Goal: Task Accomplishment & Management: Manage account settings

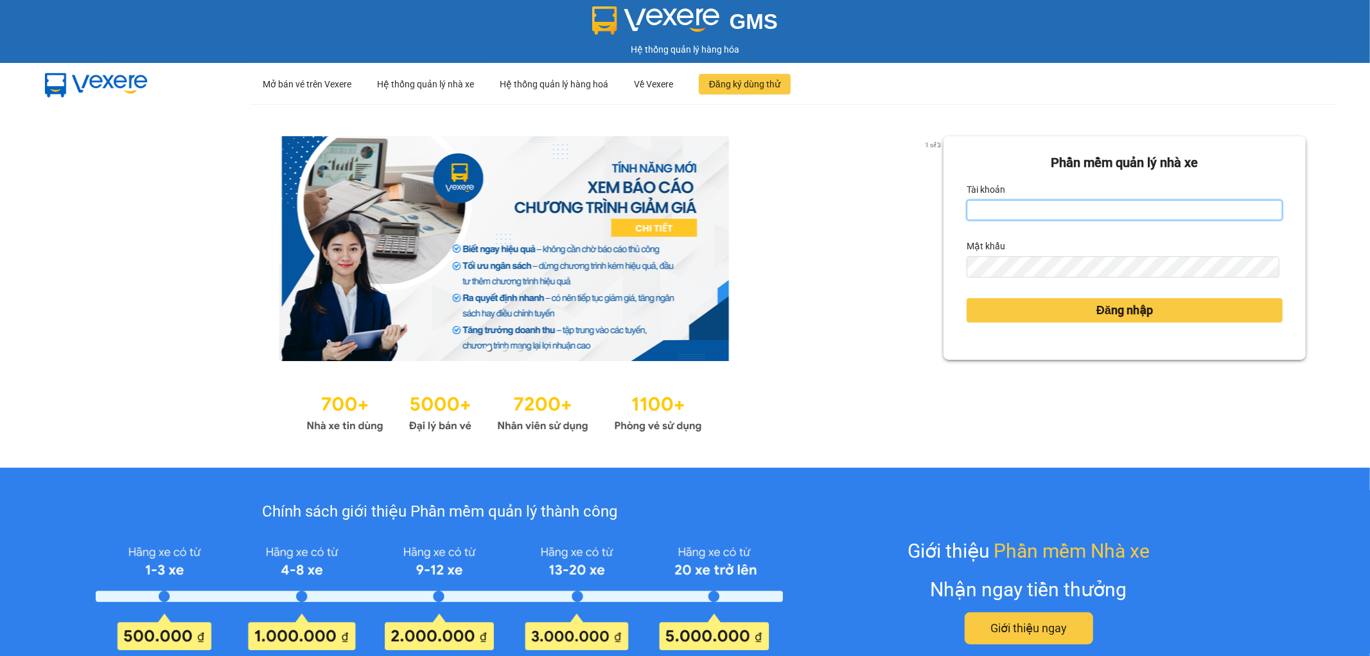
click at [1030, 214] on input "Tài khoản" at bounding box center [1125, 210] width 316 height 21
type input "tronghoang.apq"
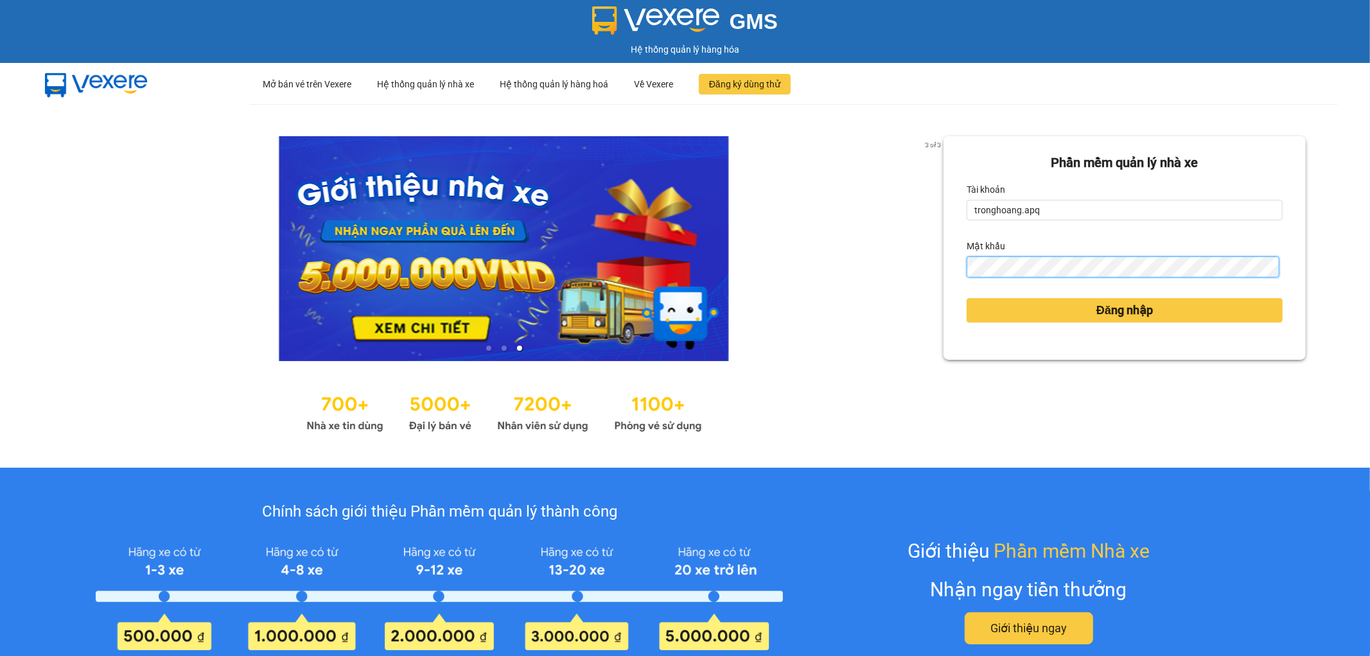
click at [967, 298] on button "Đăng nhập" at bounding box center [1125, 310] width 316 height 24
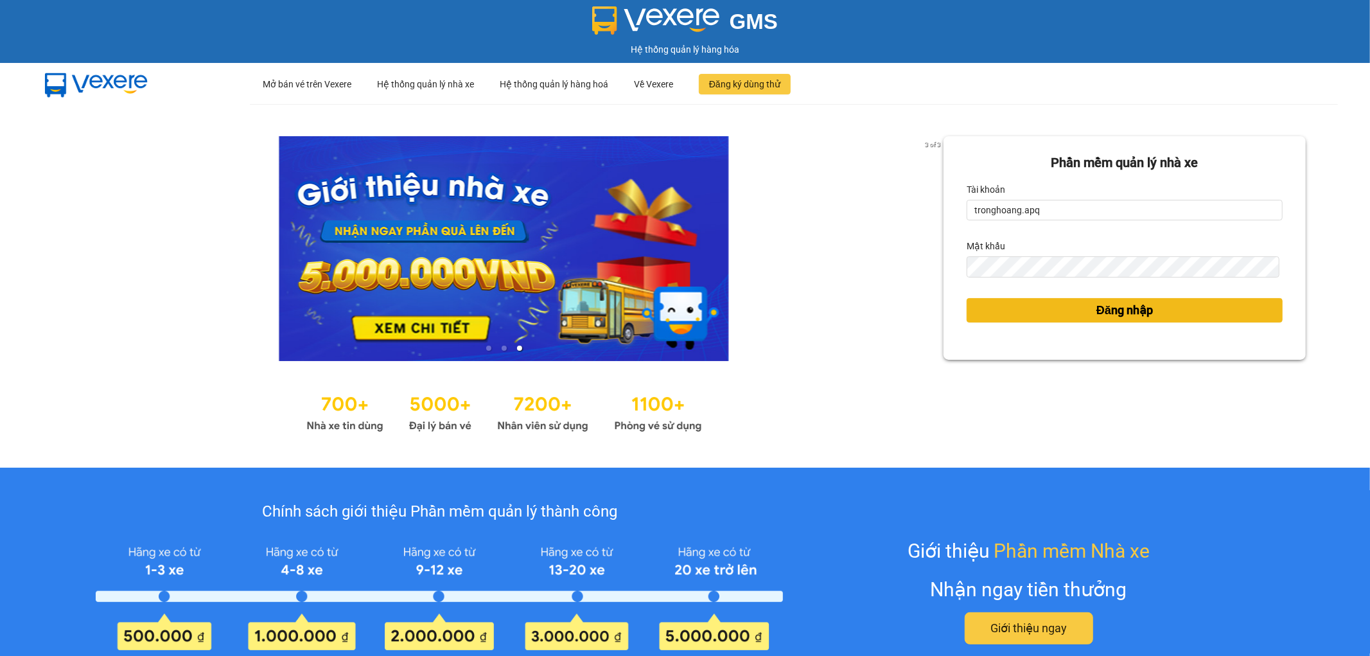
click at [1053, 315] on button "Đăng nhập" at bounding box center [1125, 310] width 316 height 24
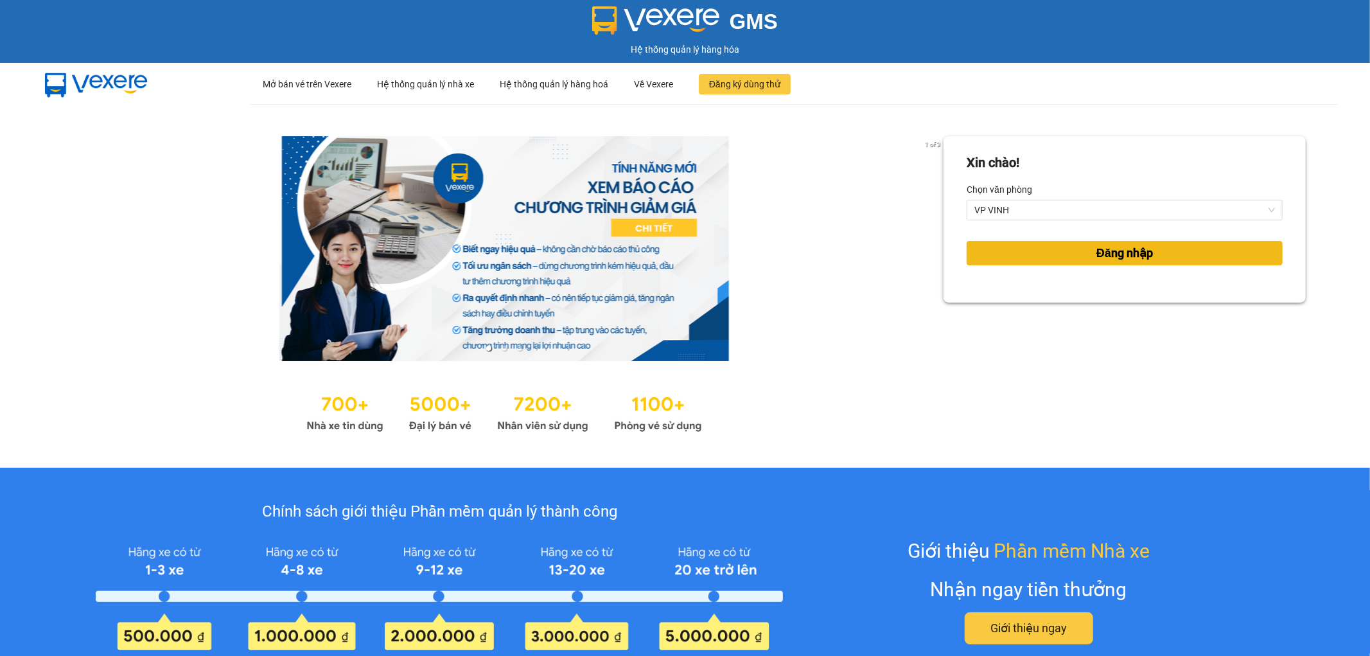
click at [1084, 248] on button "Đăng nhập" at bounding box center [1125, 253] width 316 height 24
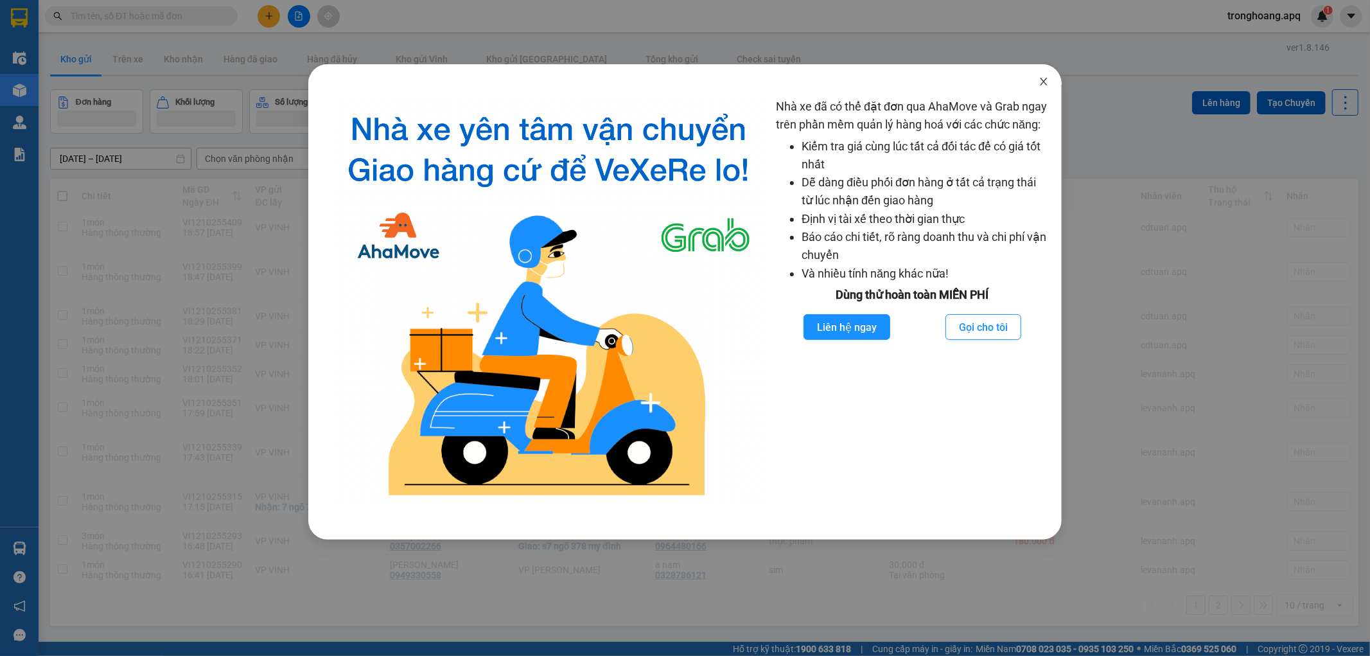
click at [1035, 88] on span "Close" at bounding box center [1044, 82] width 36 height 36
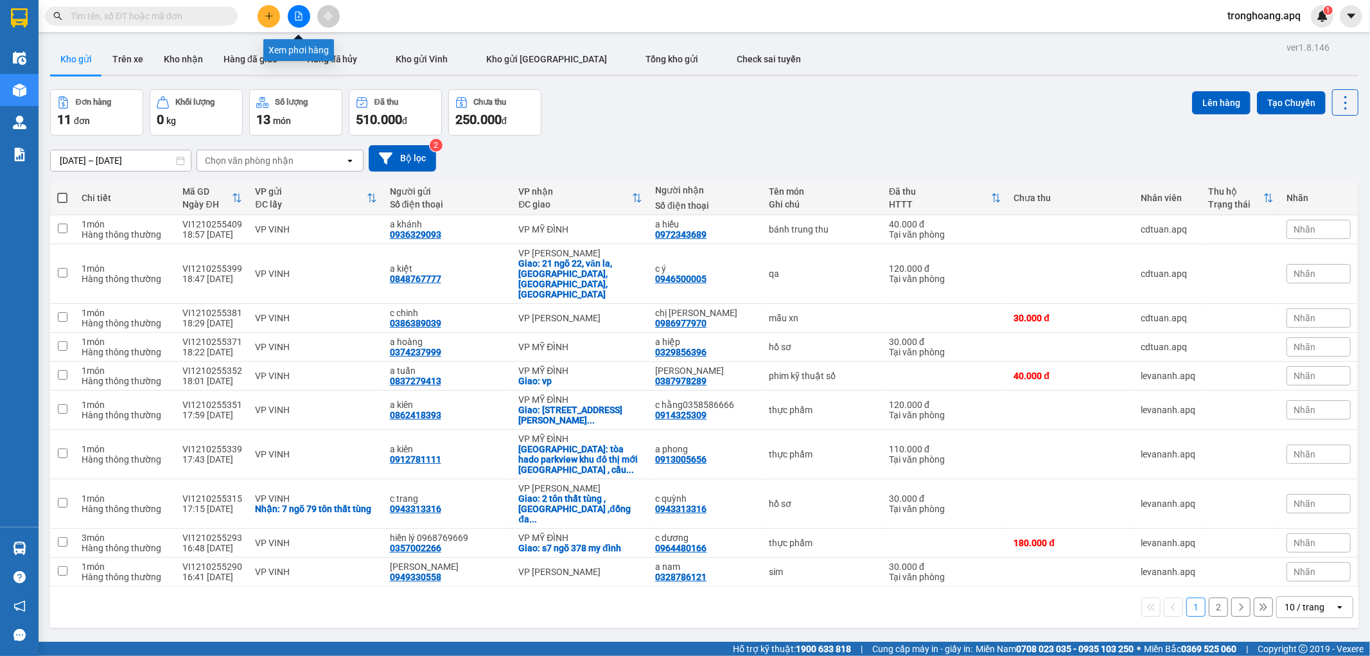
click at [298, 15] on icon "file-add" at bounding box center [298, 16] width 9 height 9
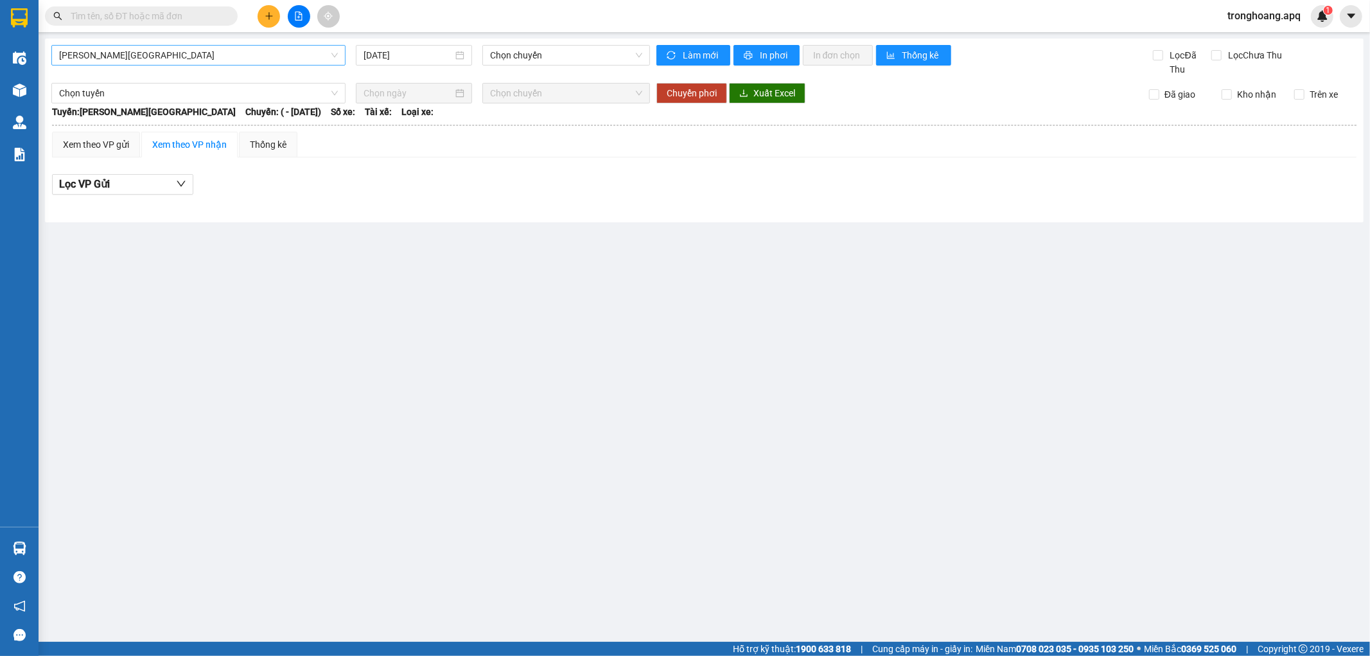
click at [188, 63] on span "[PERSON_NAME][GEOGRAPHIC_DATA]" at bounding box center [198, 55] width 279 height 19
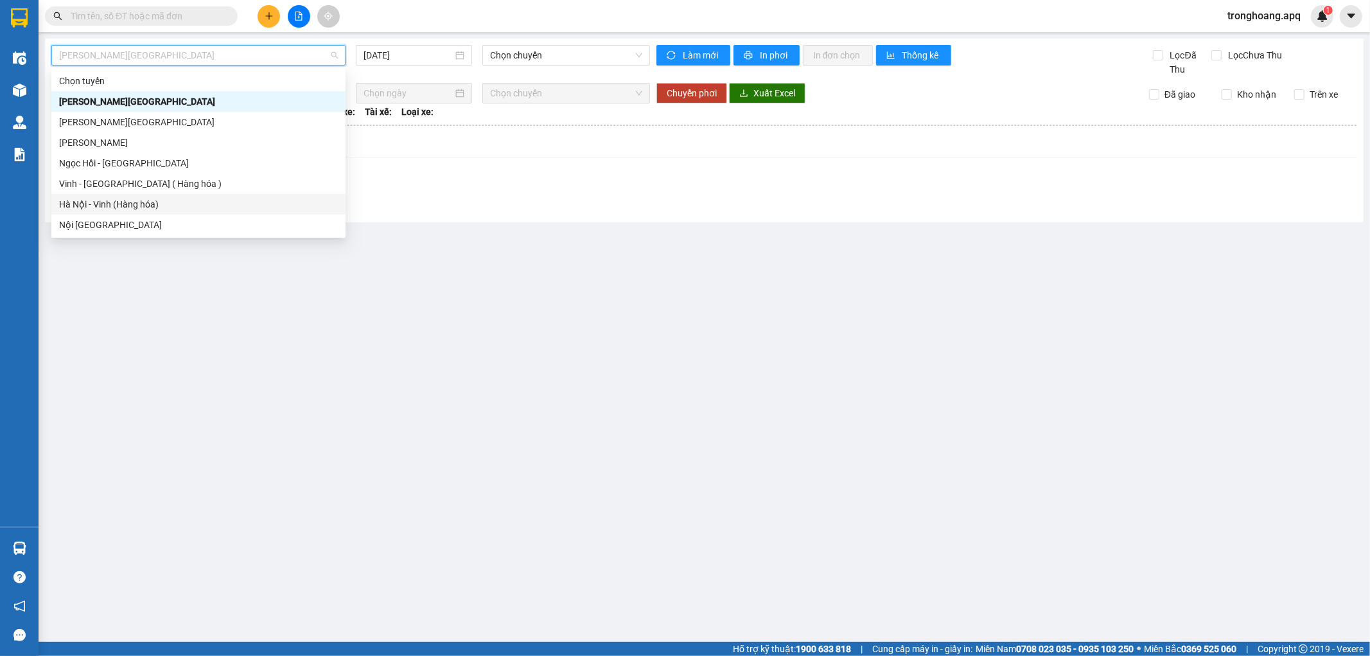
click at [156, 200] on div "Hà Nội - Vinh (Hàng hóa)" at bounding box center [198, 204] width 279 height 14
type input "[DATE]"
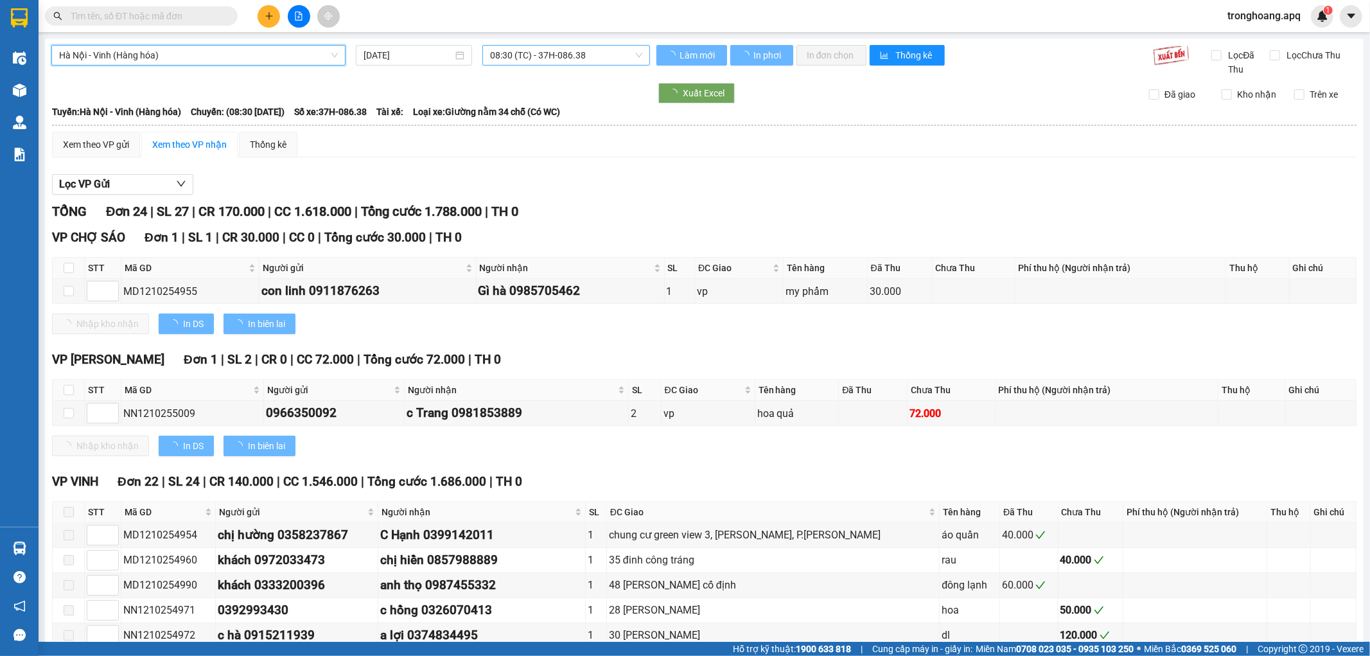
click at [511, 51] on span "08:30 (TC) - 37H-086.38" at bounding box center [566, 55] width 152 height 19
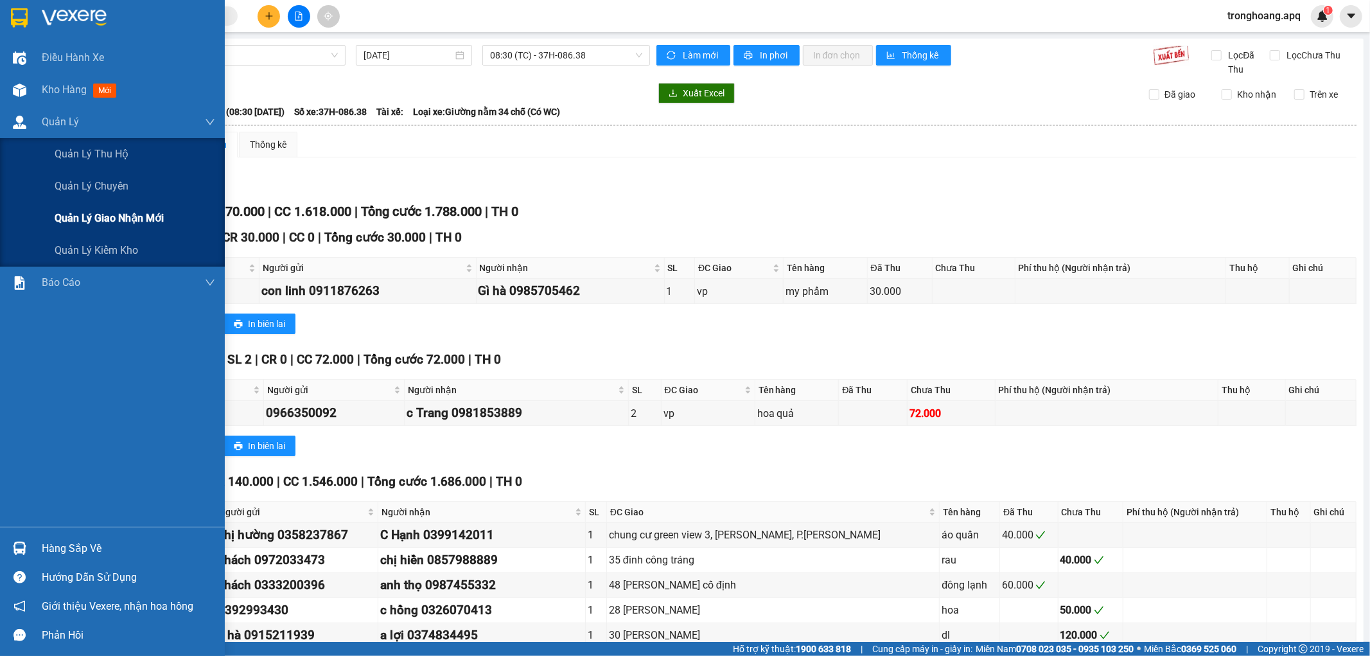
click at [91, 210] on span "Quản lý giao nhận mới" at bounding box center [109, 218] width 109 height 16
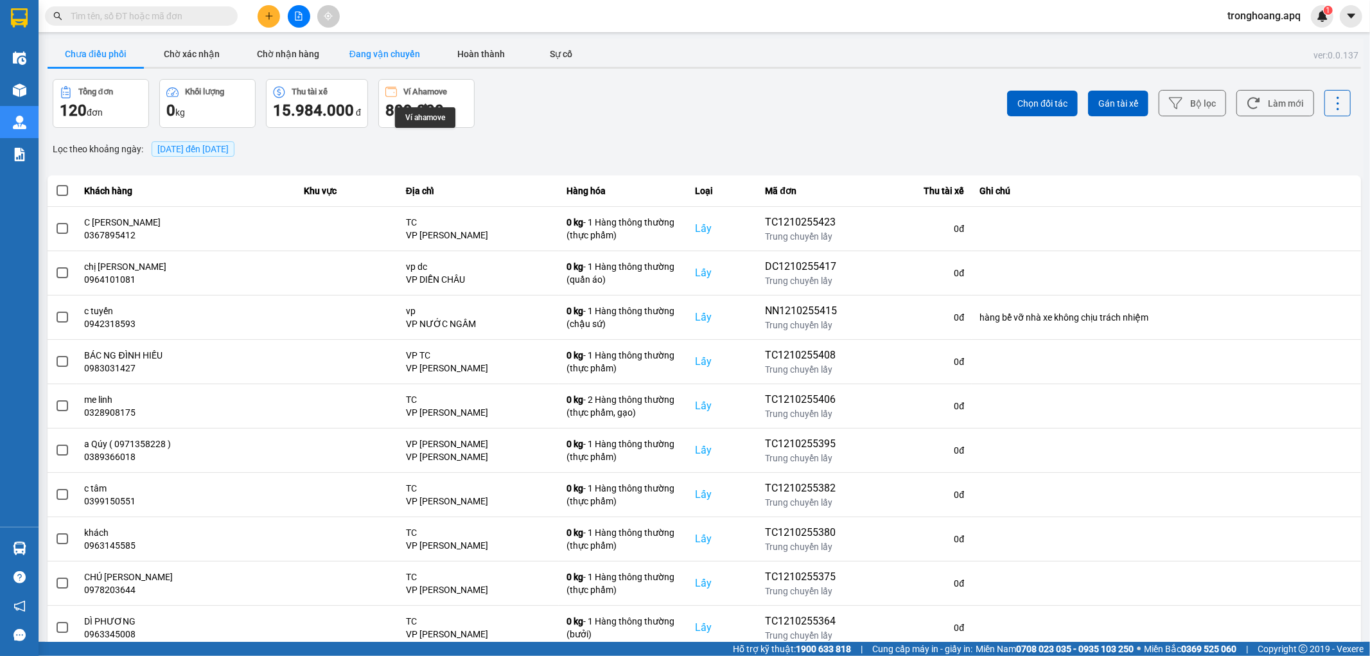
click at [403, 65] on button "Đang vận chuyển" at bounding box center [385, 54] width 96 height 26
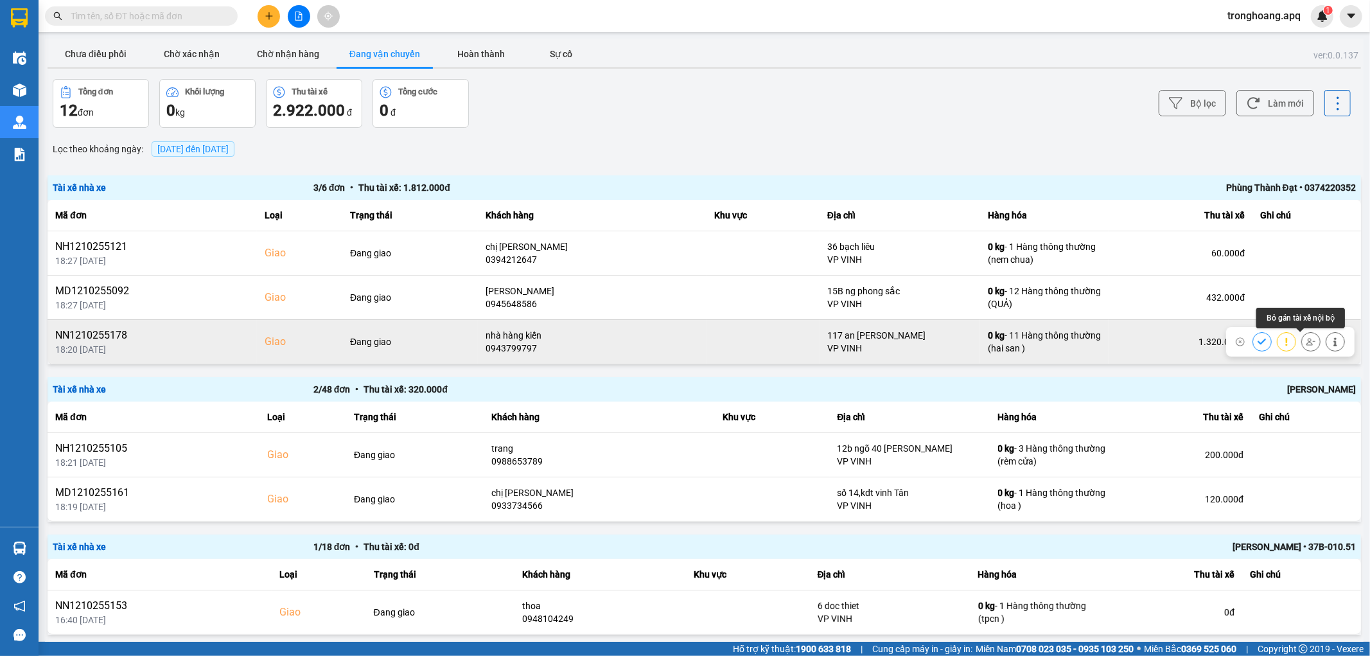
click at [1306, 344] on icon at bounding box center [1310, 341] width 9 height 9
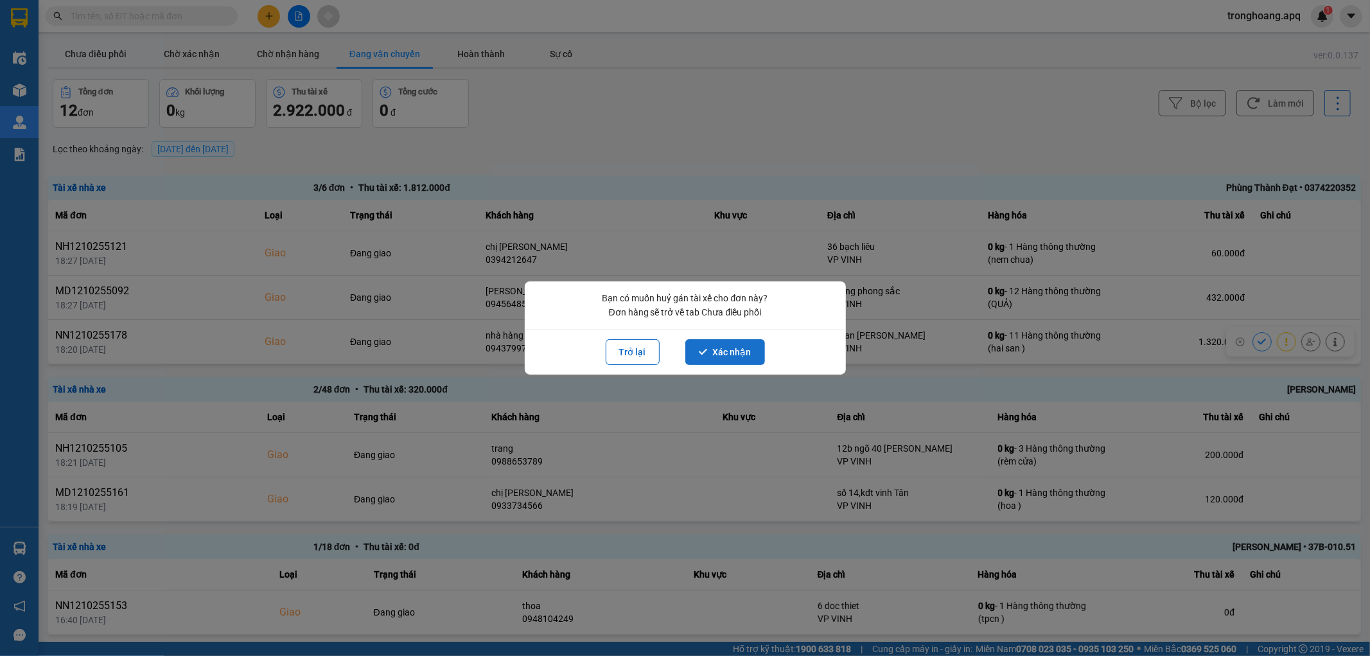
click at [750, 360] on button "Xác nhận" at bounding box center [725, 352] width 80 height 26
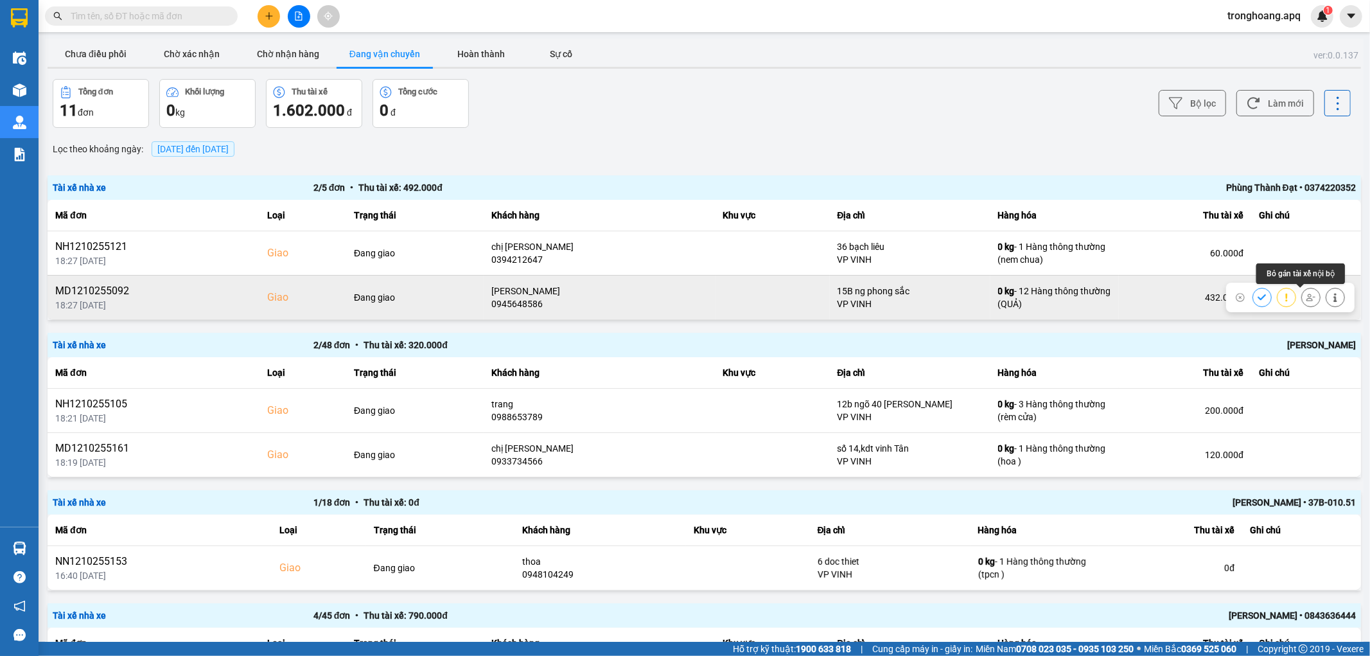
click at [1306, 301] on icon at bounding box center [1310, 297] width 9 height 7
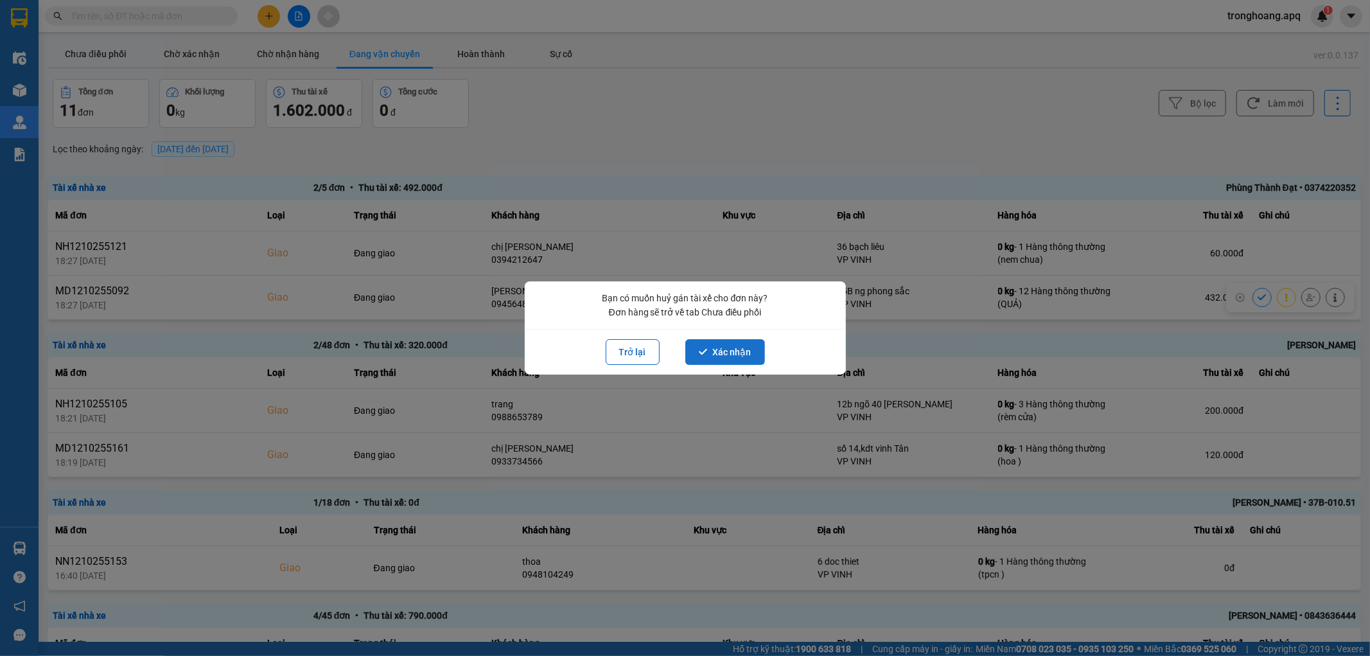
click at [704, 351] on icon "dialog" at bounding box center [703, 352] width 8 height 6
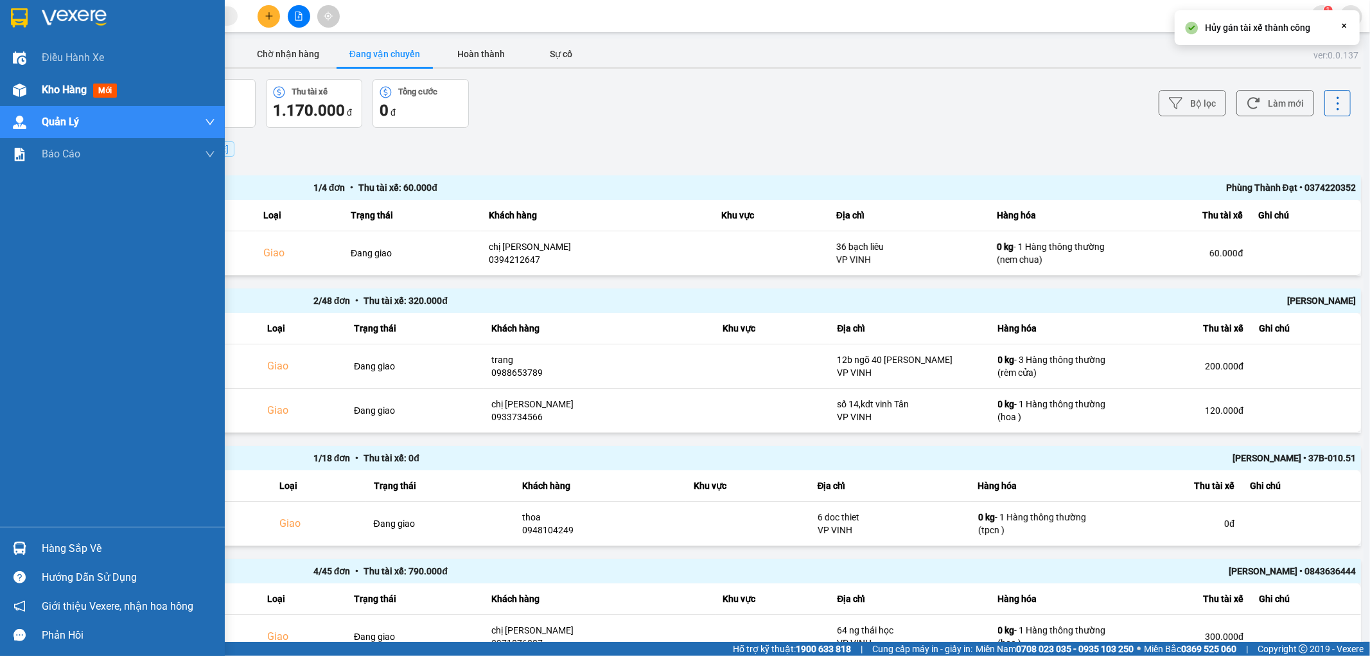
click at [21, 101] on div "Kho hàng mới" at bounding box center [112, 90] width 225 height 32
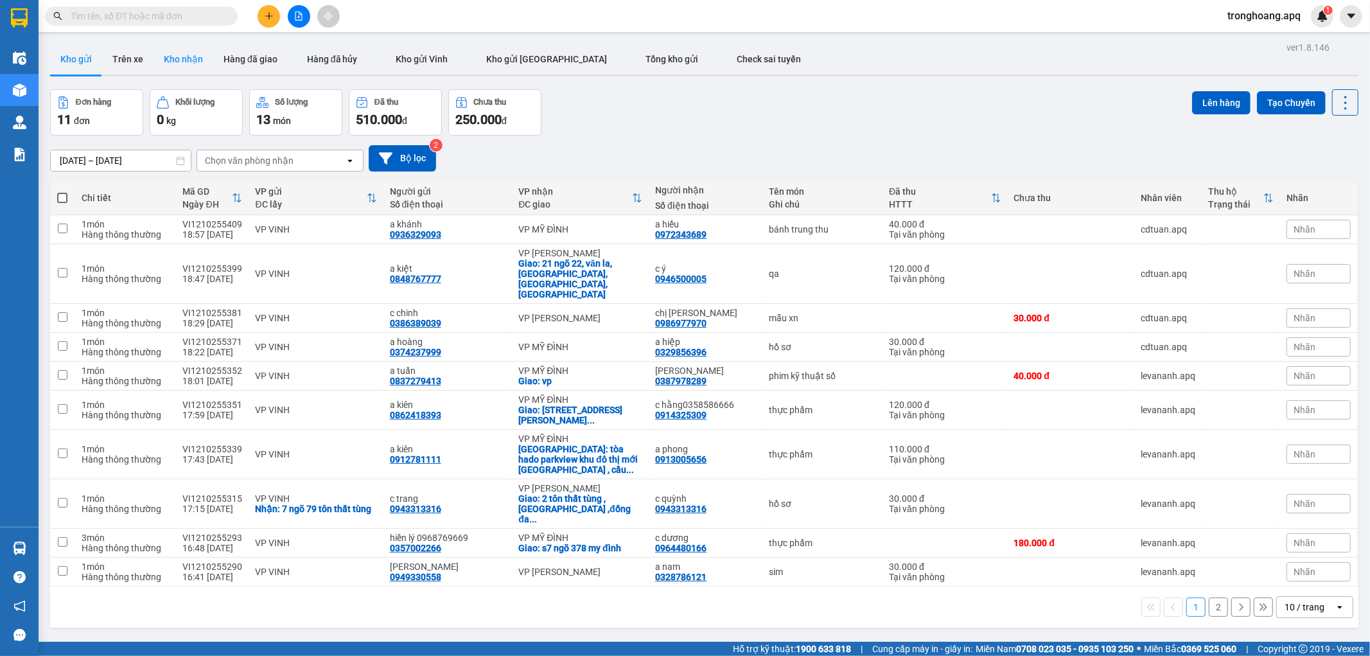
click at [161, 57] on button "Kho nhận" at bounding box center [184, 59] width 60 height 31
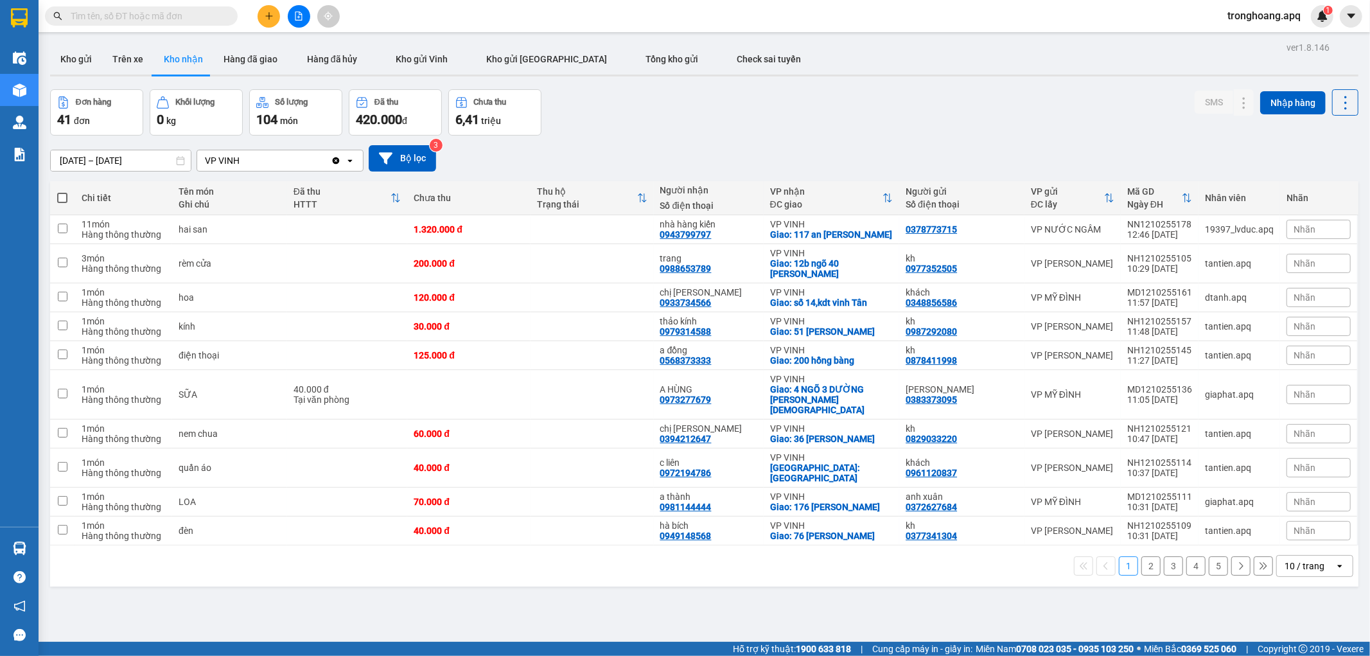
click at [766, 114] on div "Đơn hàng 41 đơn Khối lượng 0 kg Số lượng 104 món Đã thu 420.000 đ Chưa thu 6,41…" at bounding box center [704, 112] width 1308 height 46
click at [1214, 227] on icon at bounding box center [1218, 229] width 9 height 9
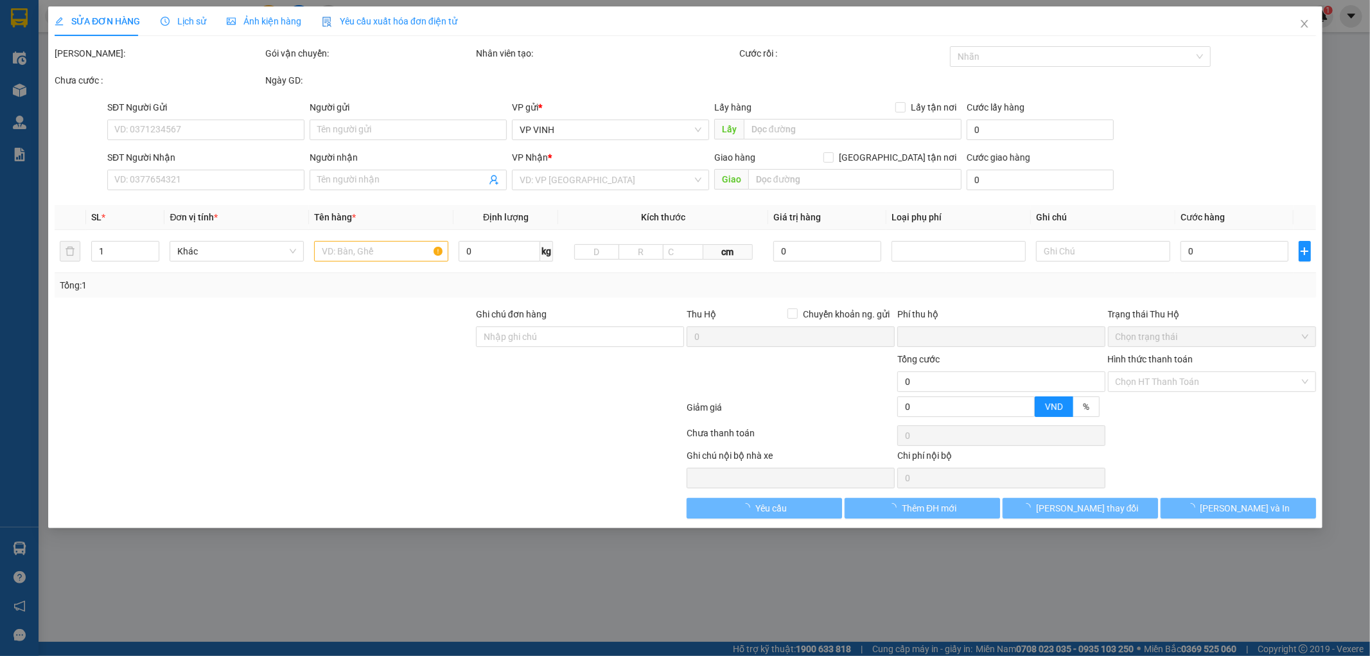
type input "0378773715"
type input "0943799797"
type input "nhà hàng kiến"
checkbox input "true"
type input "117 an [PERSON_NAME]"
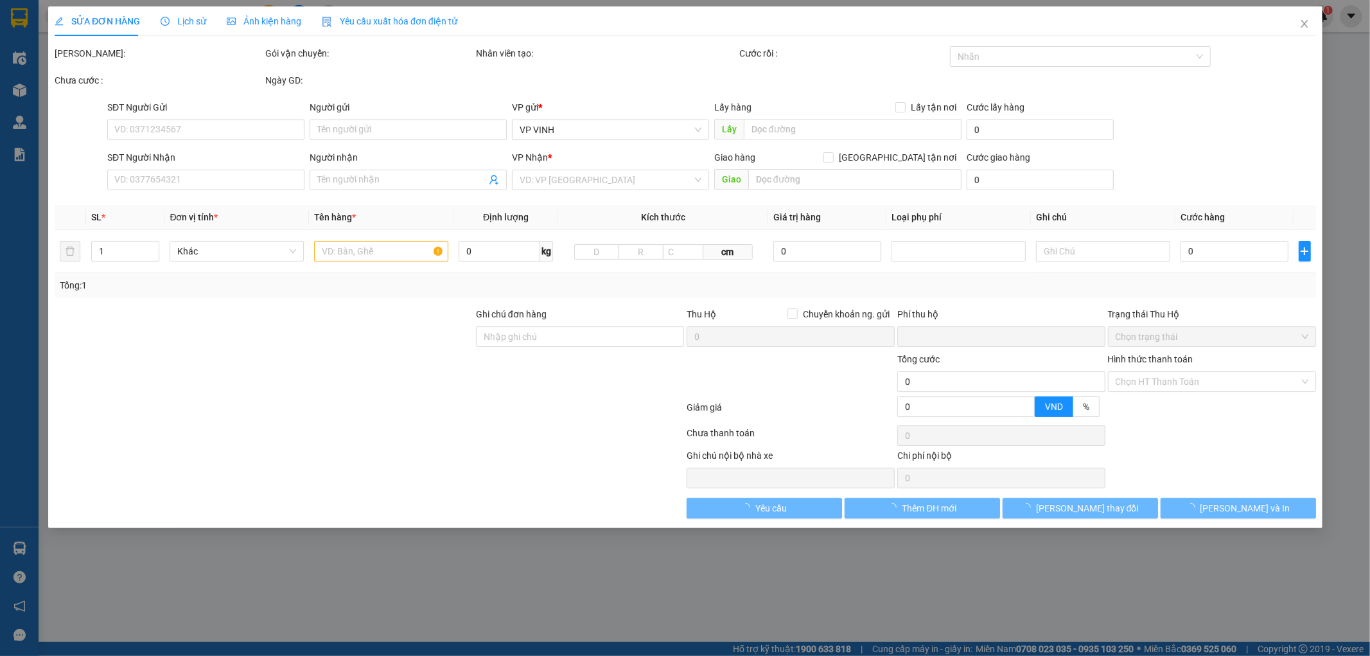
type input "0"
type input "1.320.000"
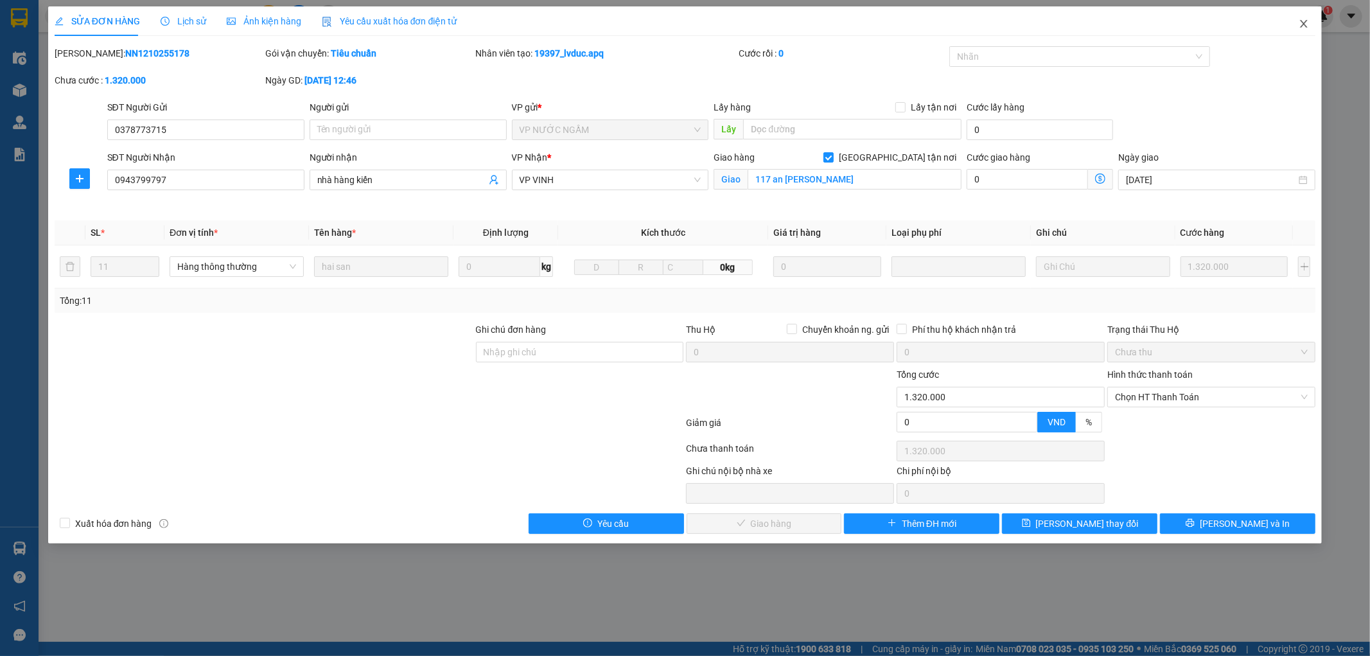
click at [1308, 24] on icon "close" at bounding box center [1304, 24] width 10 height 10
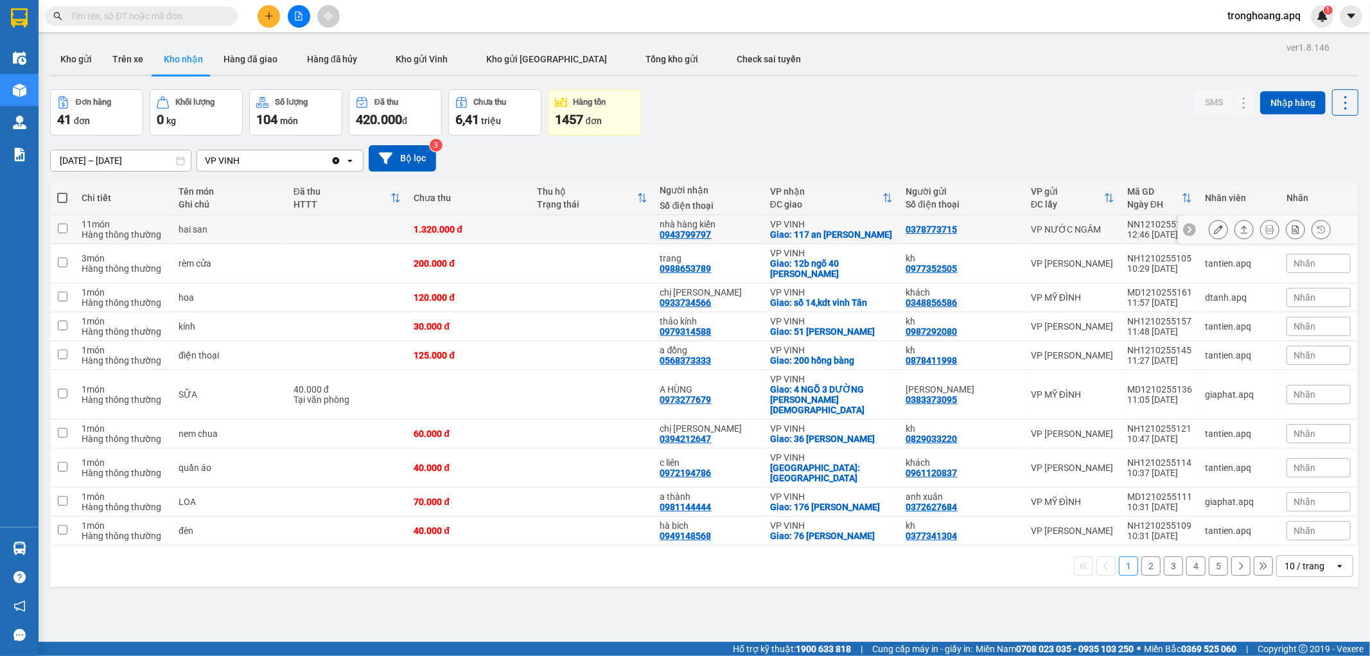
click at [1265, 231] on icon at bounding box center [1269, 229] width 9 height 9
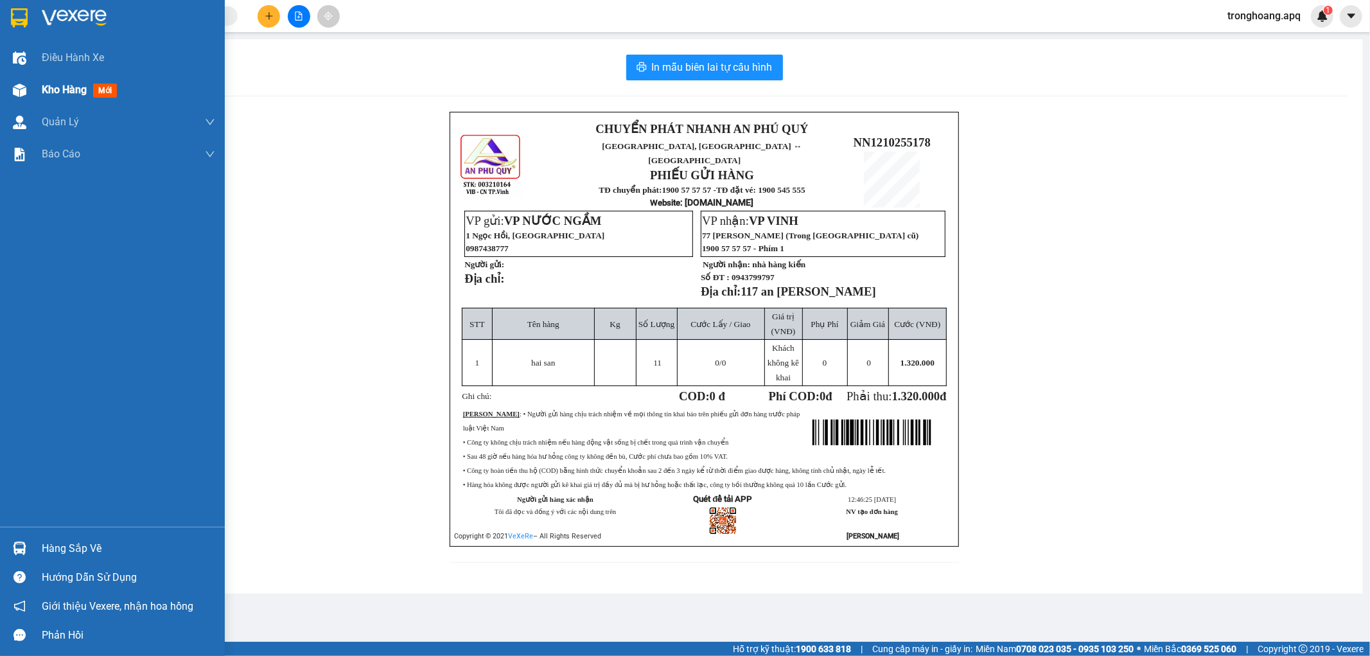
click at [47, 85] on span "Kho hàng" at bounding box center [64, 89] width 45 height 12
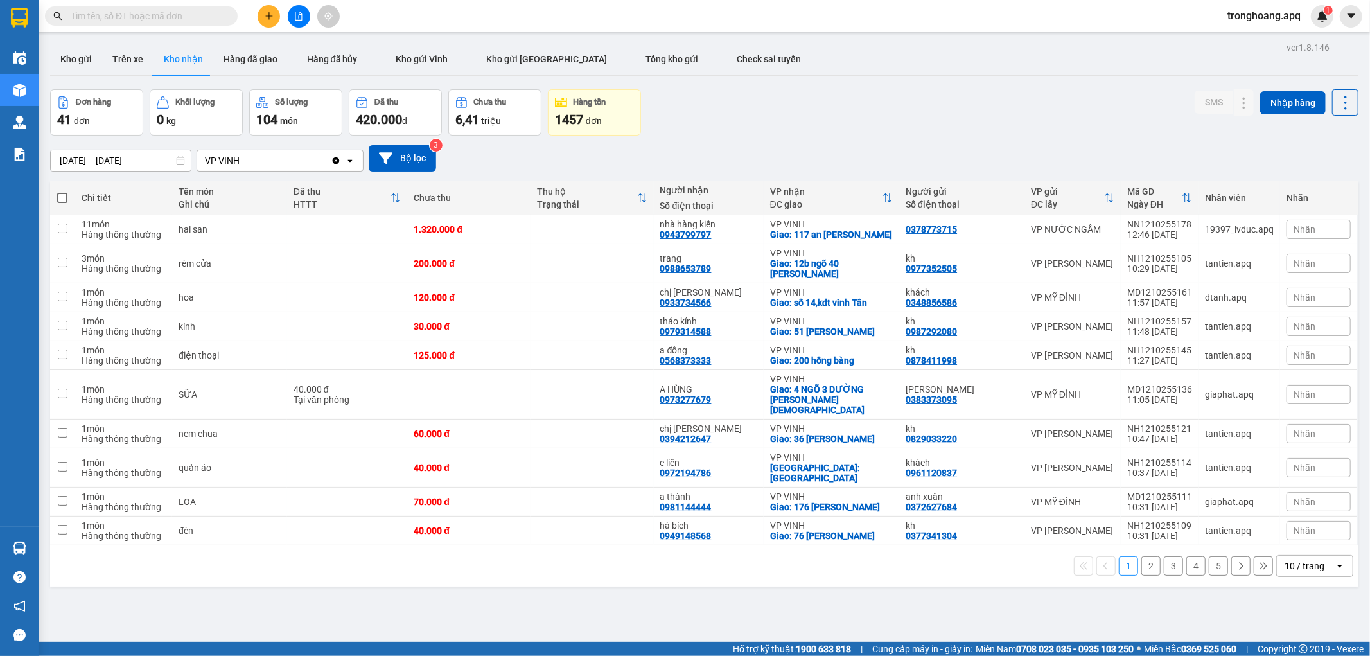
click at [1285, 559] on div "10 / trang" at bounding box center [1305, 565] width 40 height 13
click at [1289, 536] on div "100 / trang" at bounding box center [1303, 528] width 77 height 23
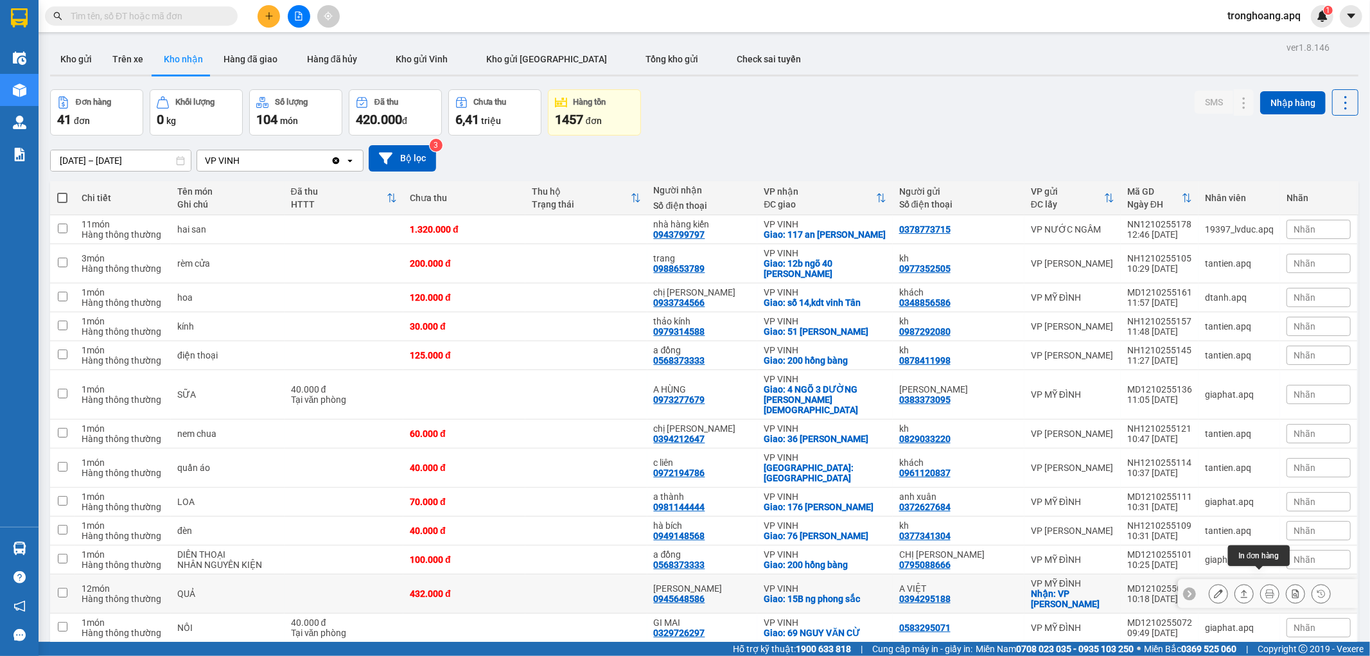
click at [1265, 589] on icon at bounding box center [1269, 593] width 9 height 9
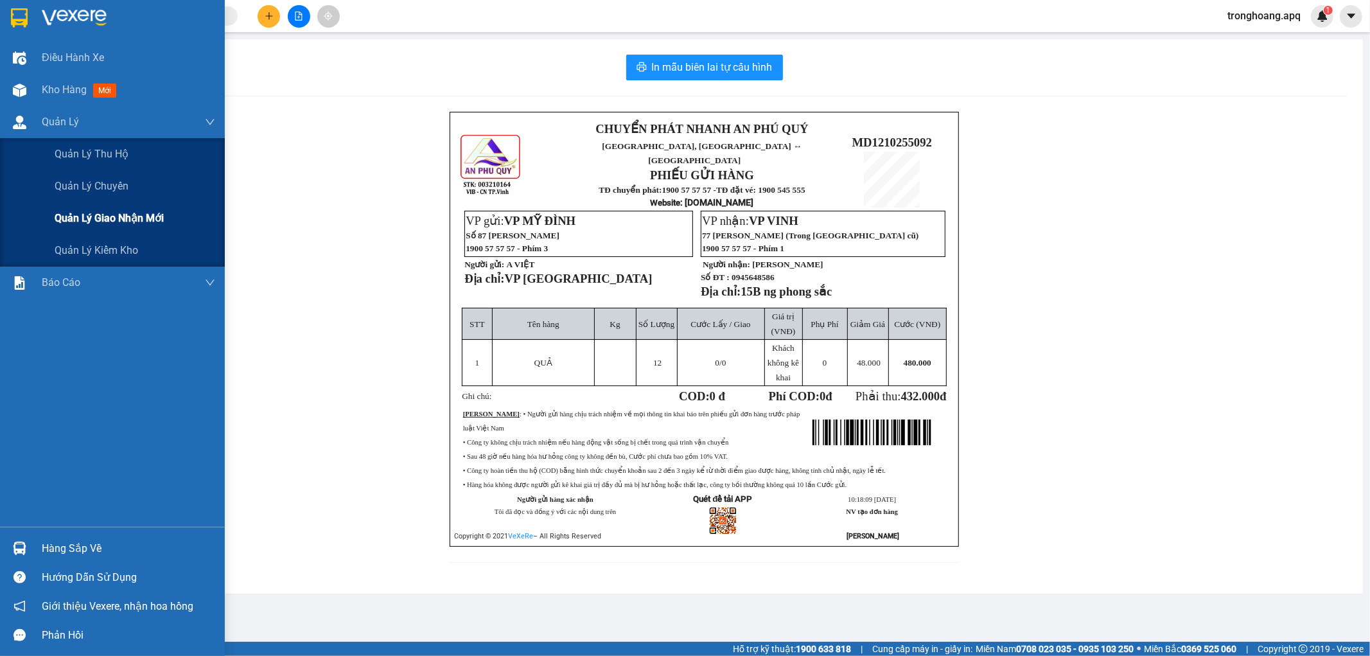
click at [103, 213] on span "Quản lý giao nhận mới" at bounding box center [109, 218] width 109 height 16
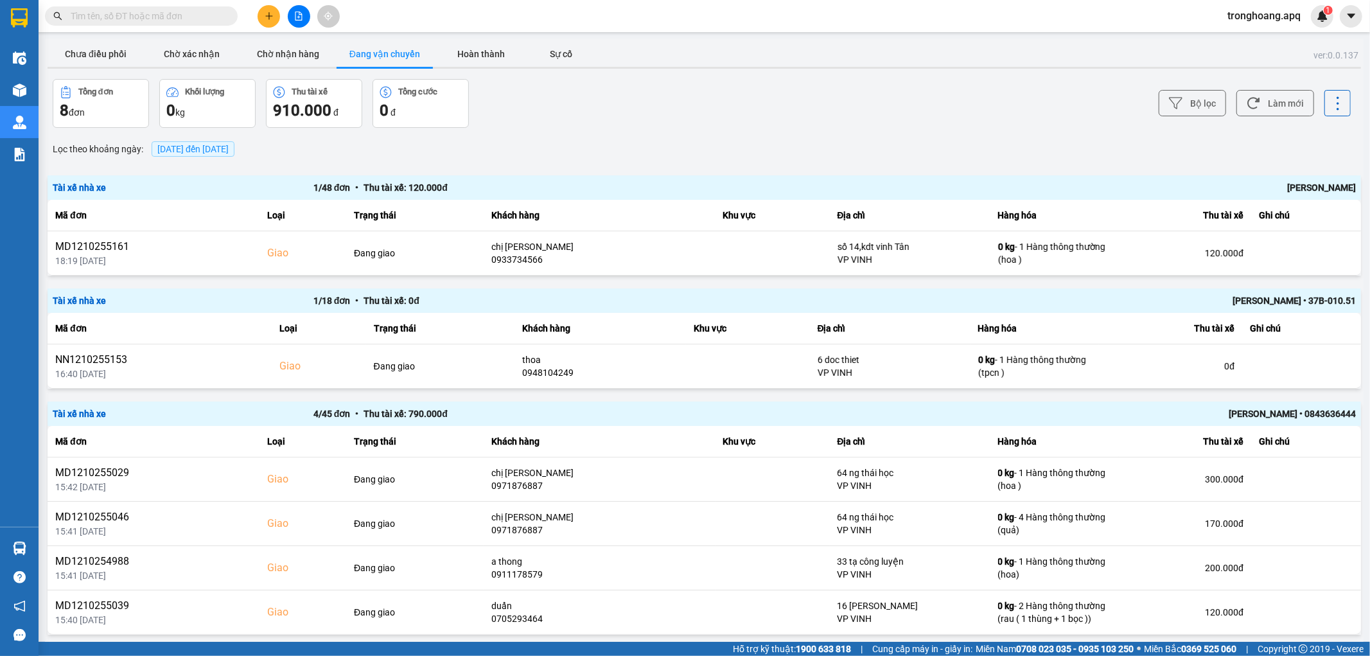
click at [700, 131] on div "ver: 0.0.137 Chưa điều phối Chờ xác nhận Chờ nhận hàng Đang vận chuyển Hoàn thà…" at bounding box center [704, 436] width 1319 height 795
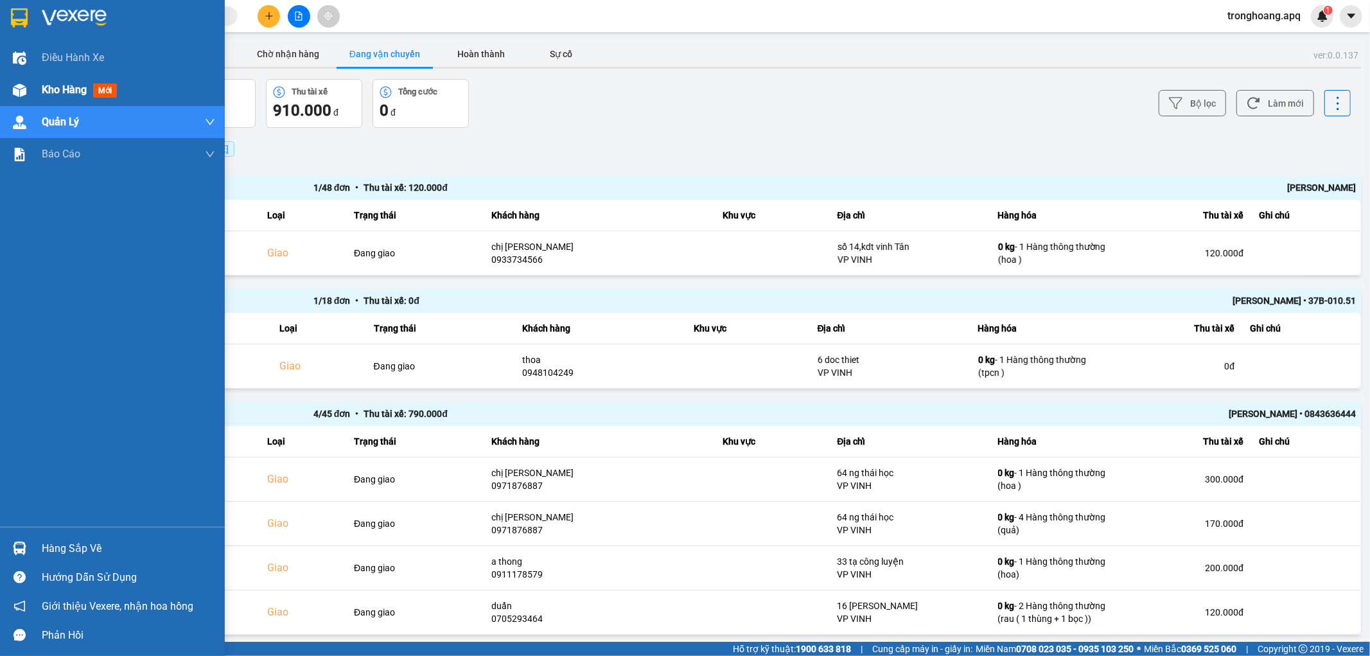
click at [18, 91] on img at bounding box center [19, 89] width 13 height 13
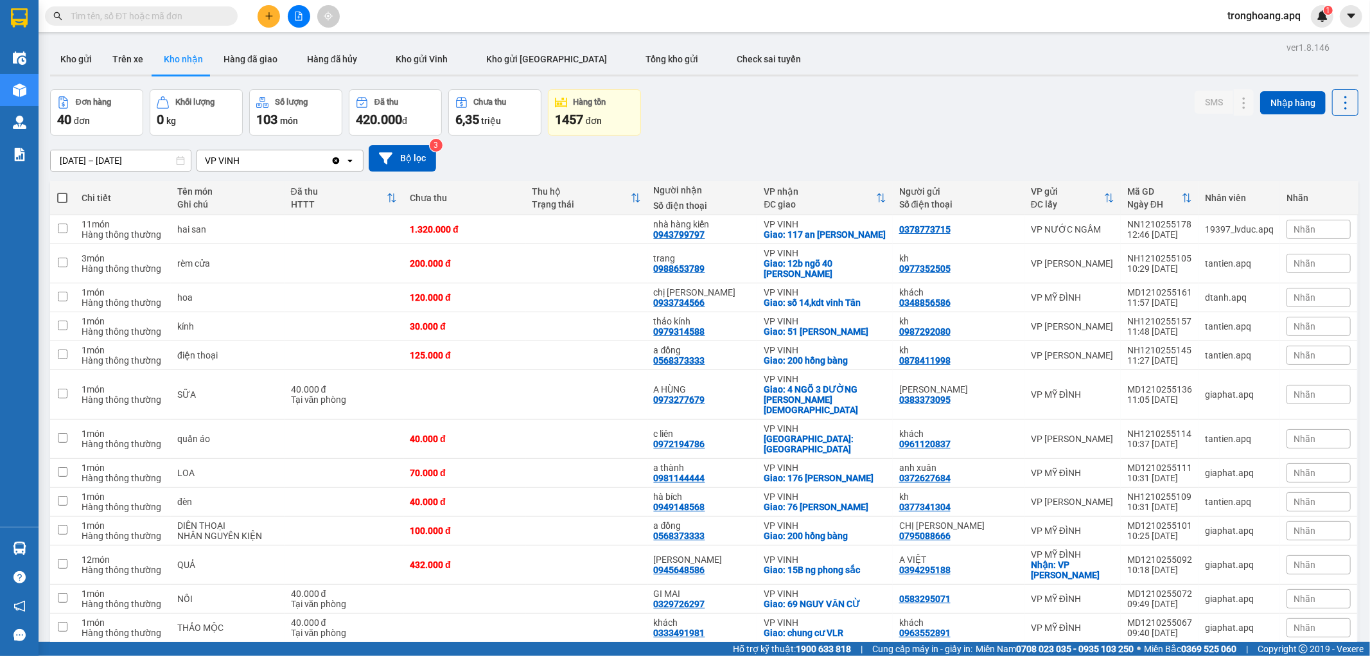
click at [180, 19] on input "text" at bounding box center [147, 16] width 152 height 14
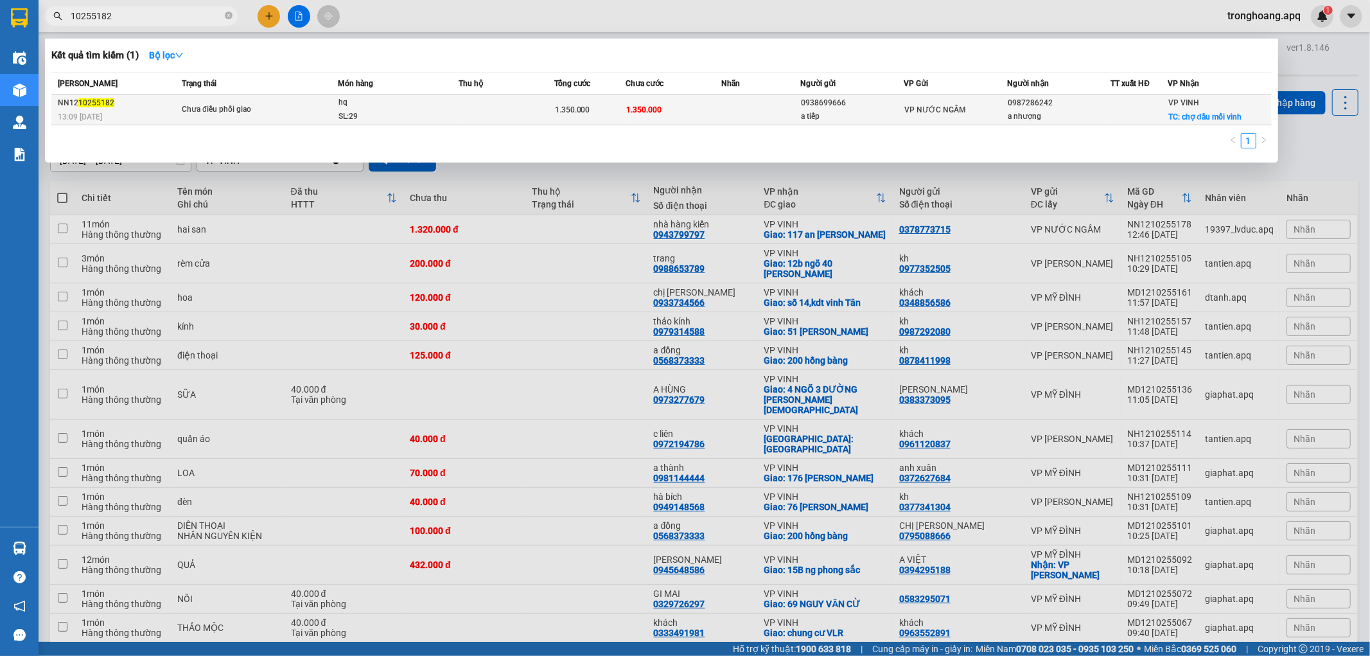
type input "10255182"
click at [337, 112] on span "Chưa điều phối giao" at bounding box center [259, 110] width 155 height 14
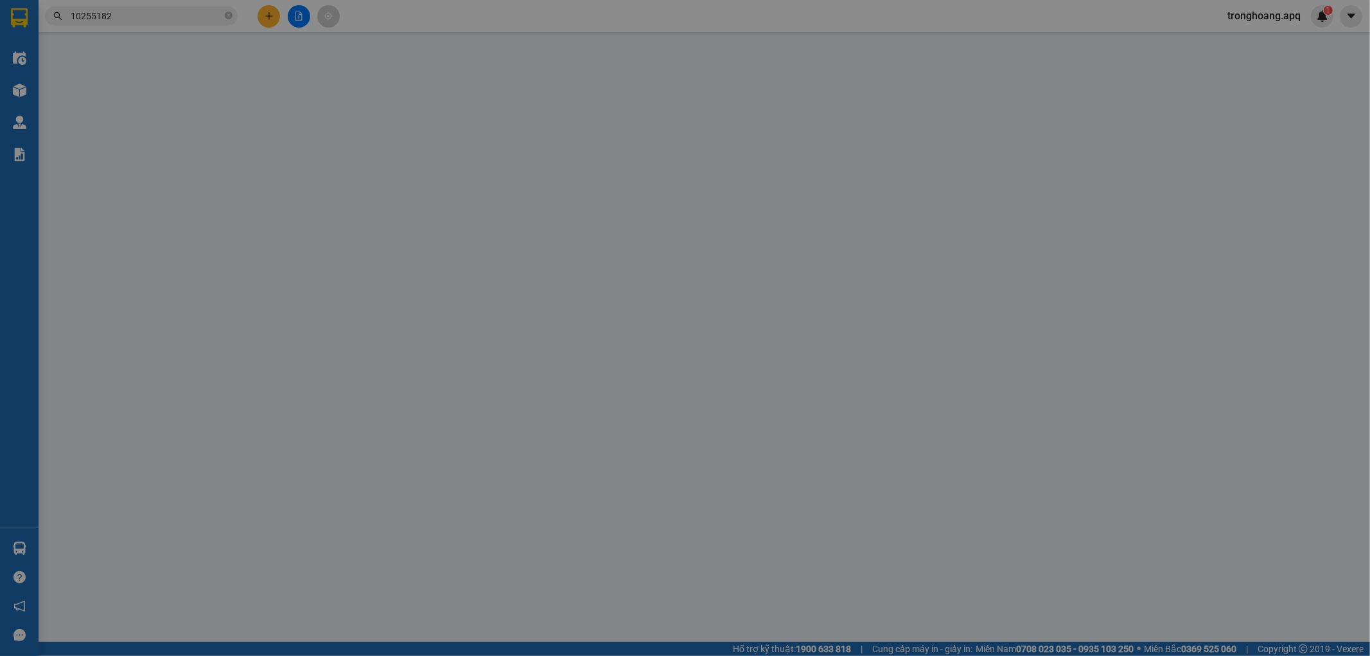
type input "0938699666"
type input "a tiếp"
type input "0987286242"
type input "a nhượng"
checkbox input "true"
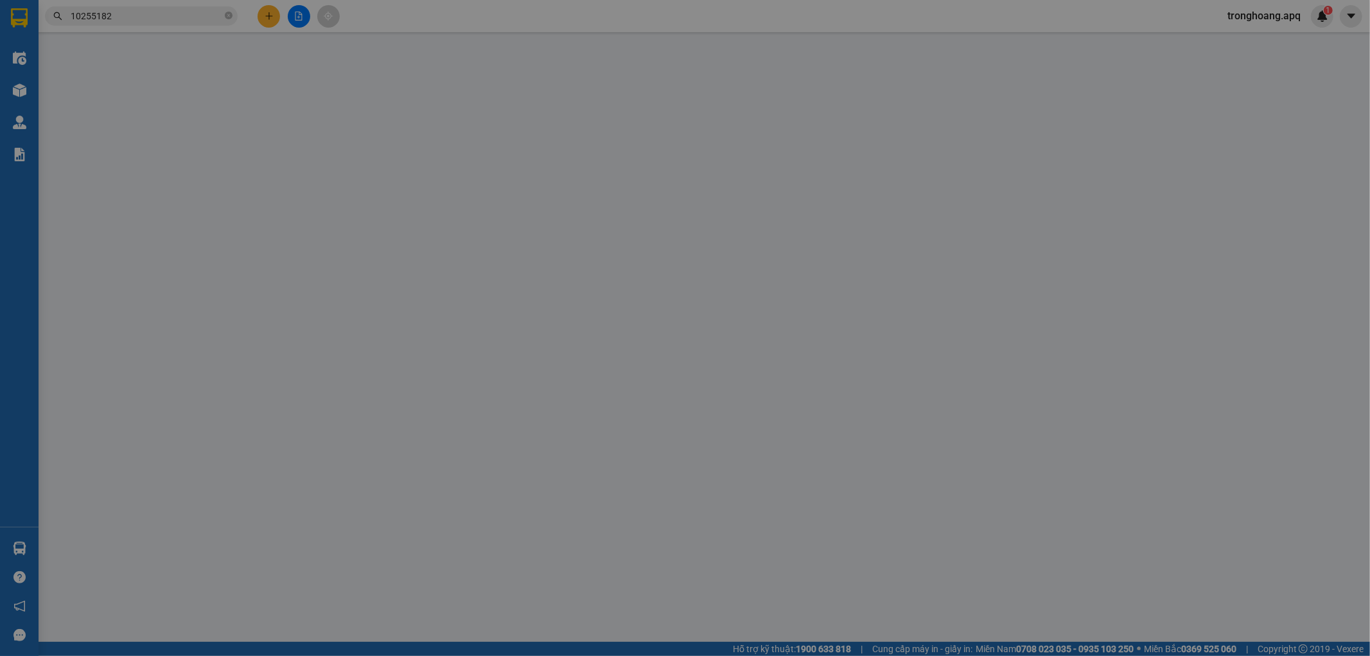
type input "chợ đầu mối vinh"
type input "0"
type input "1.350.000"
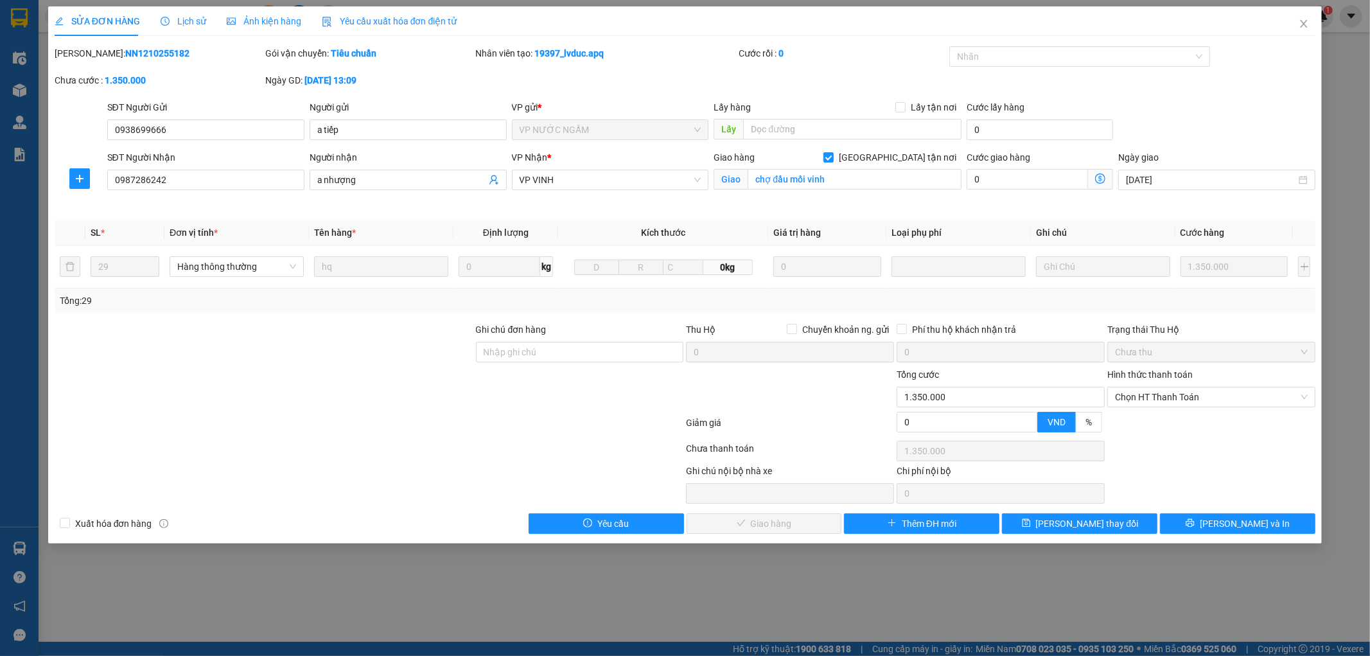
click at [181, 30] on div "Lịch sử" at bounding box center [184, 21] width 46 height 30
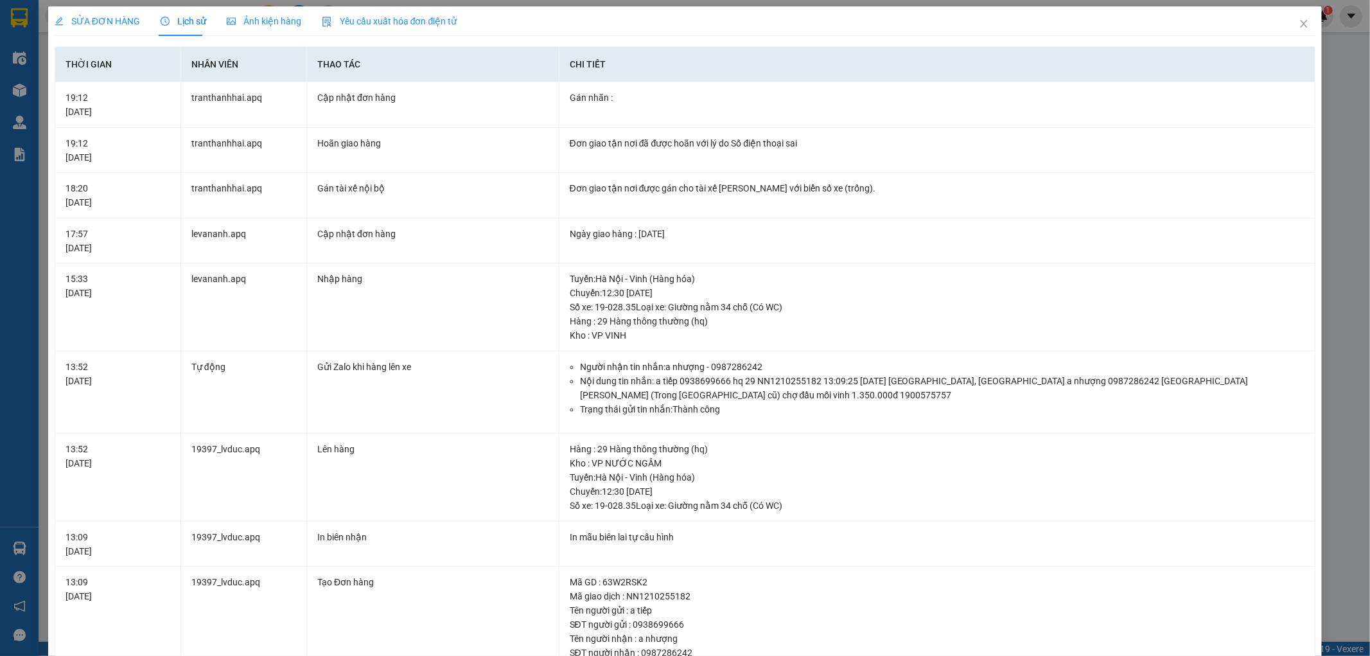
click at [100, 16] on span "SỬA ĐƠN HÀNG" at bounding box center [97, 21] width 85 height 10
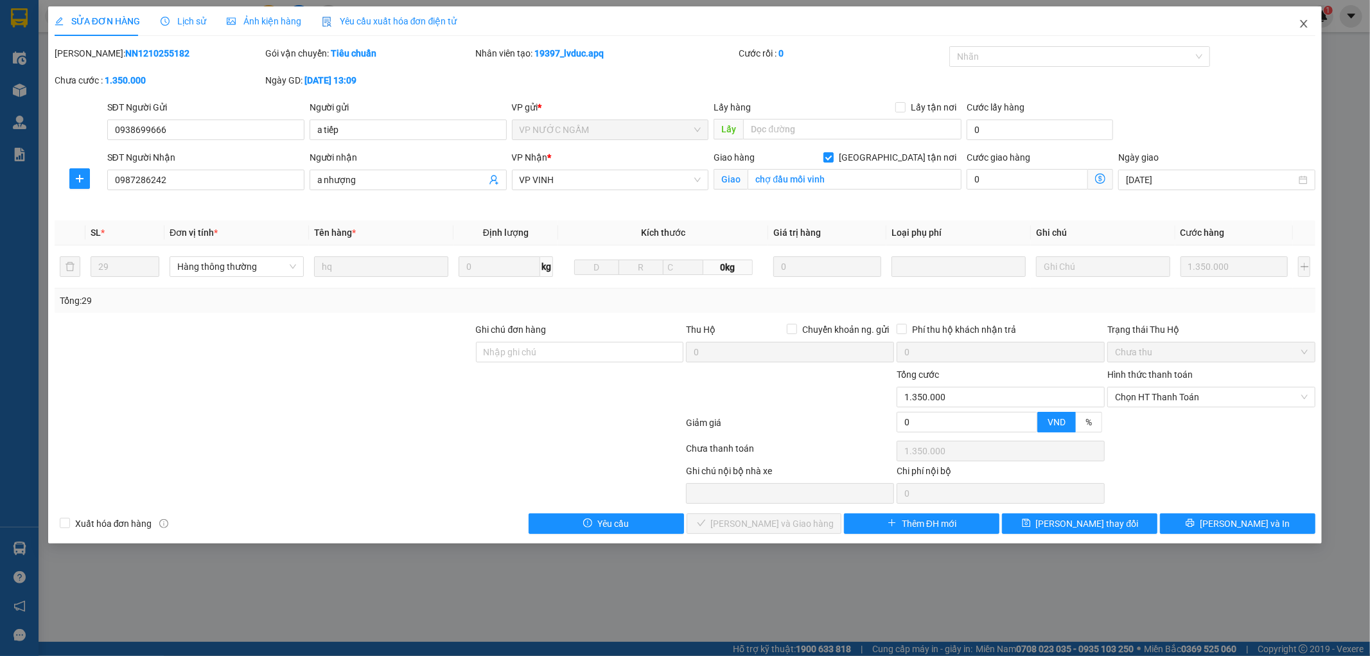
click at [1304, 28] on icon "close" at bounding box center [1304, 24] width 10 height 10
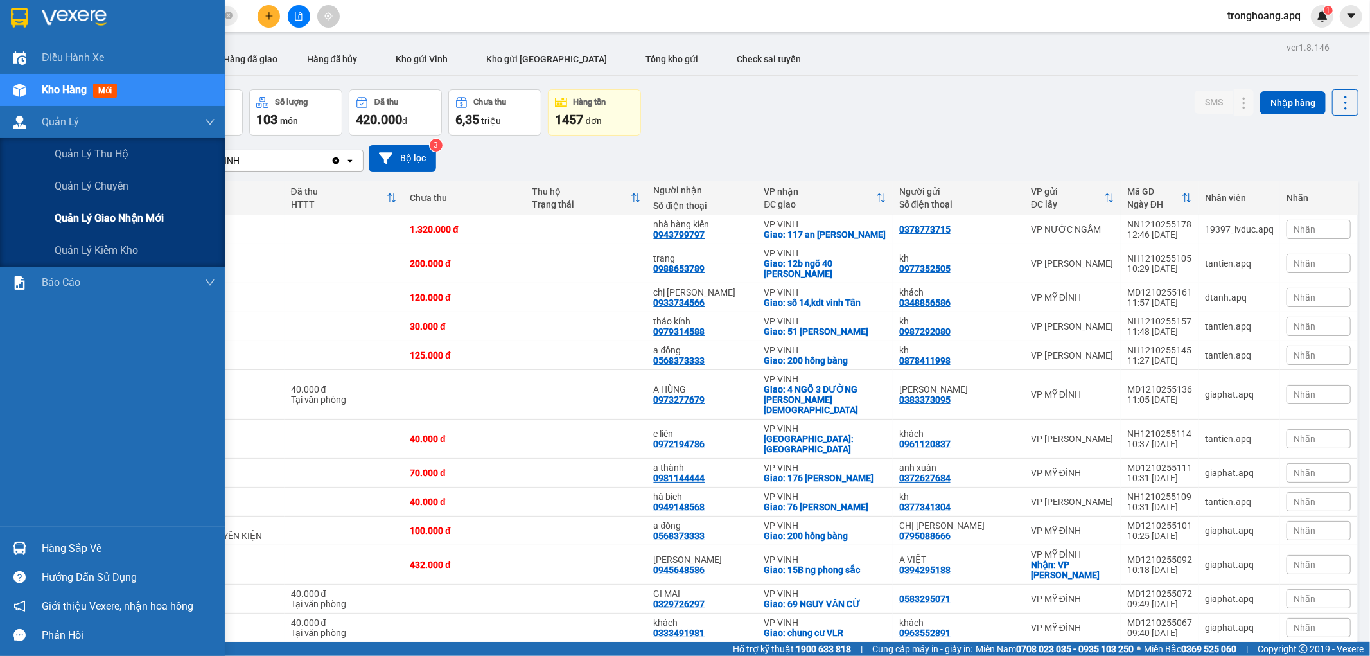
click at [105, 225] on span "Quản lý giao nhận mới" at bounding box center [109, 218] width 109 height 16
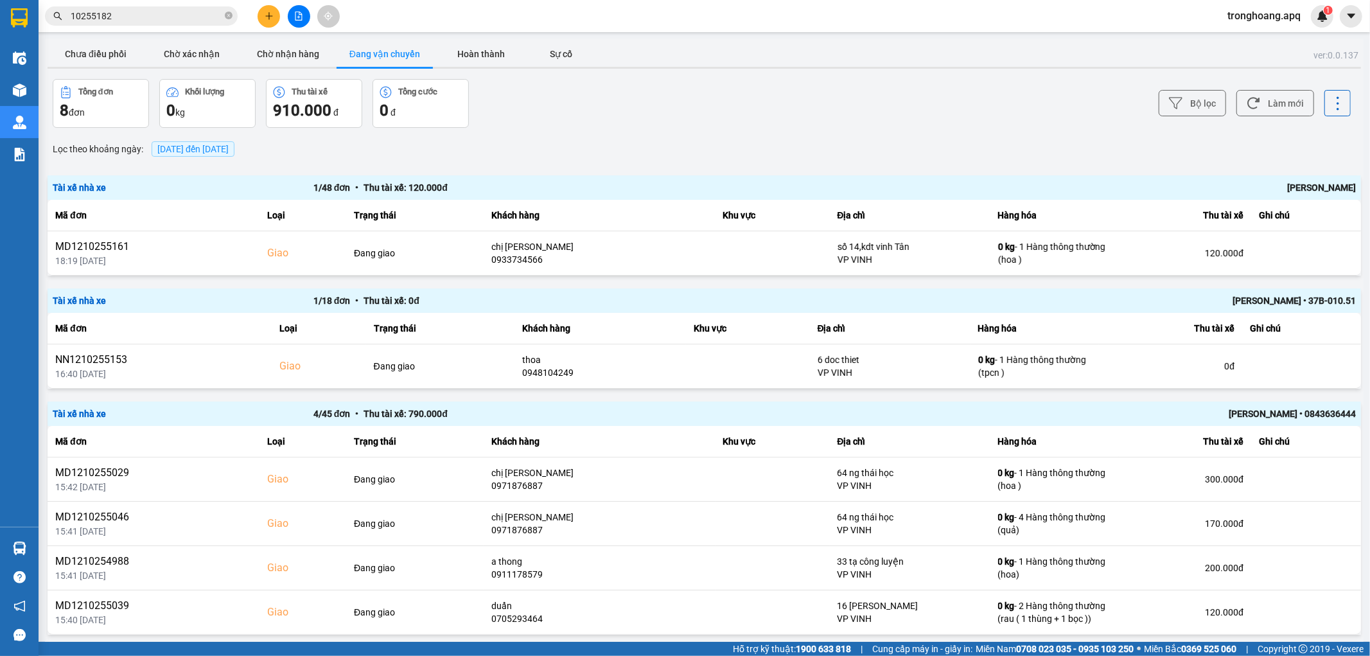
click at [787, 146] on div "Lọc theo khoảng ngày : [DATE] đến [DATE]" at bounding box center [704, 149] width 1313 height 22
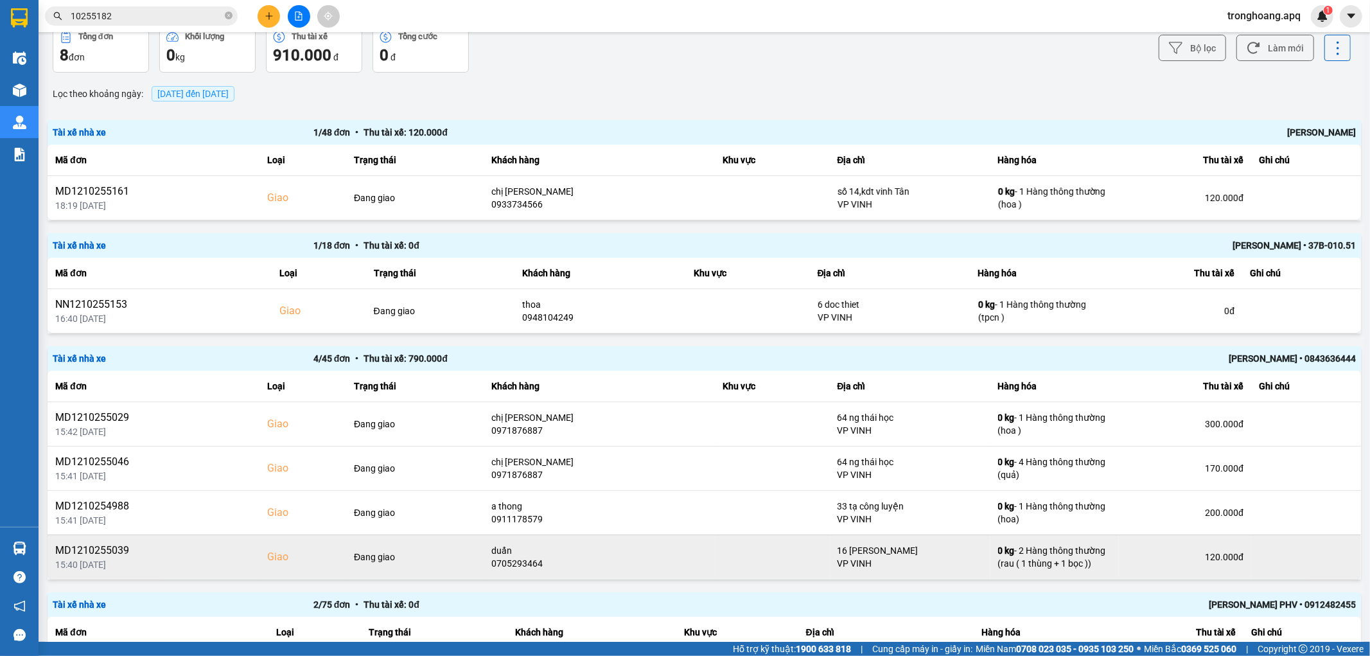
scroll to position [198, 0]
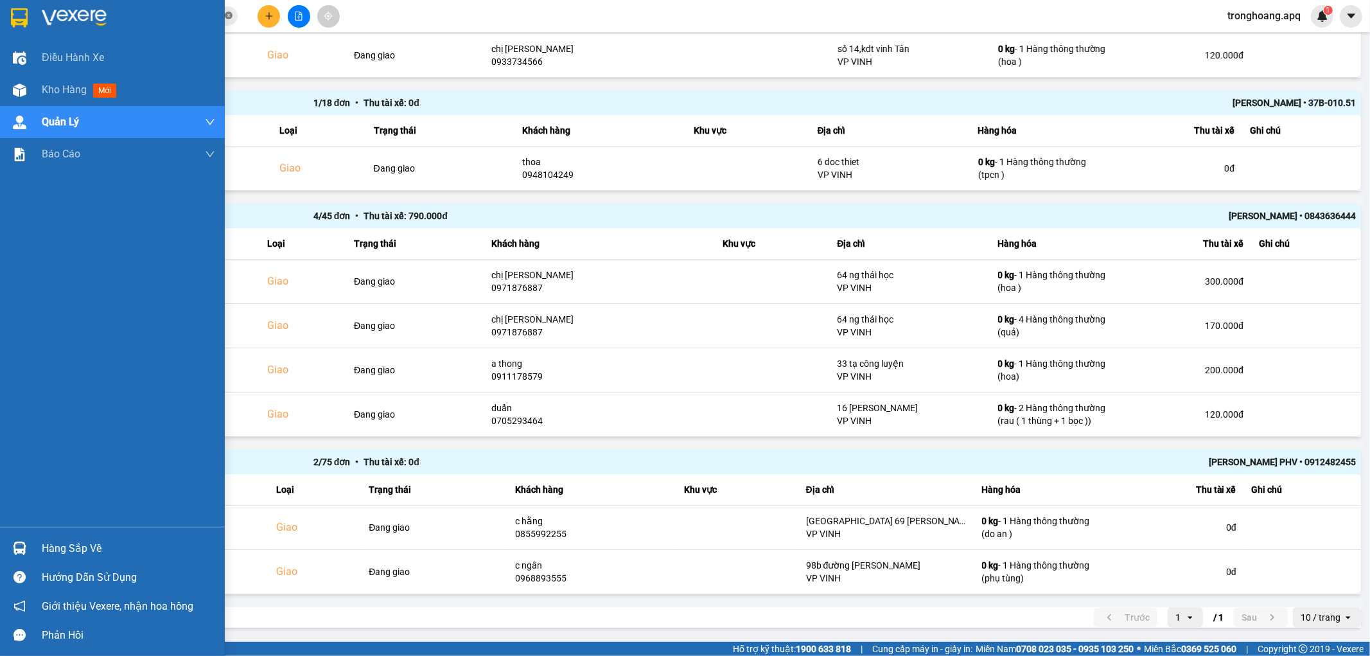
drag, startPoint x: 7, startPoint y: 85, endPoint x: 230, endPoint y: 15, distance: 233.6
click at [7, 85] on div "Kho hàng mới" at bounding box center [112, 90] width 225 height 32
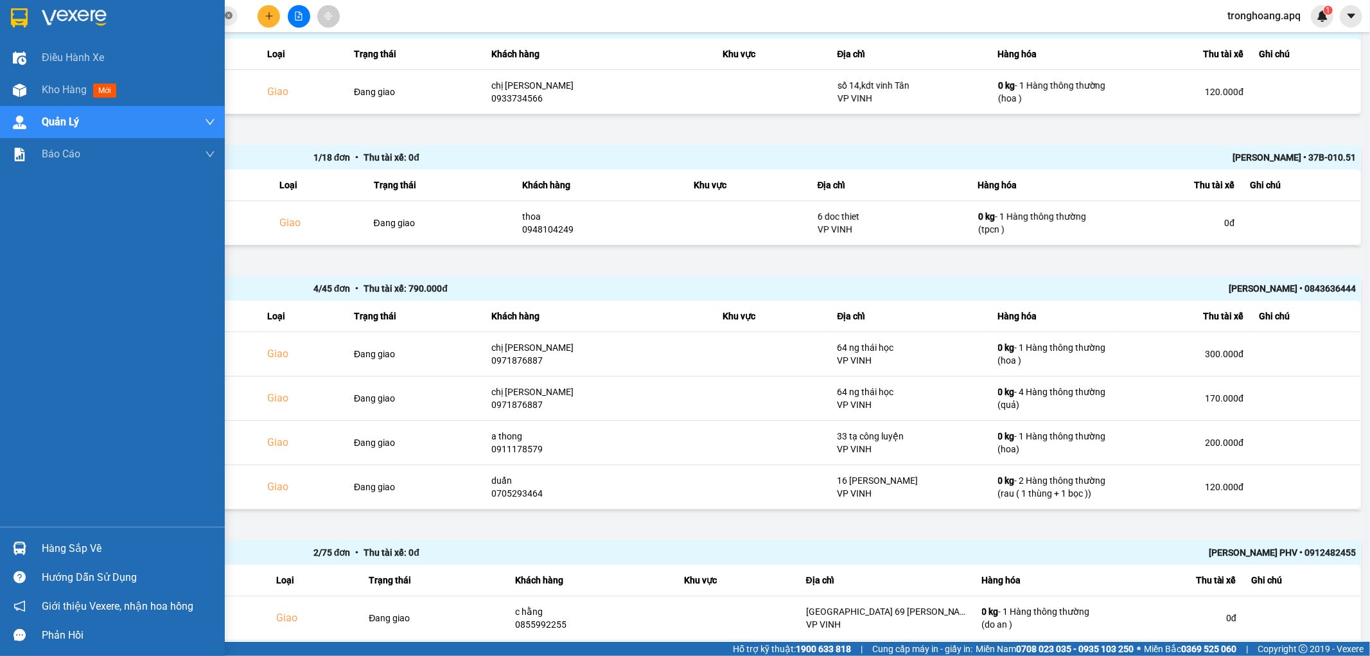
click at [230, 15] on icon "close-circle" at bounding box center [229, 16] width 8 height 8
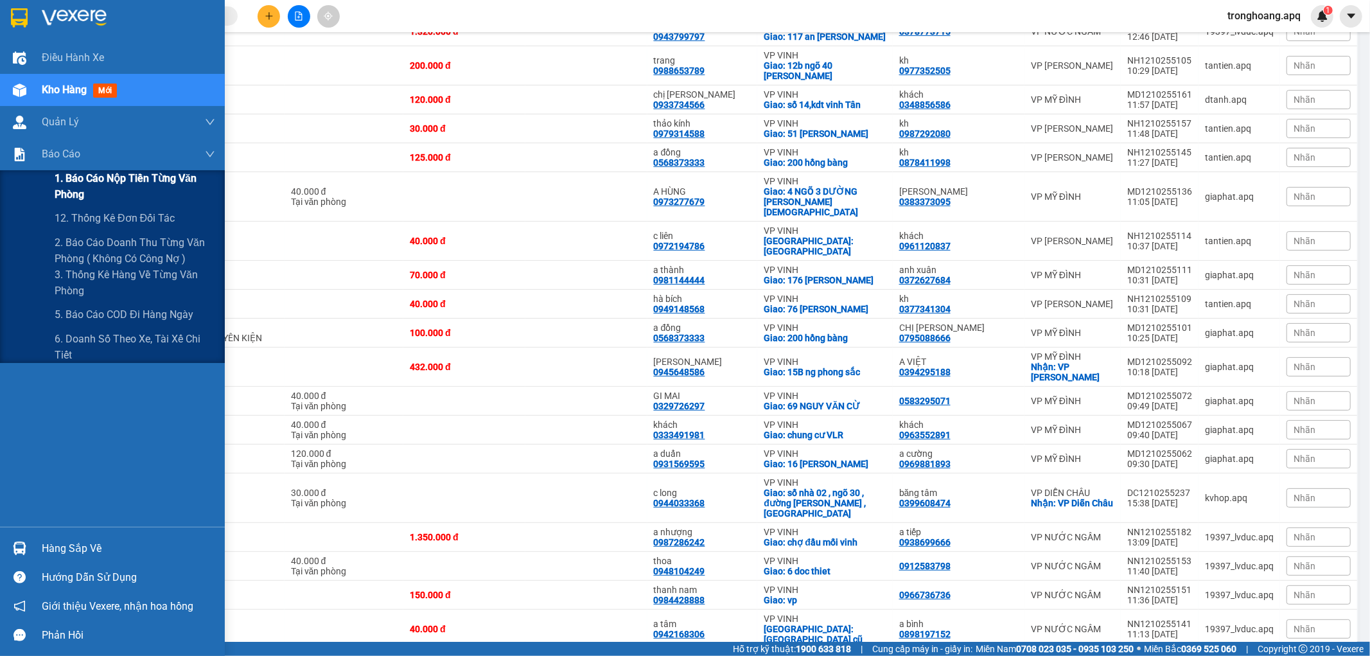
click at [112, 193] on span "1. Báo cáo nộp tiền từng văn phòng" at bounding box center [135, 186] width 161 height 32
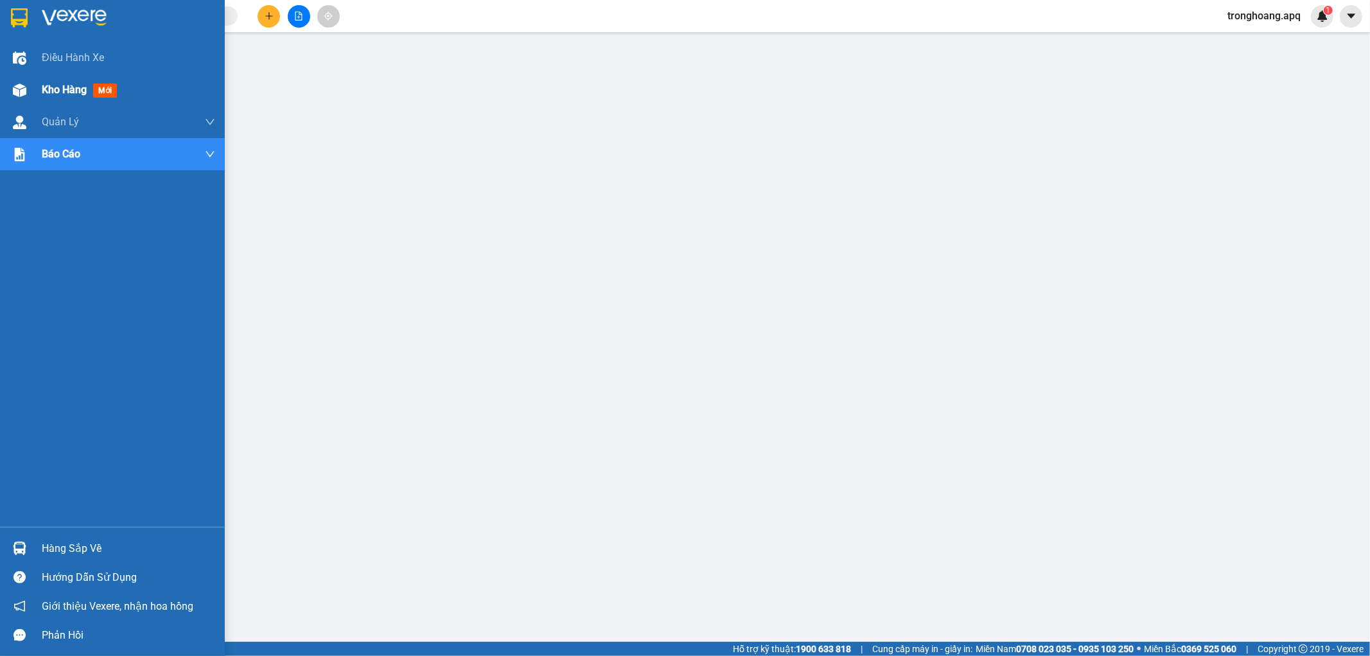
click at [21, 103] on div "Kho hàng mới" at bounding box center [112, 90] width 225 height 32
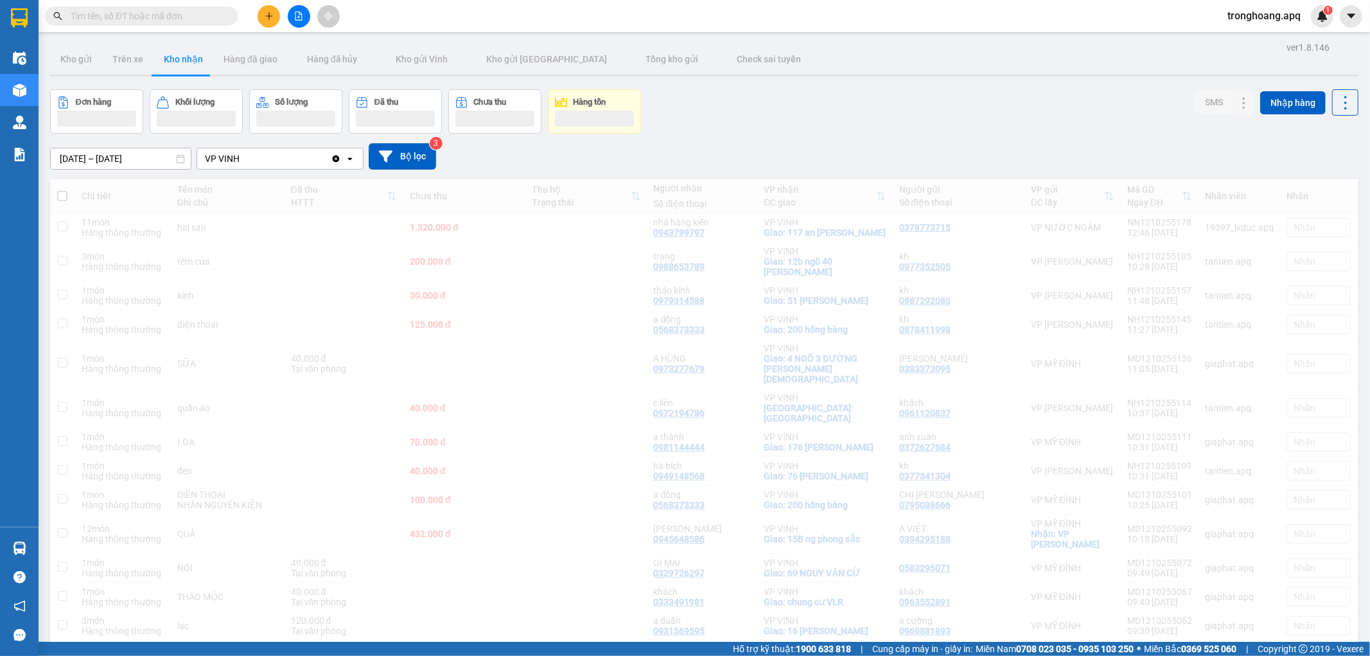
click at [845, 111] on div "Đơn hàng Khối lượng Số lượng Đã thu Chưa thu Hàng tồn SMS Nhập hàng" at bounding box center [704, 111] width 1308 height 44
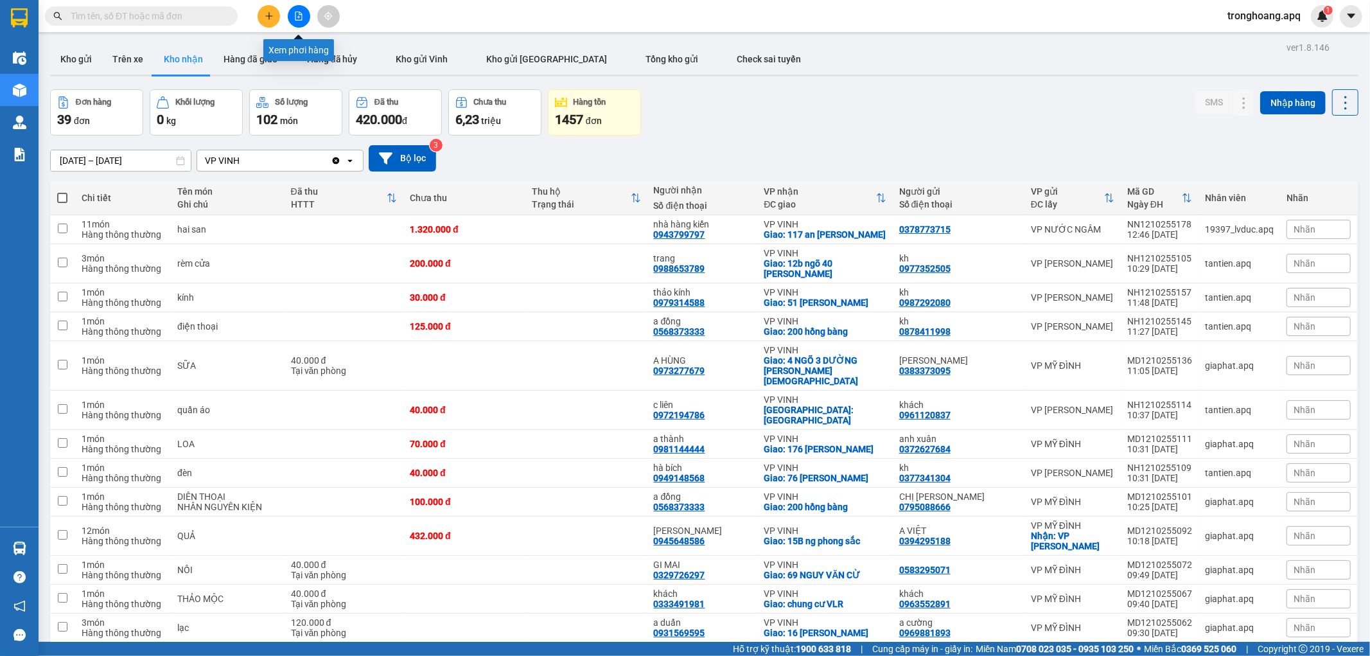
click at [302, 19] on icon "file-add" at bounding box center [298, 16] width 7 height 9
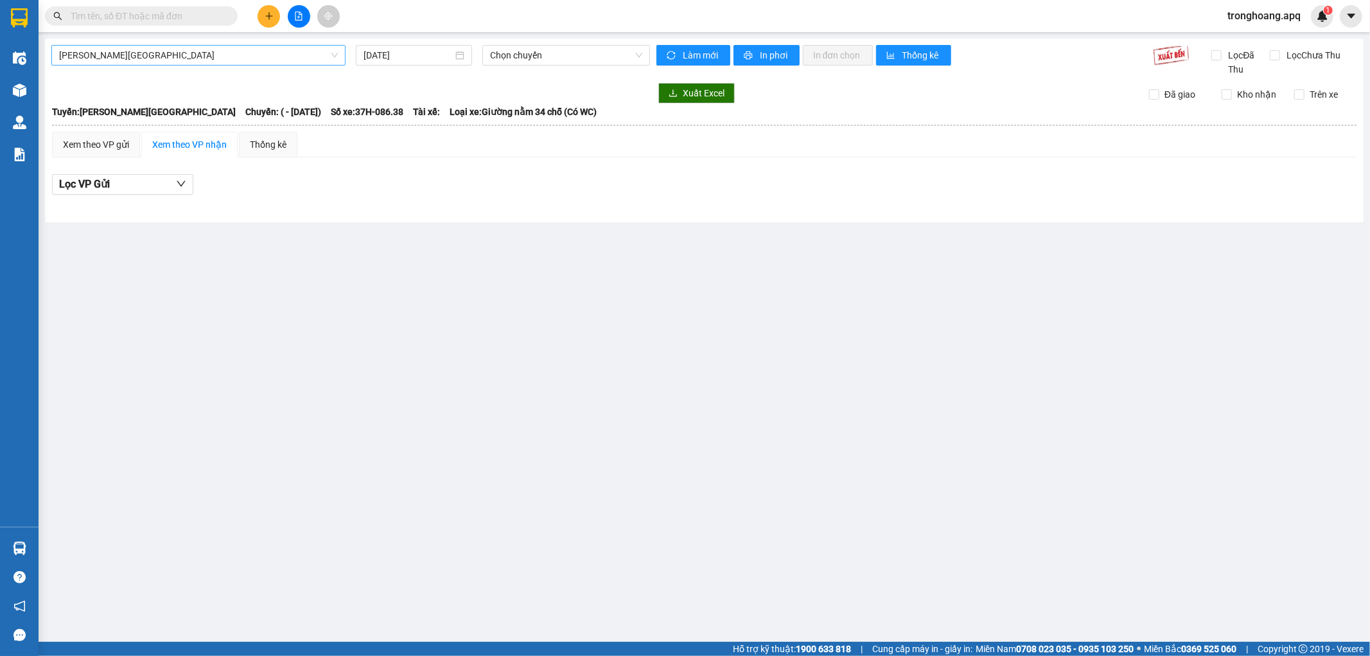
click at [232, 49] on span "[PERSON_NAME][GEOGRAPHIC_DATA]" at bounding box center [198, 55] width 279 height 19
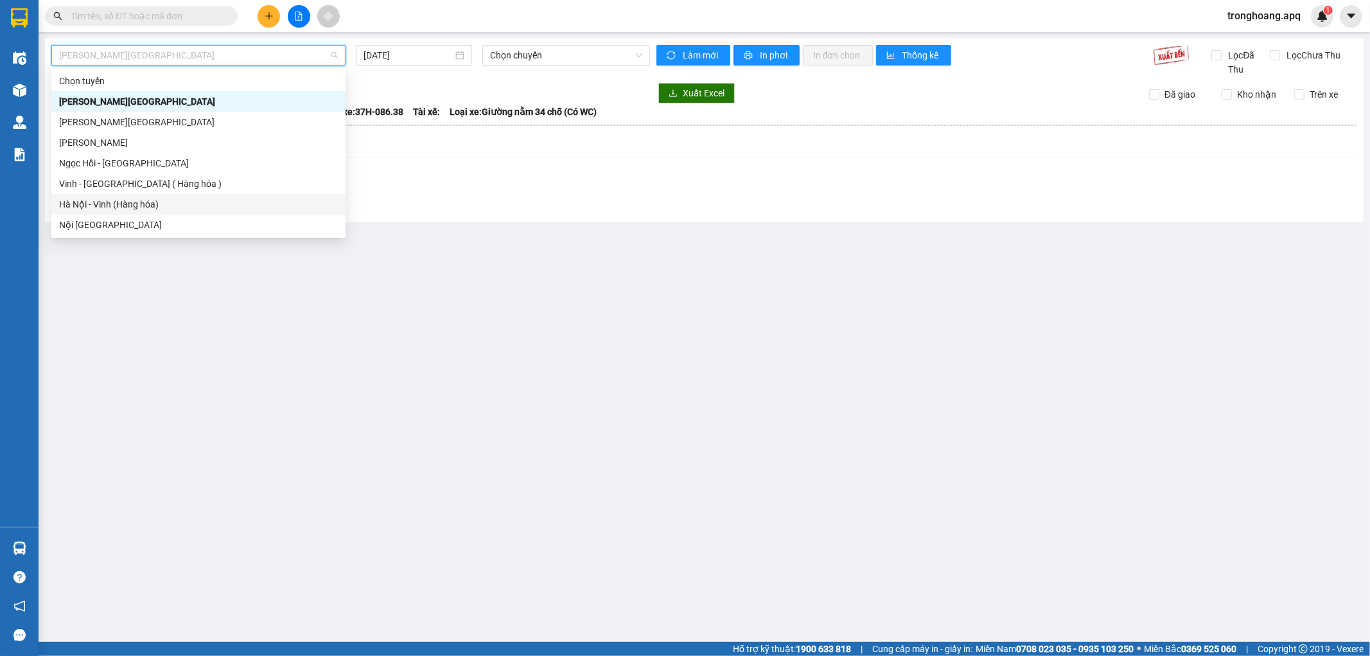
click at [206, 197] on div "Hà Nội - Vinh (Hàng hóa)" at bounding box center [198, 204] width 279 height 14
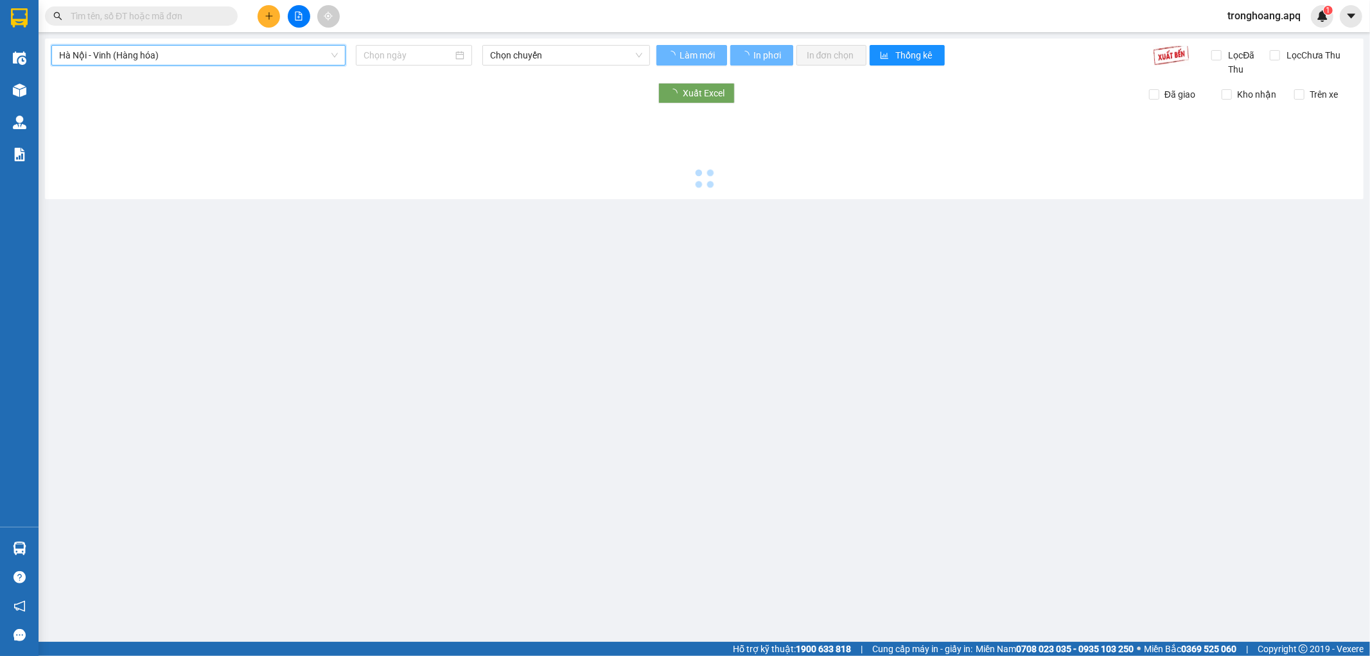
type input "[DATE]"
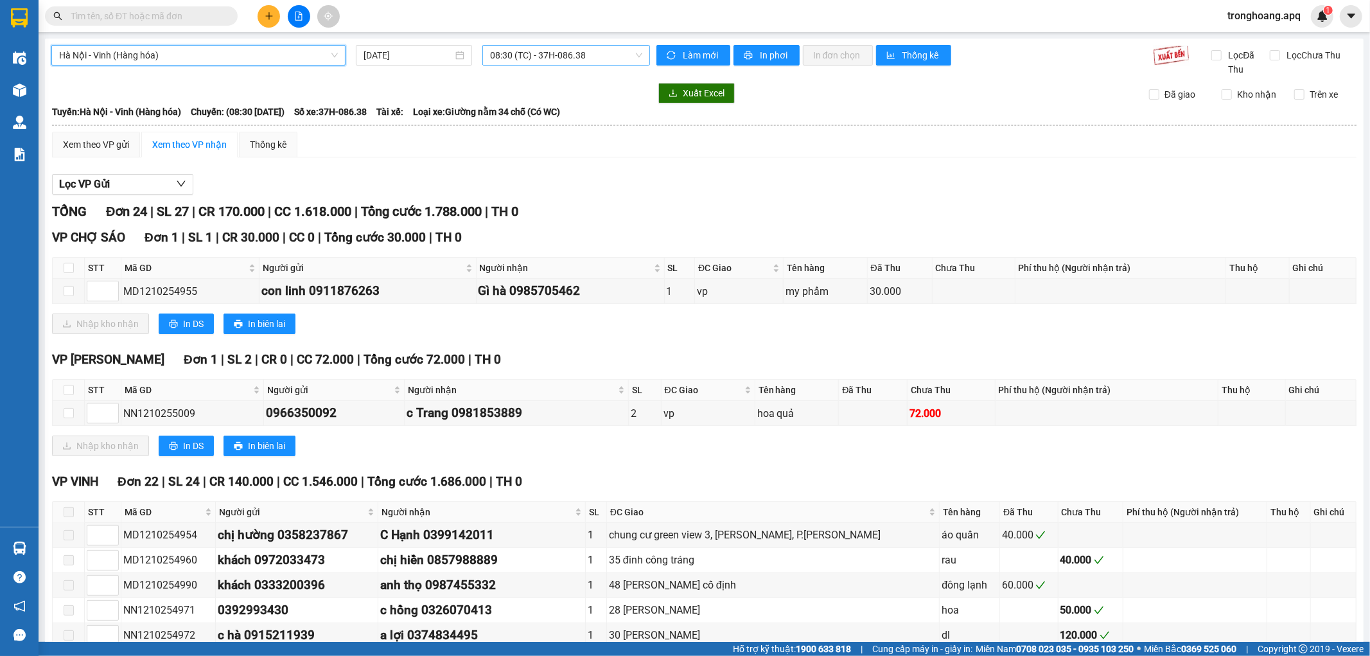
click at [518, 60] on span "08:30 (TC) - 37H-086.38" at bounding box center [566, 55] width 152 height 19
click at [874, 137] on div "Xem theo VP gửi Xem theo VP nhận Thống kê" at bounding box center [704, 145] width 1305 height 26
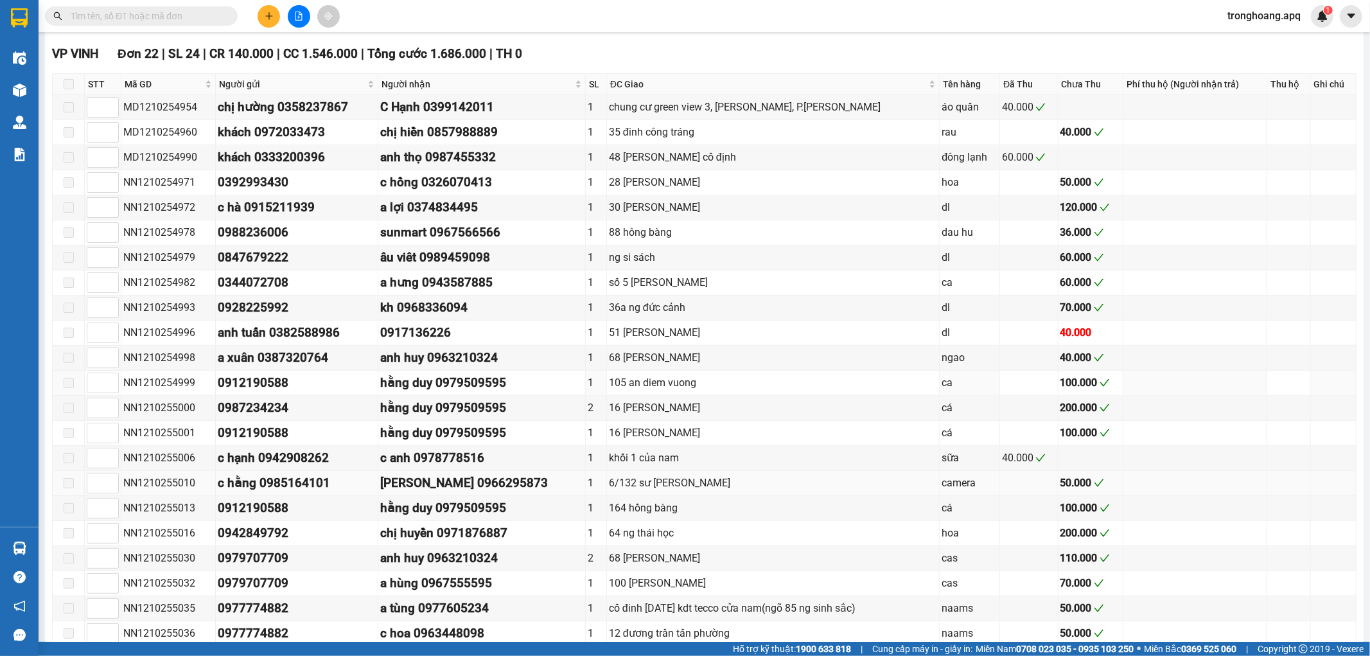
scroll to position [504, 0]
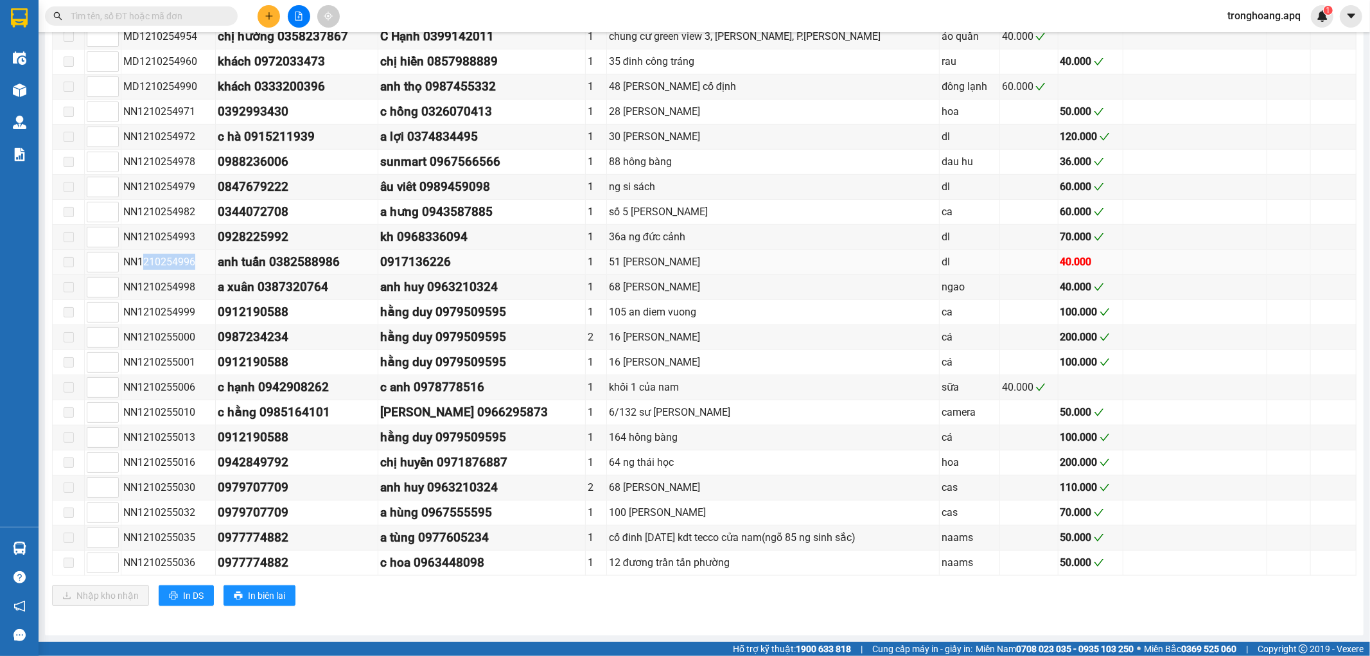
drag, startPoint x: 159, startPoint y: 261, endPoint x: 196, endPoint y: 261, distance: 36.6
click at [196, 261] on div "NN1210254996" at bounding box center [168, 262] width 90 height 16
copy div "210254996"
click at [157, 9] on input "text" at bounding box center [147, 16] width 152 height 14
paste input "210254996"
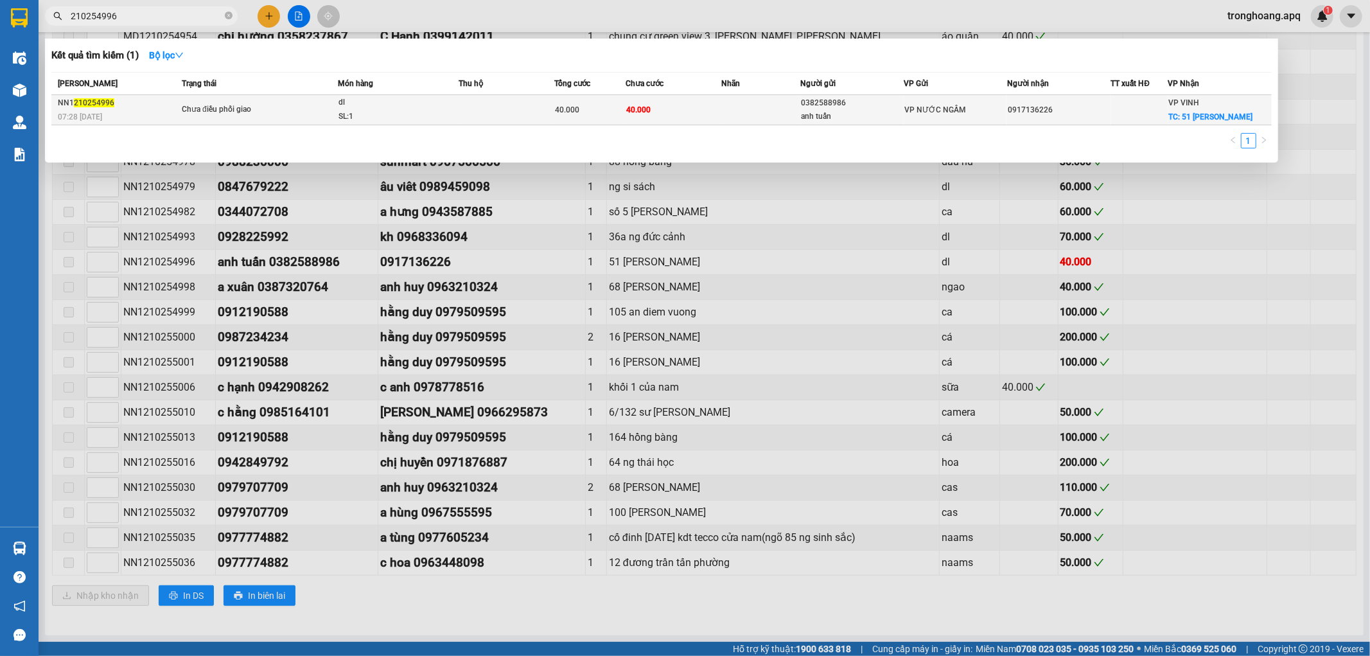
type input "210254996"
click at [260, 116] on div "Chưa điều phối giao" at bounding box center [230, 110] width 96 height 14
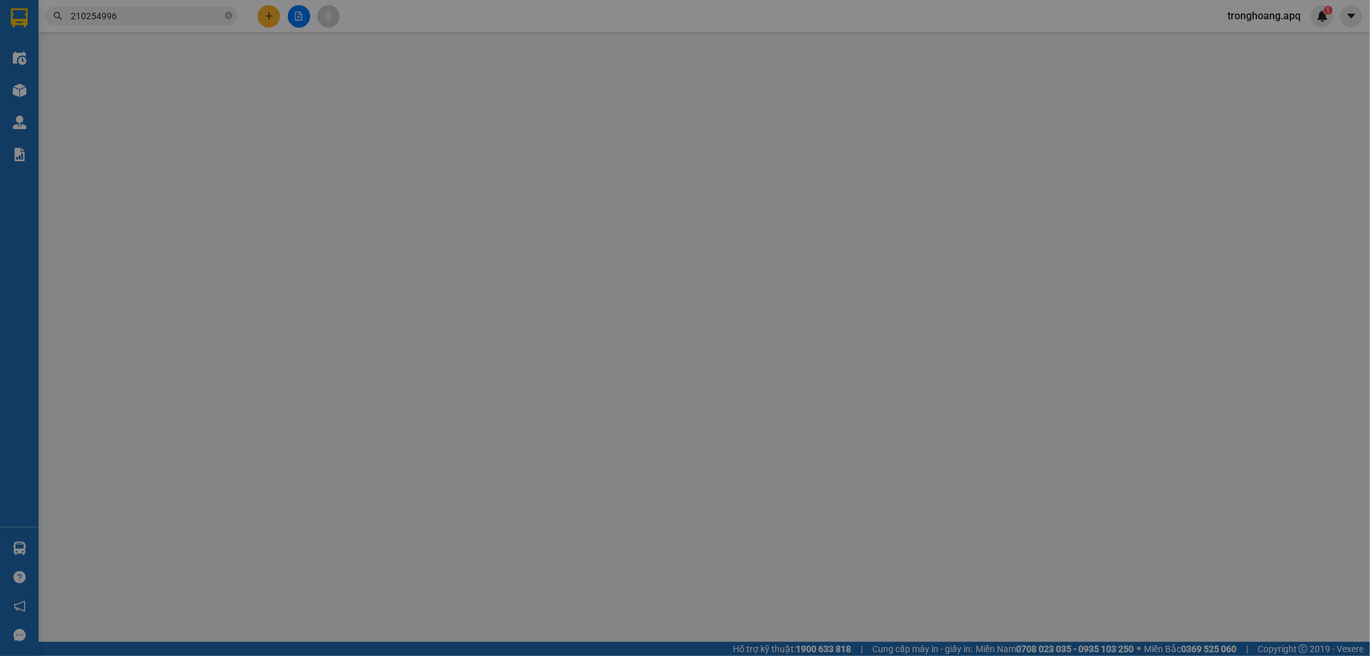
type input "0382588986"
type input "anh tuấn"
type input "0917136226"
checkbox input "true"
type input "51 [PERSON_NAME]"
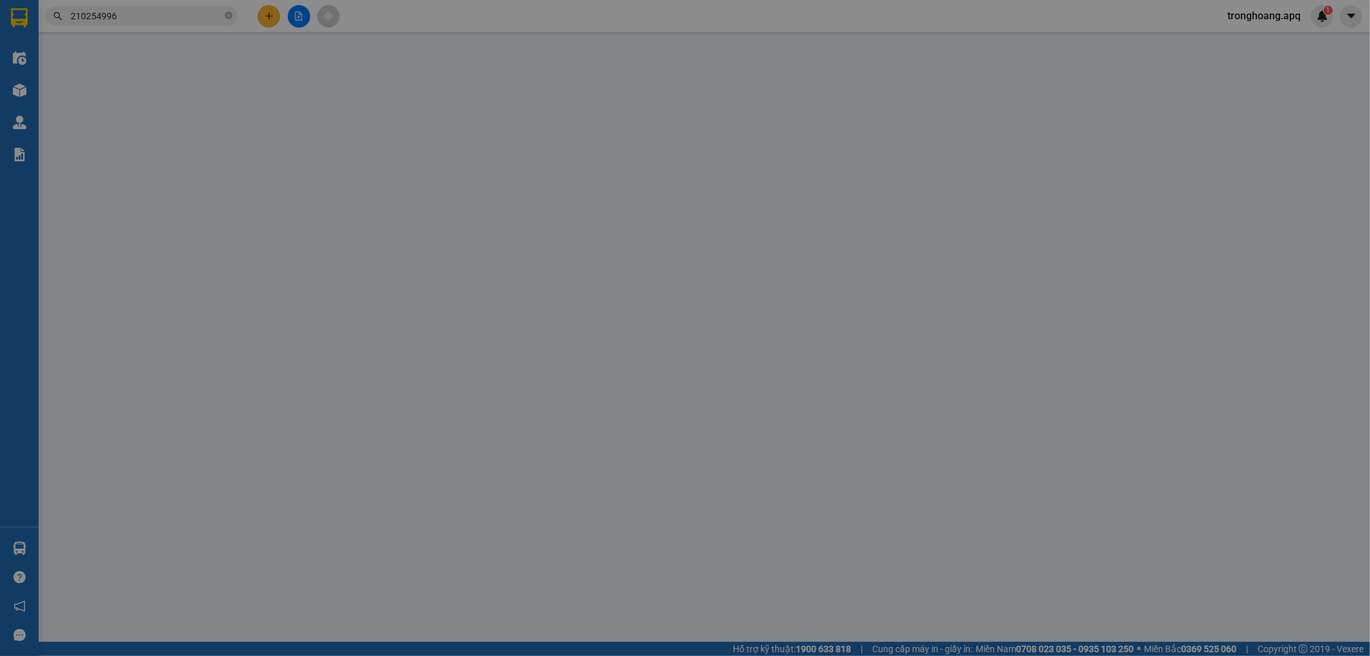
type input "0"
type input "40.000"
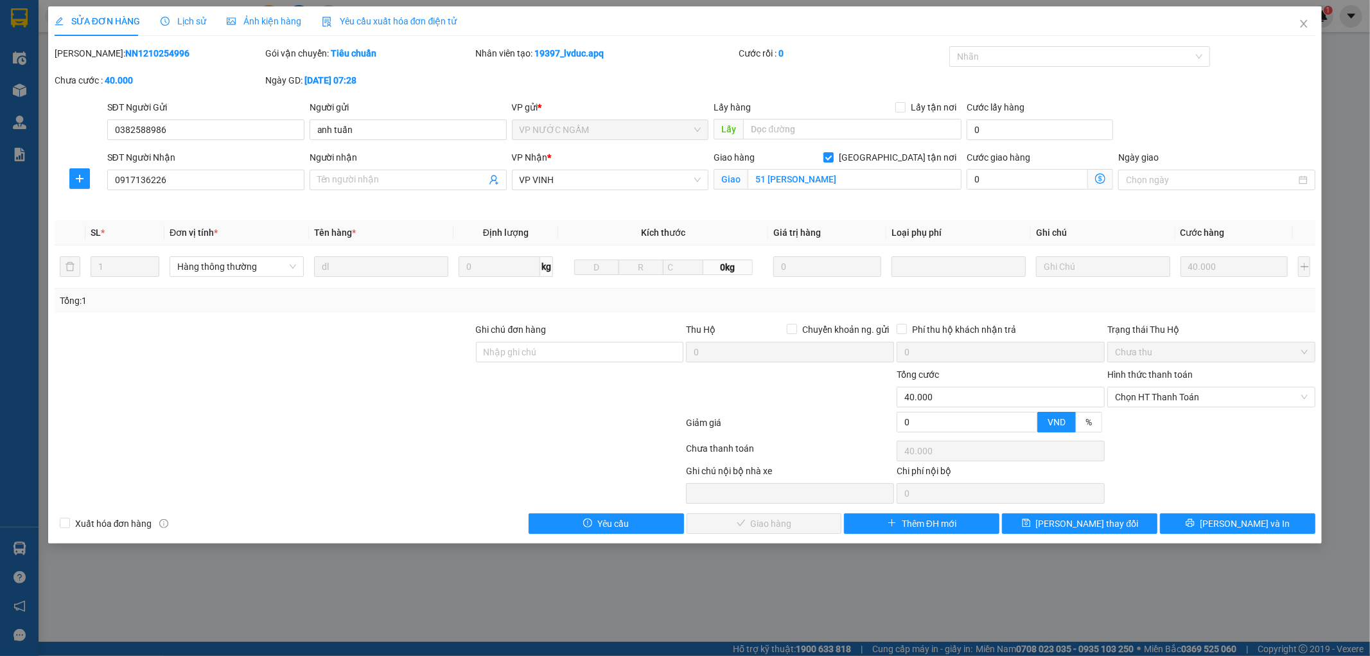
click at [185, 29] on div "Lịch sử" at bounding box center [184, 21] width 46 height 30
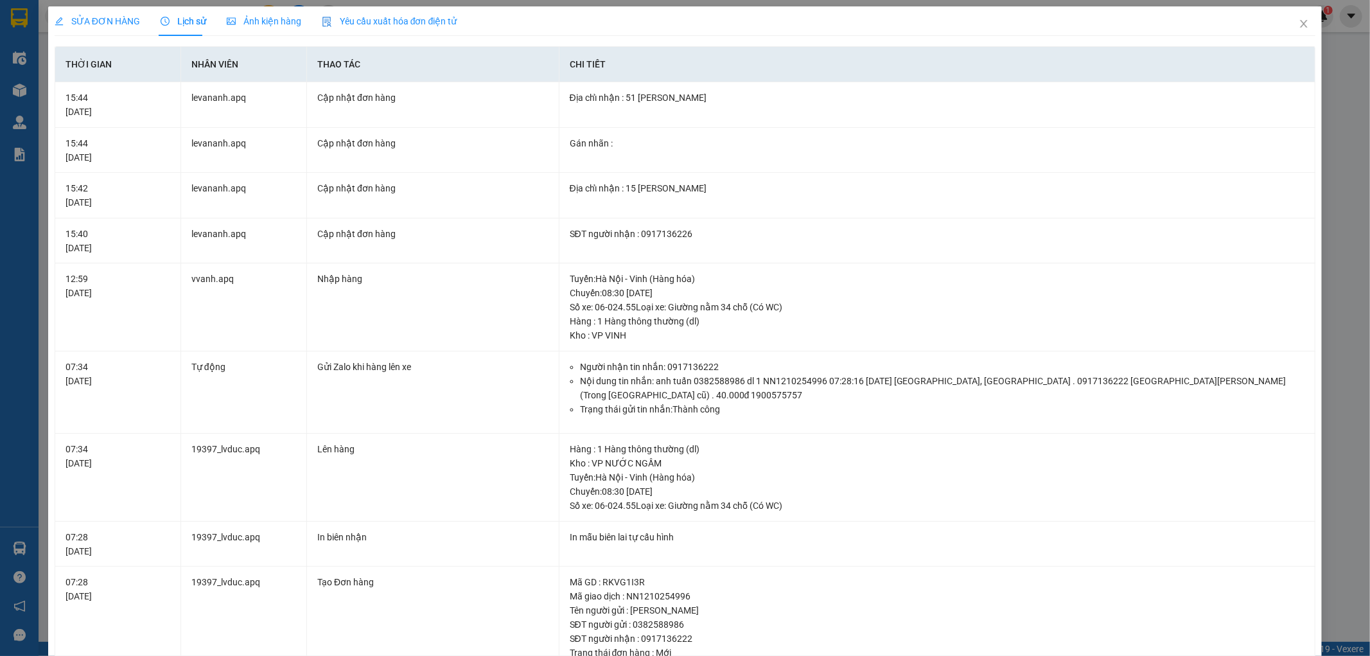
click at [106, 26] on span "SỬA ĐƠN HÀNG" at bounding box center [97, 21] width 85 height 10
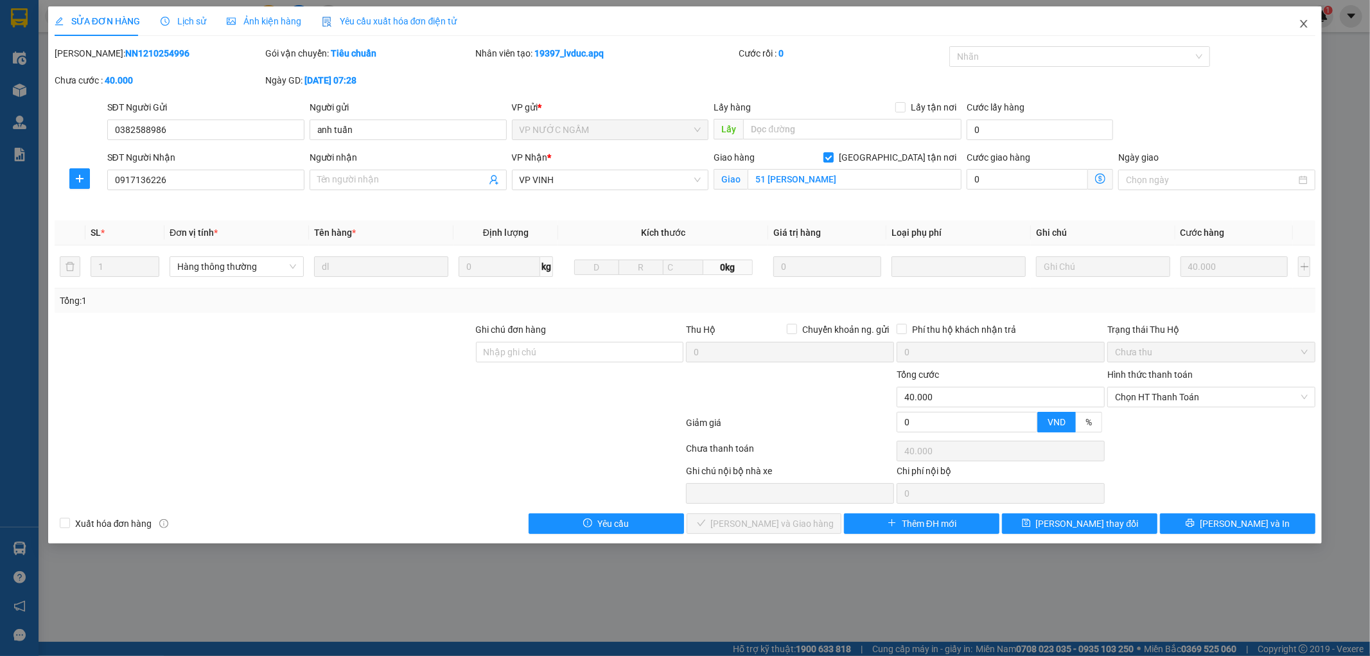
click at [1289, 23] on span "Close" at bounding box center [1304, 24] width 36 height 36
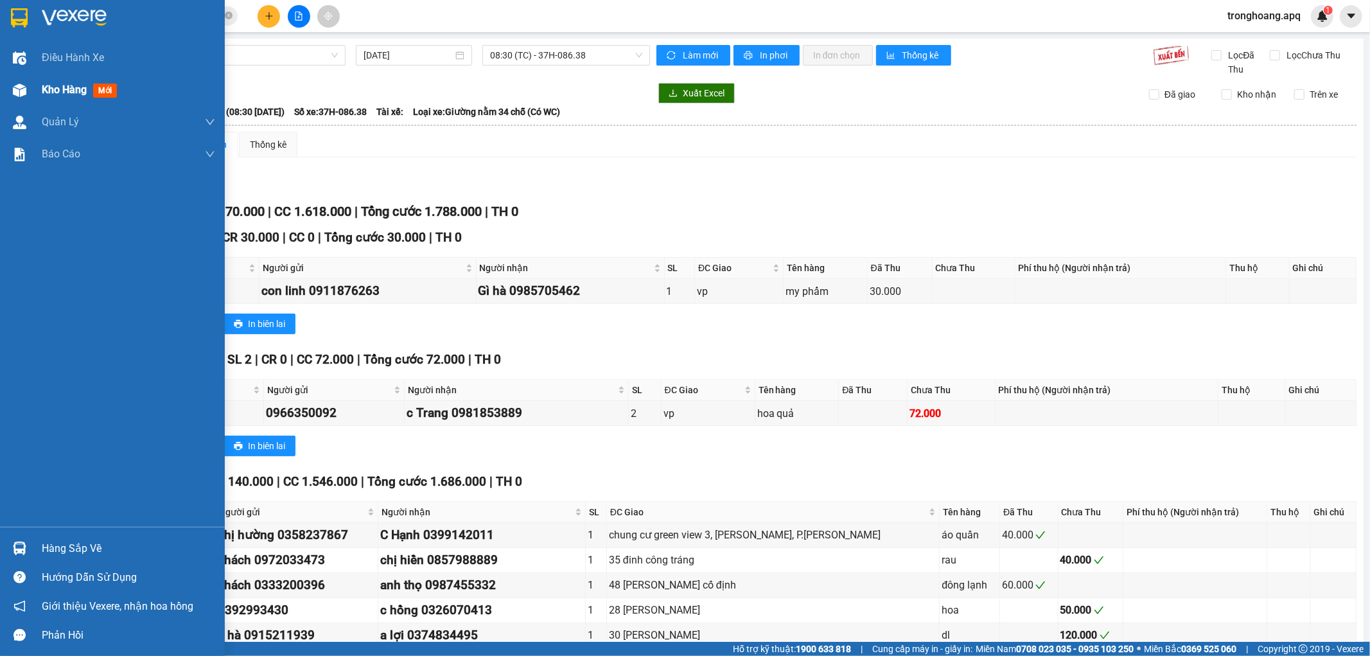
click at [22, 101] on div "Kho hàng mới" at bounding box center [112, 90] width 225 height 32
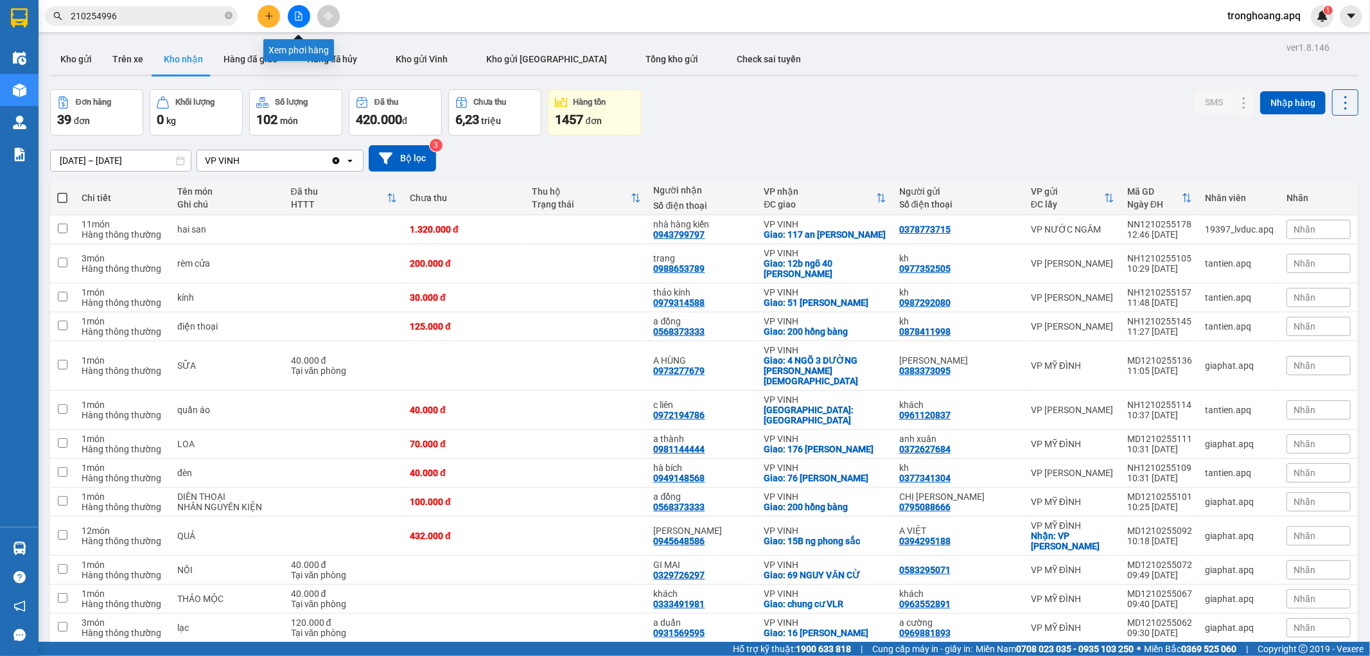
click at [304, 12] on button at bounding box center [299, 16] width 22 height 22
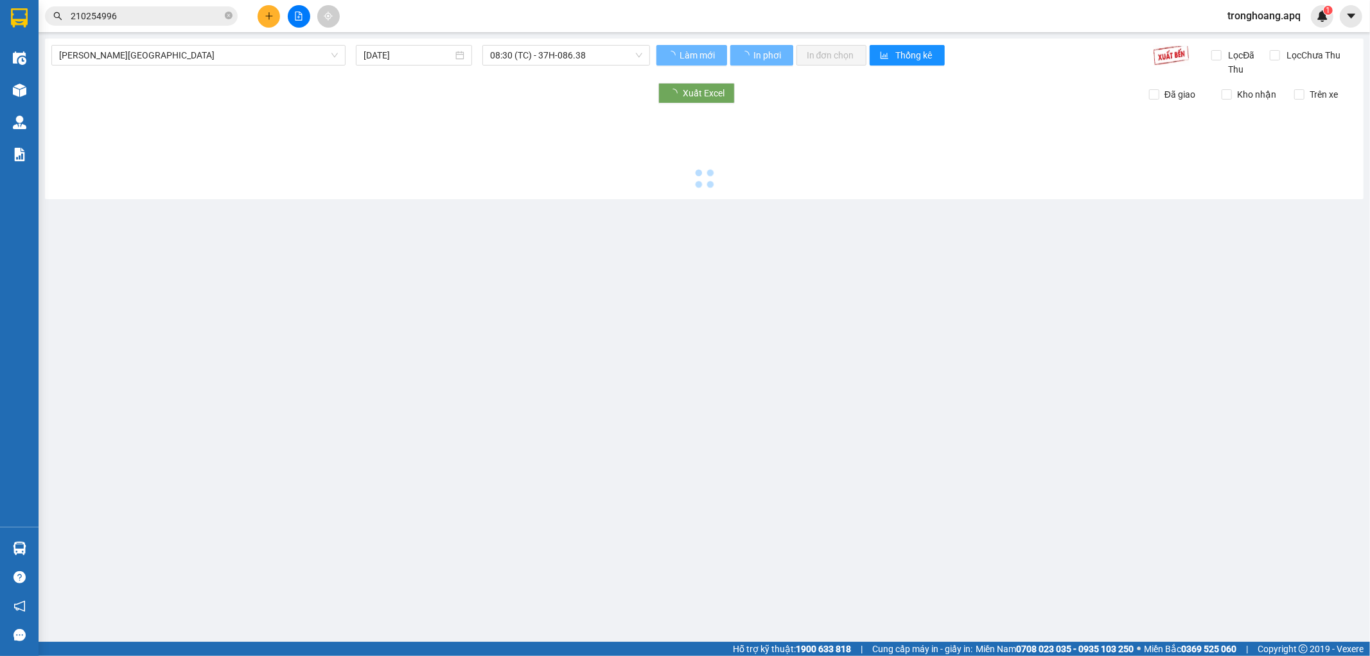
click at [209, 51] on span "[PERSON_NAME][GEOGRAPHIC_DATA]" at bounding box center [198, 55] width 279 height 19
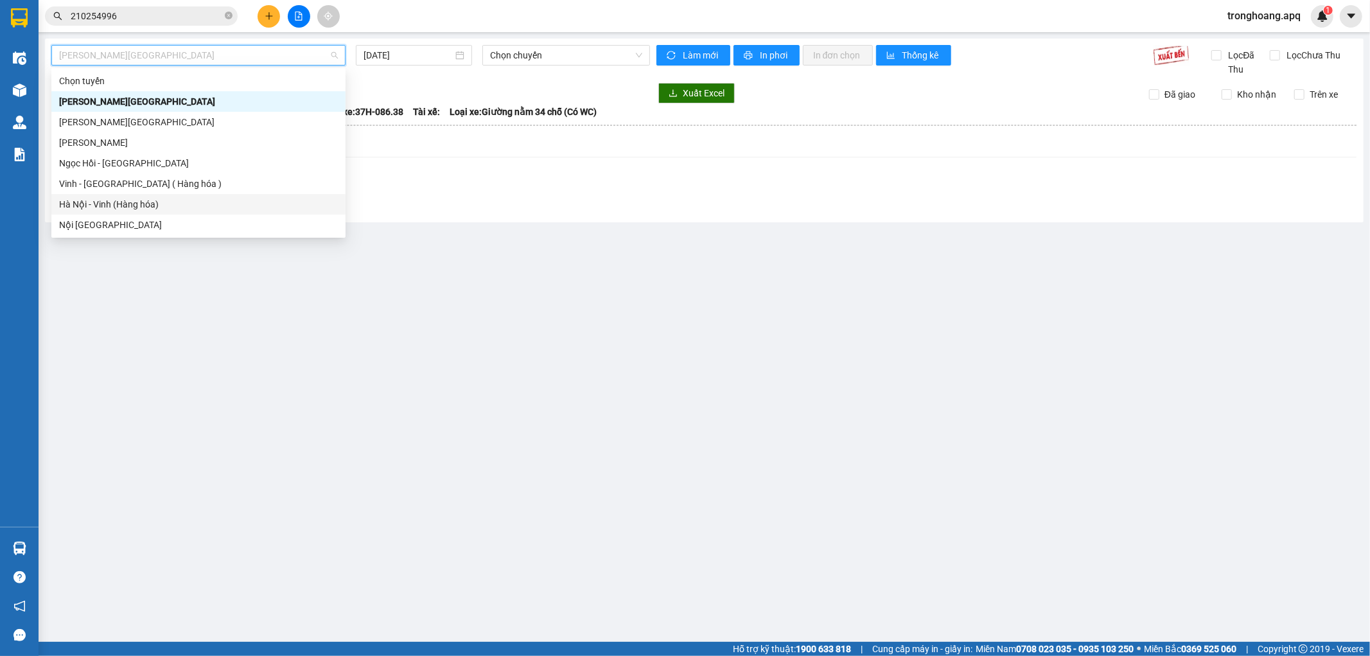
click at [191, 200] on div "Hà Nội - Vinh (Hàng hóa)" at bounding box center [198, 204] width 279 height 14
type input "[DATE]"
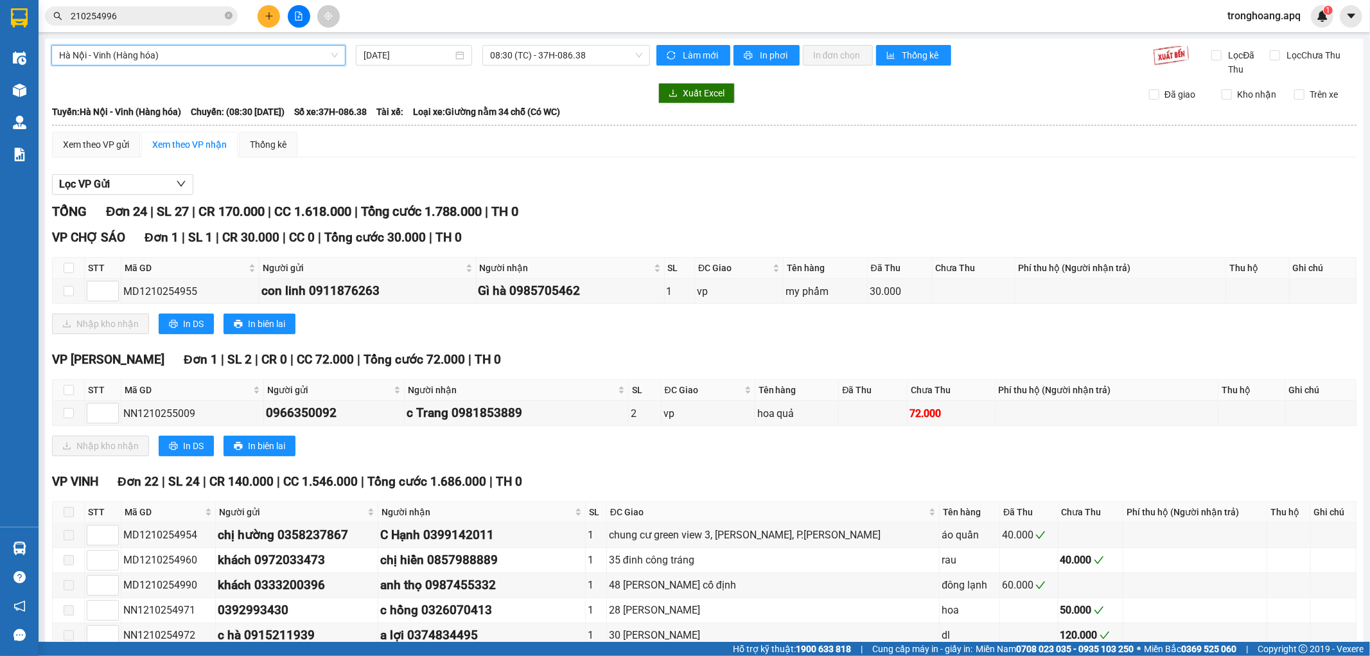
click at [537, 44] on div "[GEOGRAPHIC_DATA] - [GEOGRAPHIC_DATA] ([GEOGRAPHIC_DATA]) [GEOGRAPHIC_DATA] - […" at bounding box center [704, 586] width 1319 height 1095
click at [866, 149] on div "Xem theo VP gửi Xem theo VP nhận Thống kê" at bounding box center [704, 145] width 1305 height 26
click at [586, 61] on span "08:30 (TC) - 37H-086.38" at bounding box center [566, 55] width 152 height 19
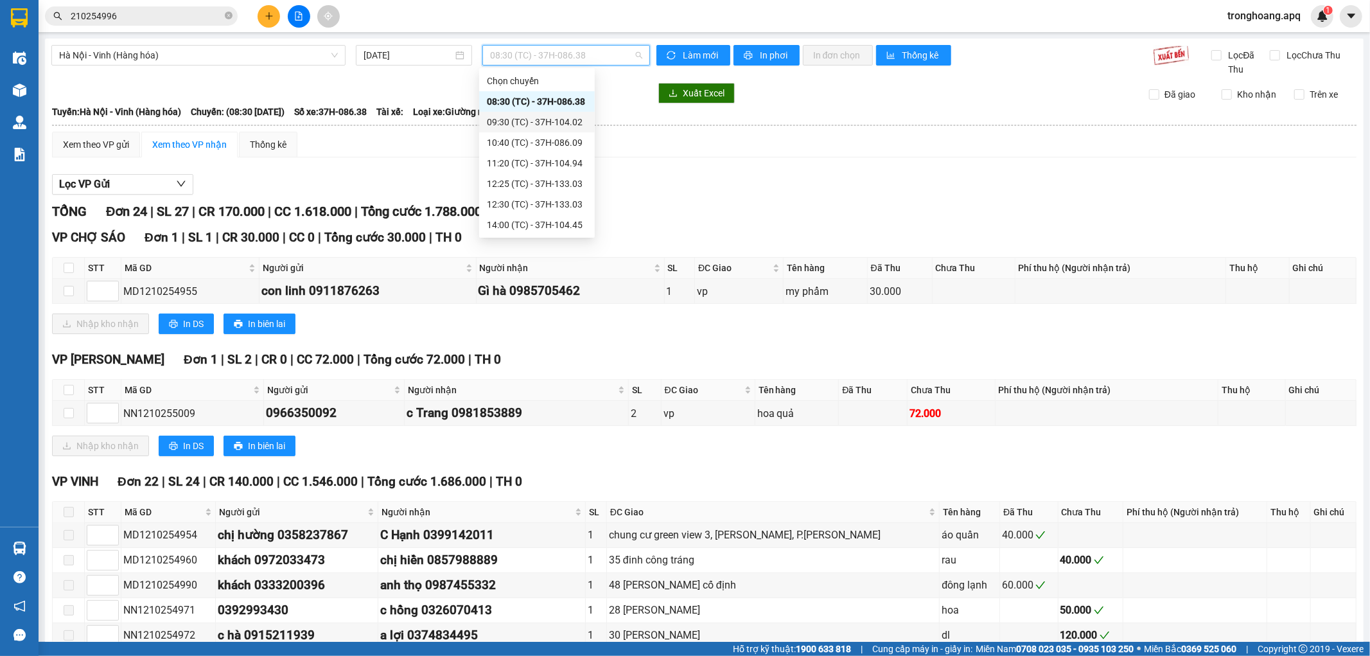
click at [535, 123] on div "09:30 (TC) - 37H-104.02" at bounding box center [537, 122] width 100 height 14
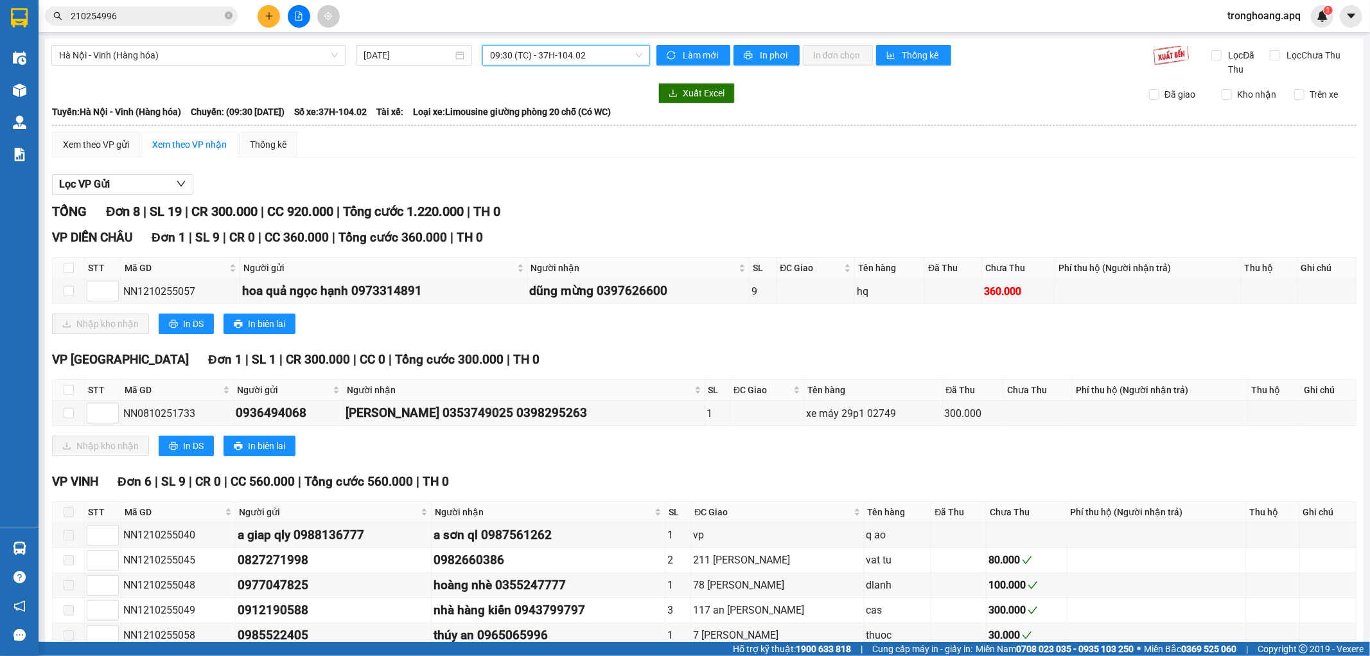
click at [498, 49] on span "09:30 (TC) - 37H-104.02" at bounding box center [566, 55] width 152 height 19
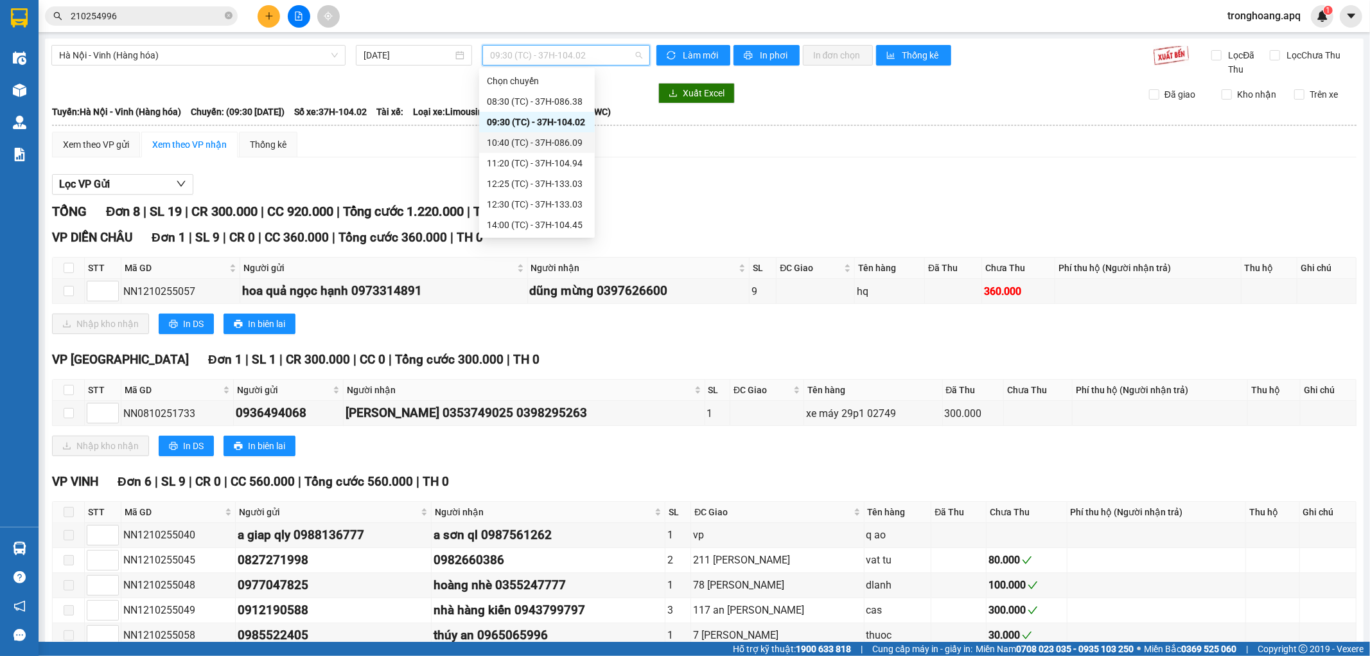
click at [523, 143] on div "10:40 (TC) - 37H-086.09" at bounding box center [537, 143] width 100 height 14
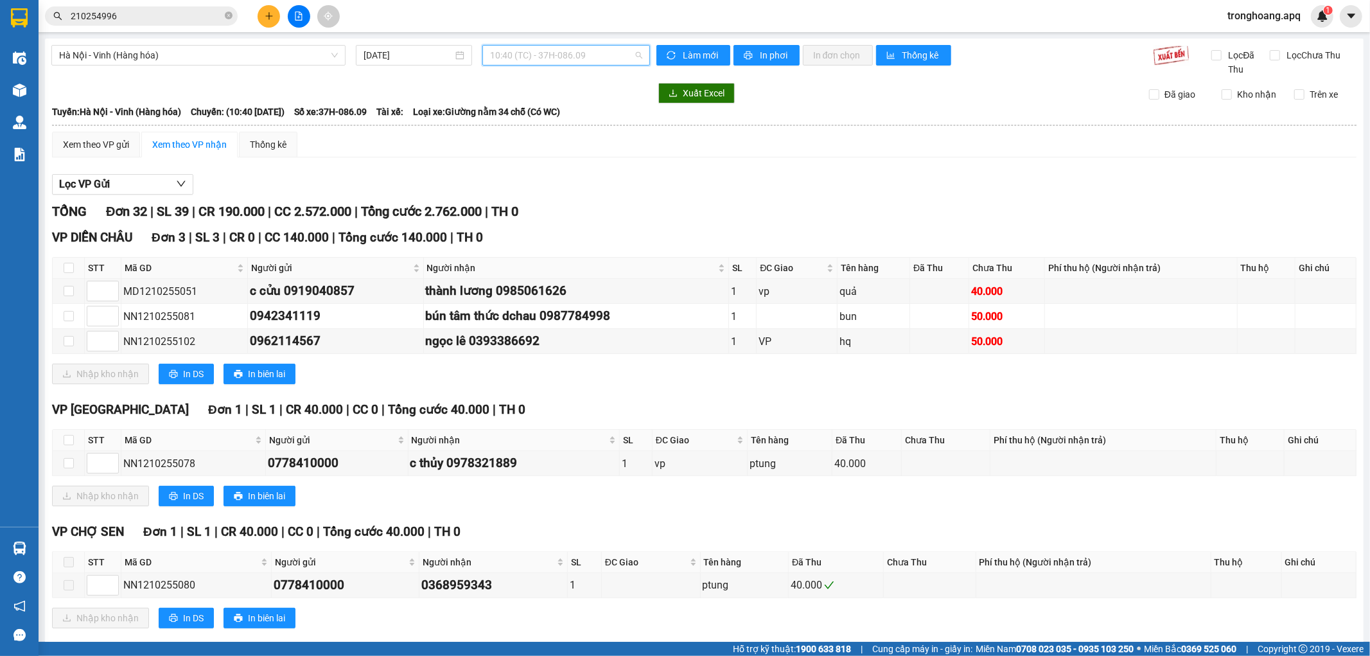
click at [514, 55] on span "10:40 (TC) - 37H-086.09" at bounding box center [566, 55] width 152 height 19
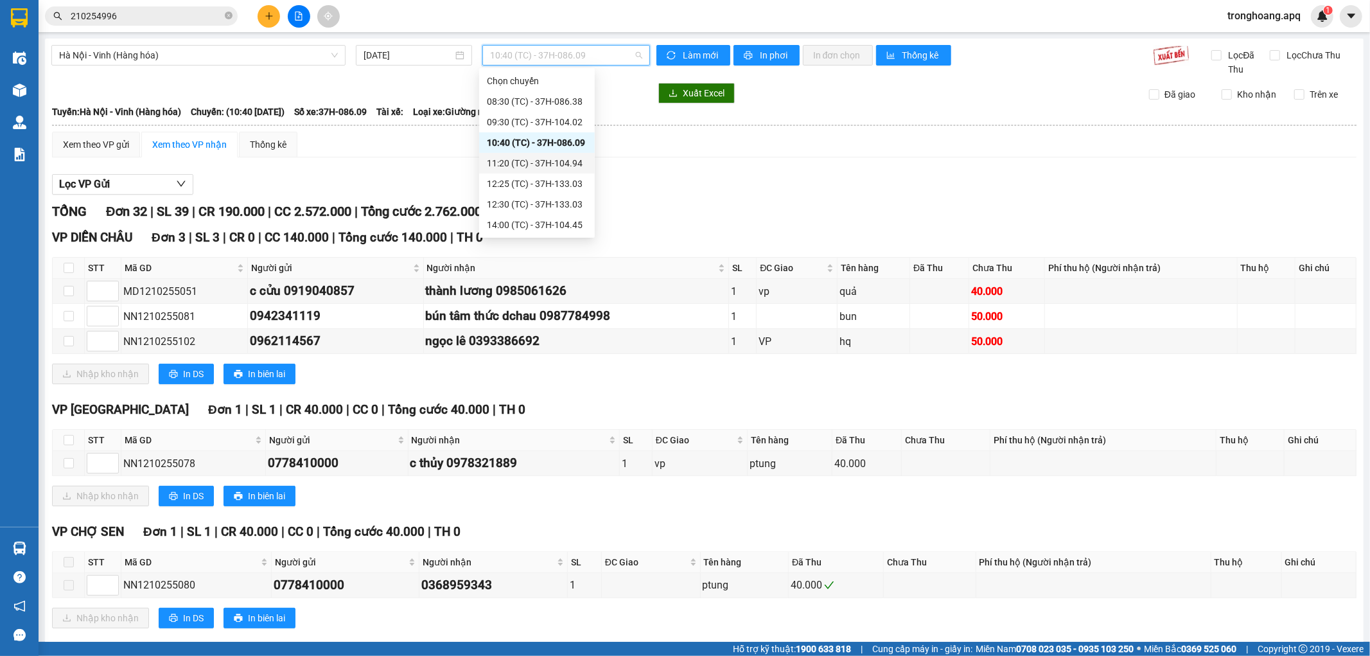
click at [529, 167] on div "11:20 (TC) - 37H-104.94" at bounding box center [537, 163] width 100 height 14
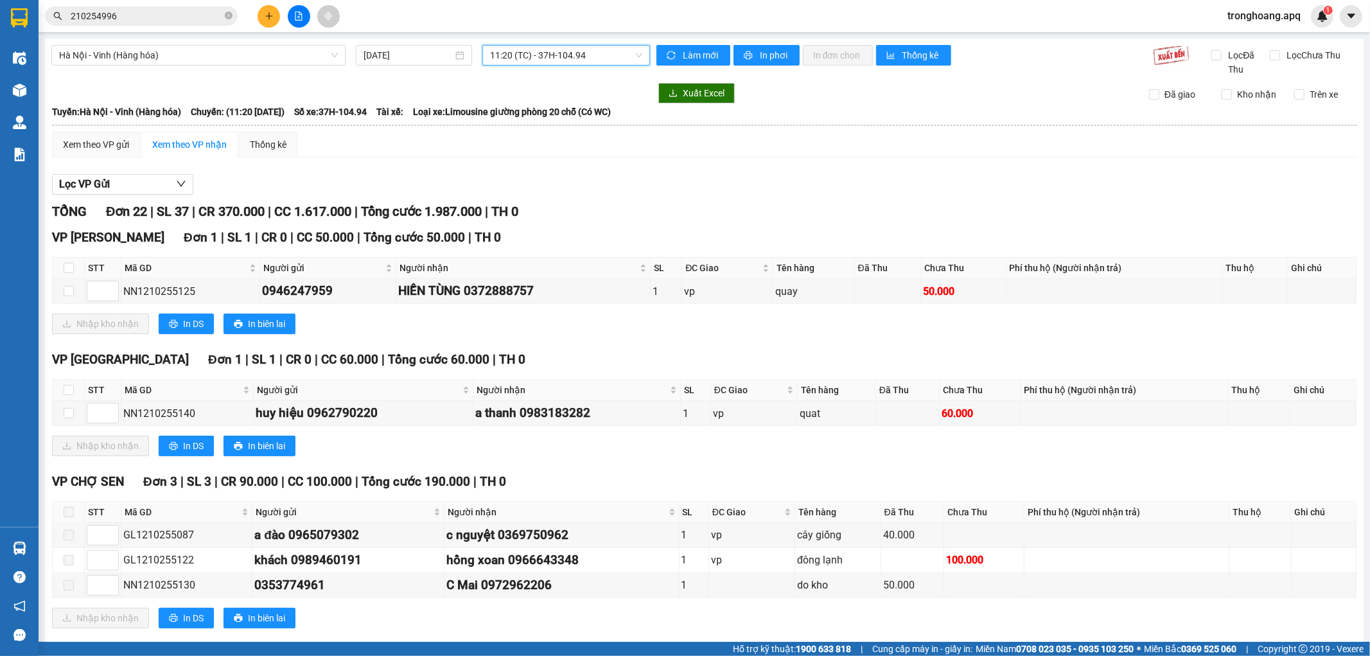
click at [557, 61] on span "11:20 (TC) - 37H-104.94" at bounding box center [566, 55] width 152 height 19
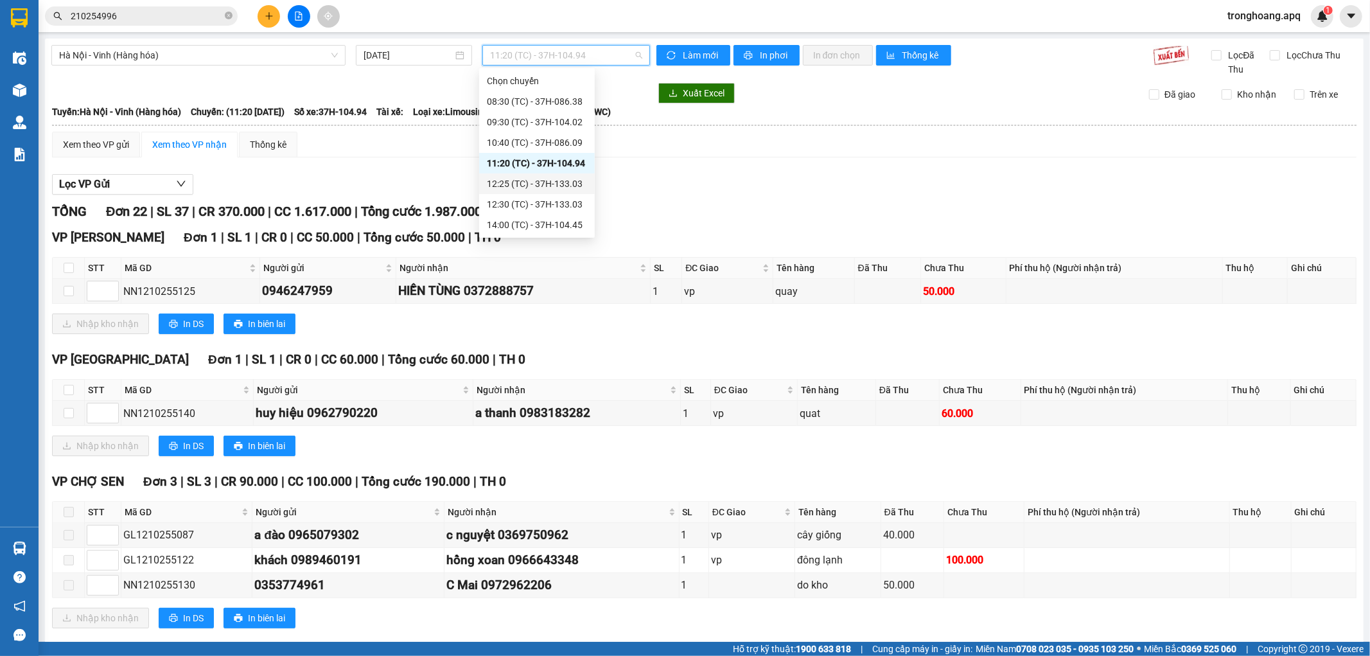
click at [553, 182] on div "12:25 (TC) - 37H-133.03" at bounding box center [537, 184] width 100 height 14
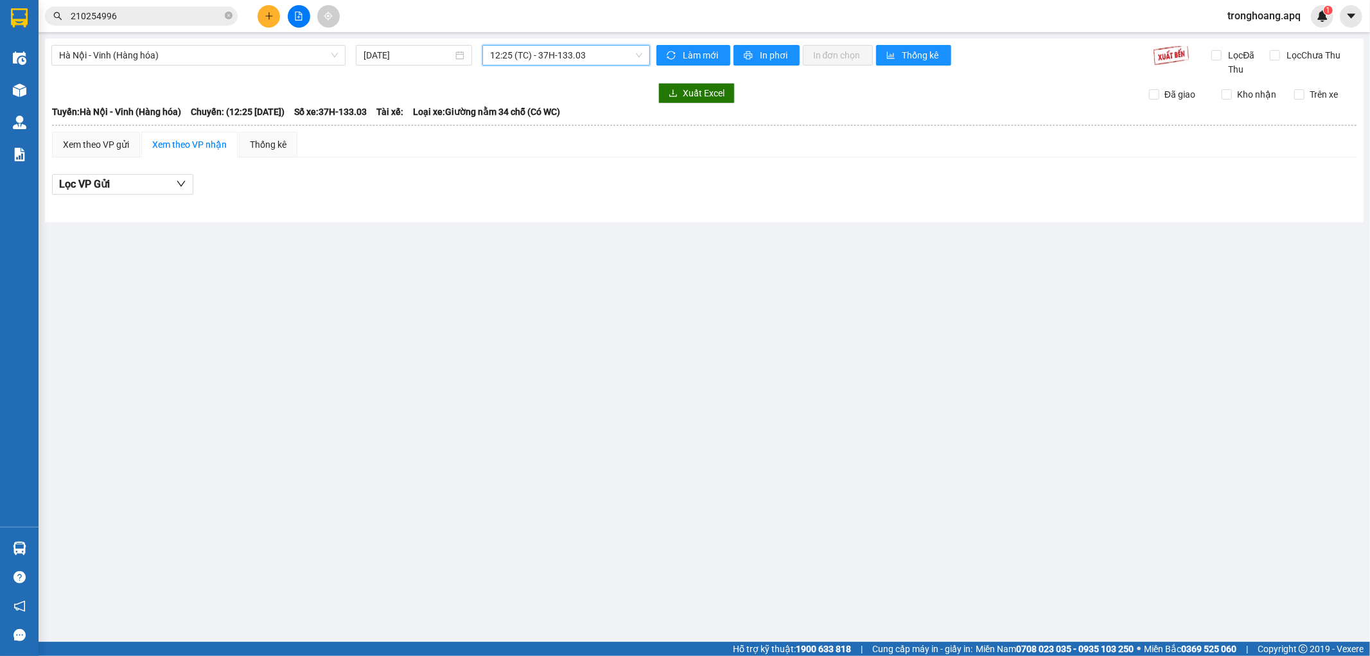
click at [570, 55] on span "12:25 (TC) - 37H-133.03" at bounding box center [566, 55] width 152 height 19
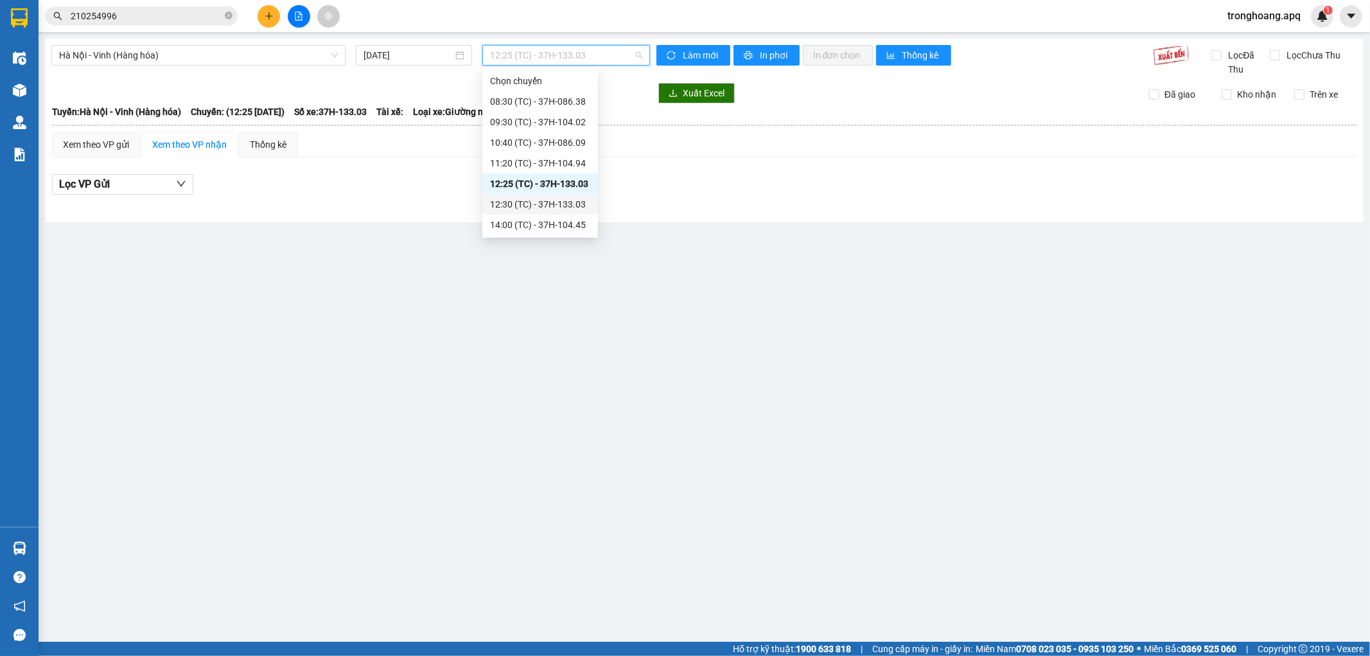
click at [559, 207] on div "12:30 (TC) - 37H-133.03" at bounding box center [540, 204] width 100 height 14
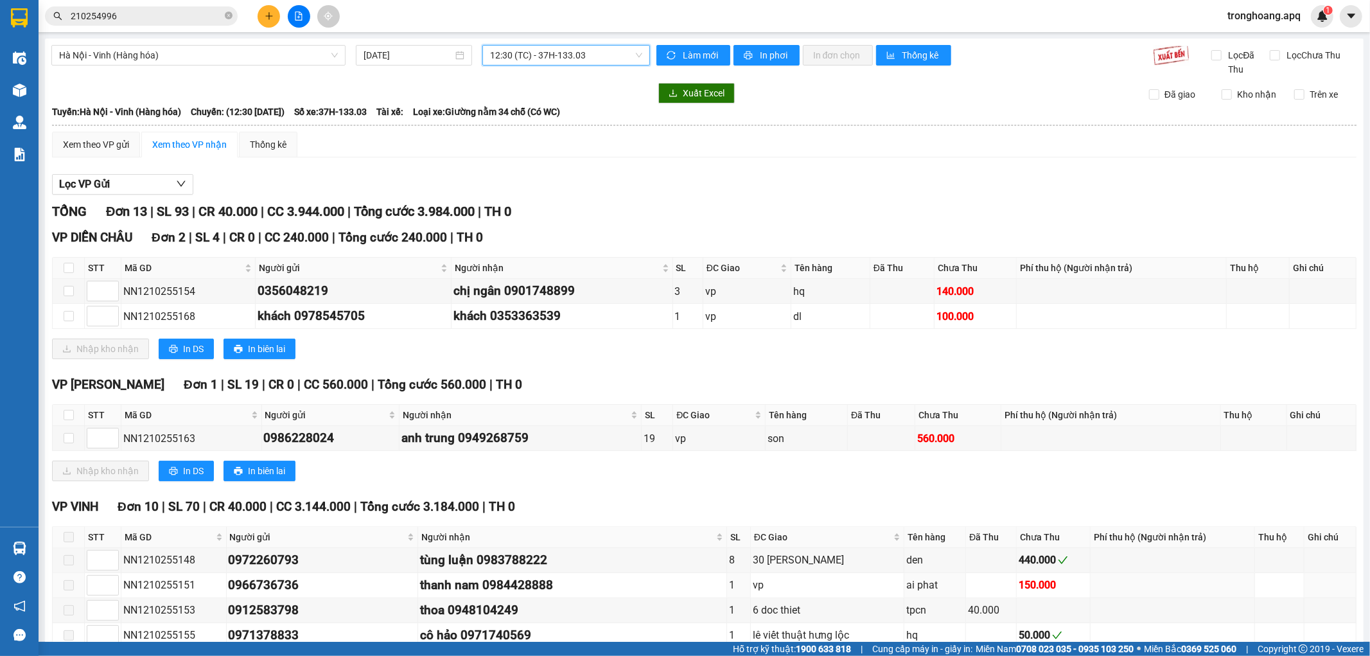
scroll to position [226, 0]
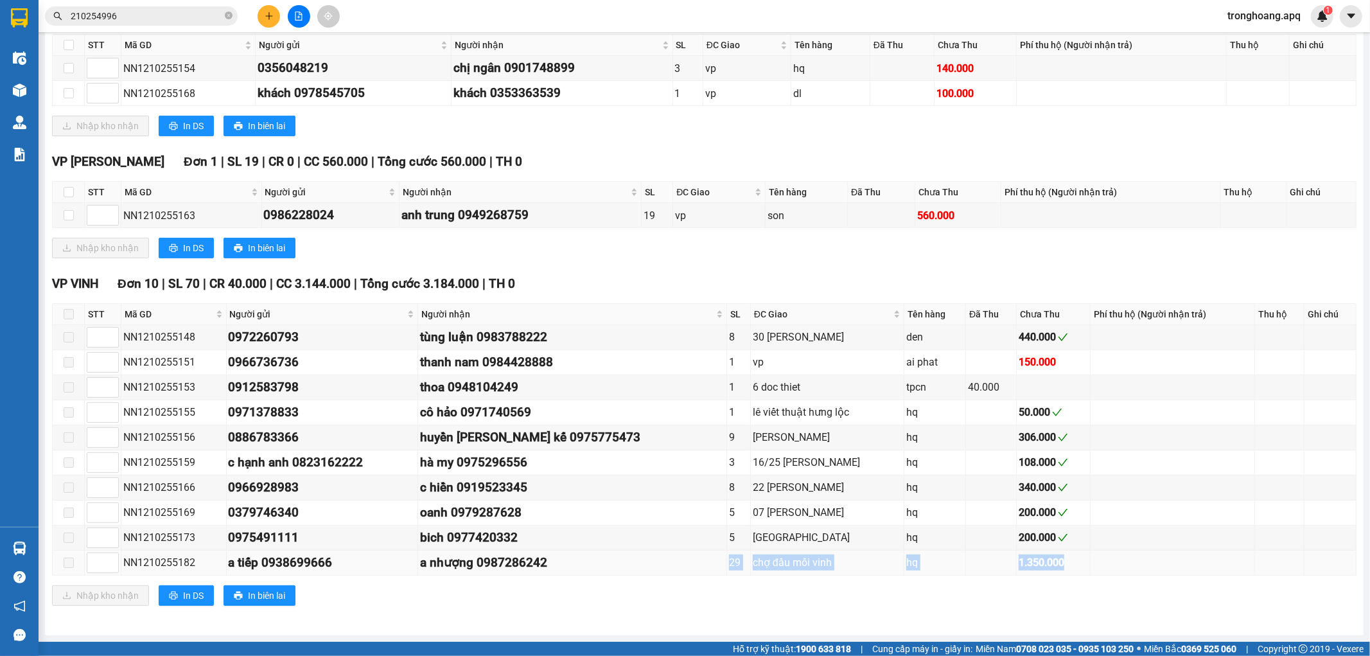
drag, startPoint x: 677, startPoint y: 560, endPoint x: 1064, endPoint y: 572, distance: 386.8
click at [1064, 572] on tr "NN1210255182 a tiếp 0938699666 a nhượng 0987286242 29 chợ đầu mối vinh hq 1.350…" at bounding box center [705, 562] width 1304 height 25
click at [978, 366] on td at bounding box center [991, 362] width 51 height 25
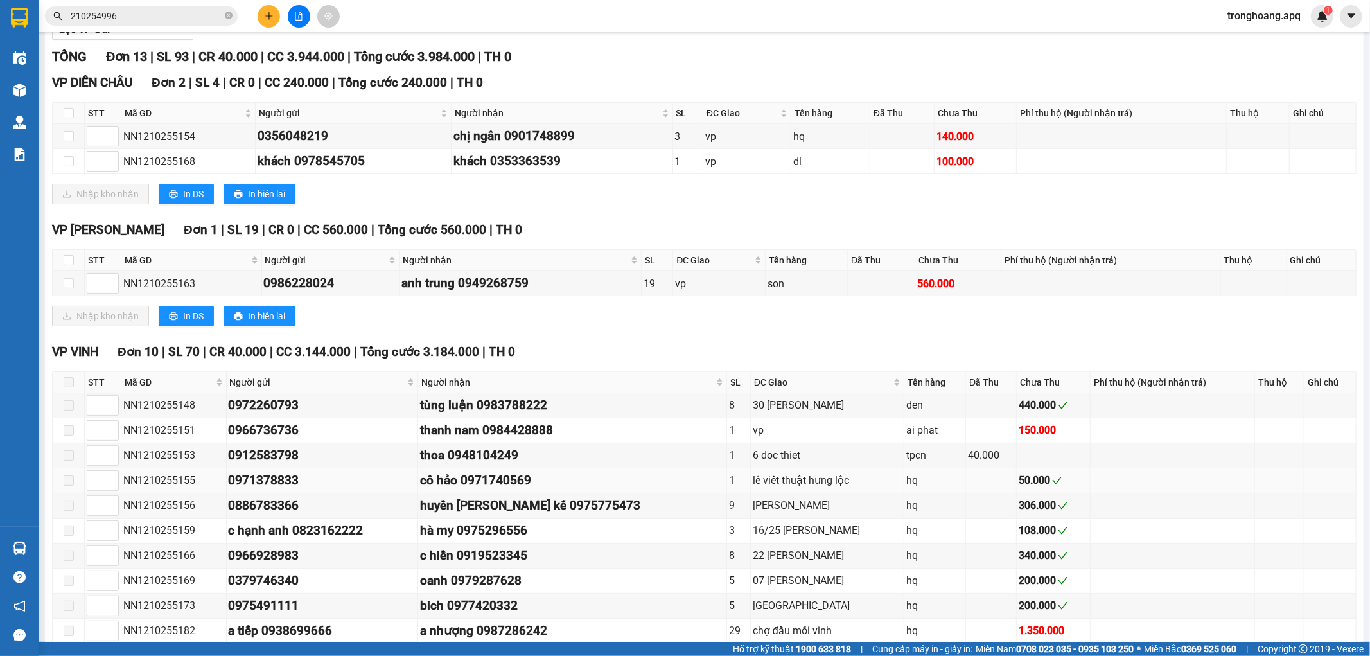
scroll to position [0, 0]
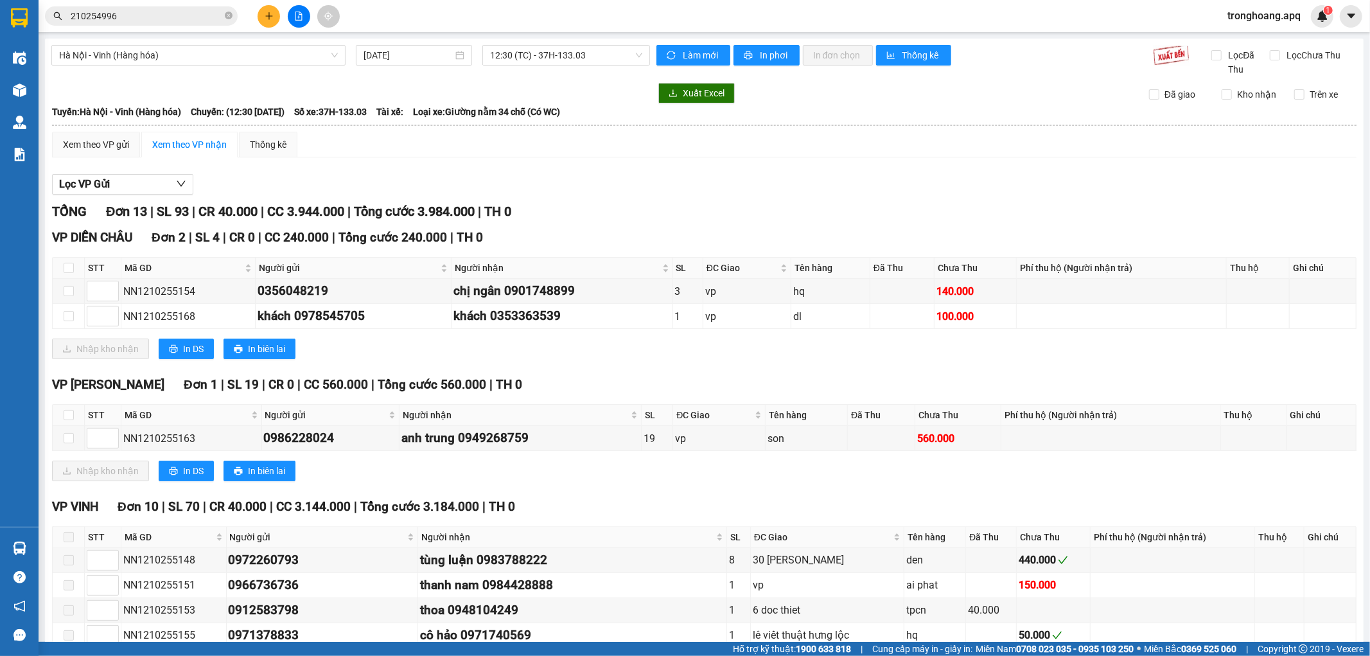
click at [545, 67] on div "Hà Nội - Vinh (Hàng hóa) [DATE] 12:30 (TC) - 37H-133.03" at bounding box center [350, 60] width 599 height 31
click at [506, 66] on div "Hà Nội - Vinh (Hàng hóa) [DATE] 12:30 (TC) - 37H-133.03" at bounding box center [350, 60] width 599 height 31
click at [552, 71] on div "Hà Nội - Vinh (Hàng hóa) [DATE] 12:30 (TC) - 37H-133.03" at bounding box center [350, 60] width 599 height 31
click at [555, 62] on span "12:30 (TC) - 37H-133.03" at bounding box center [566, 55] width 152 height 19
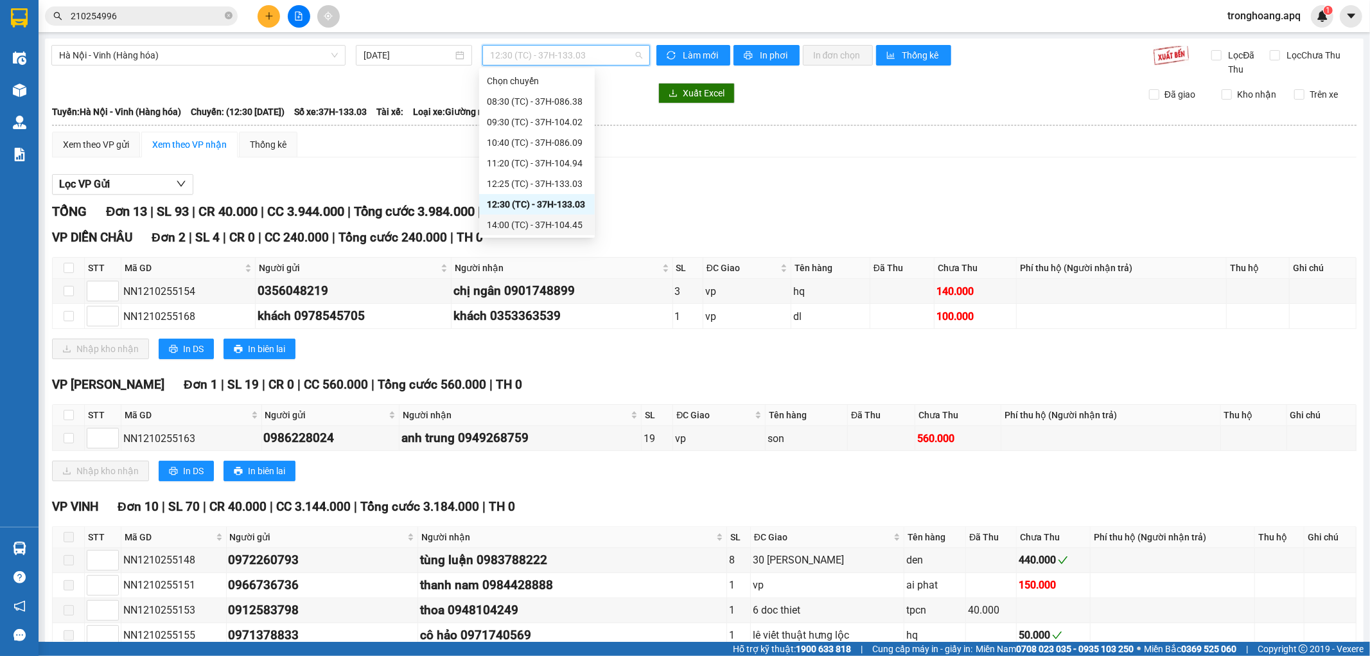
click at [546, 220] on div "14:00 (TC) - 37H-104.45" at bounding box center [537, 225] width 100 height 14
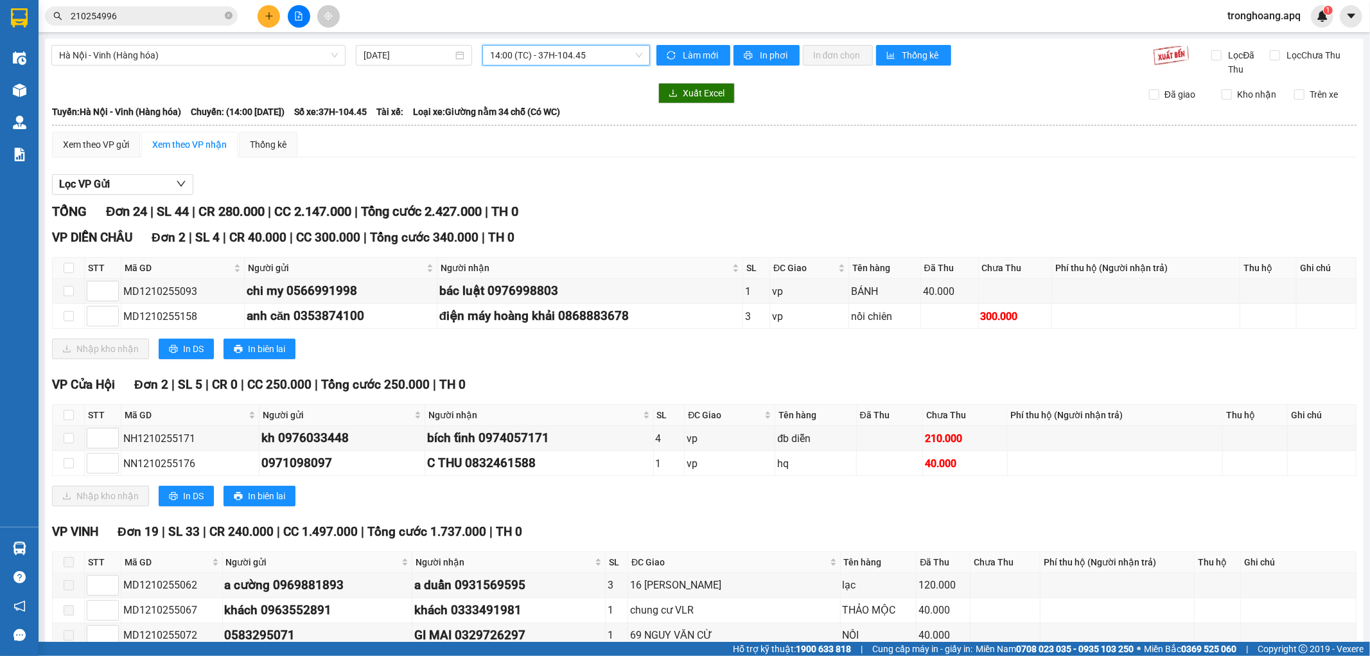
click at [531, 58] on span "14:00 (TC) - 37H-104.45" at bounding box center [566, 55] width 152 height 19
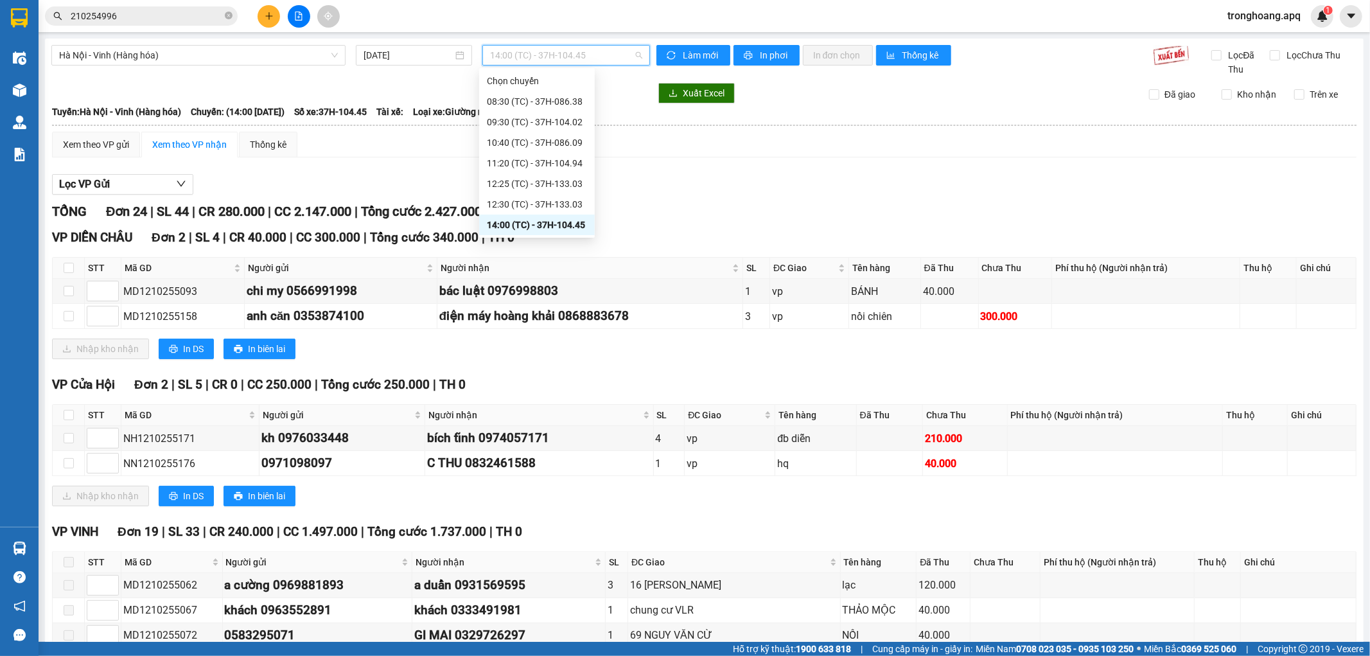
scroll to position [82, 0]
click at [543, 159] on div "14:15 (TC) - 37H-133.02" at bounding box center [537, 163] width 100 height 14
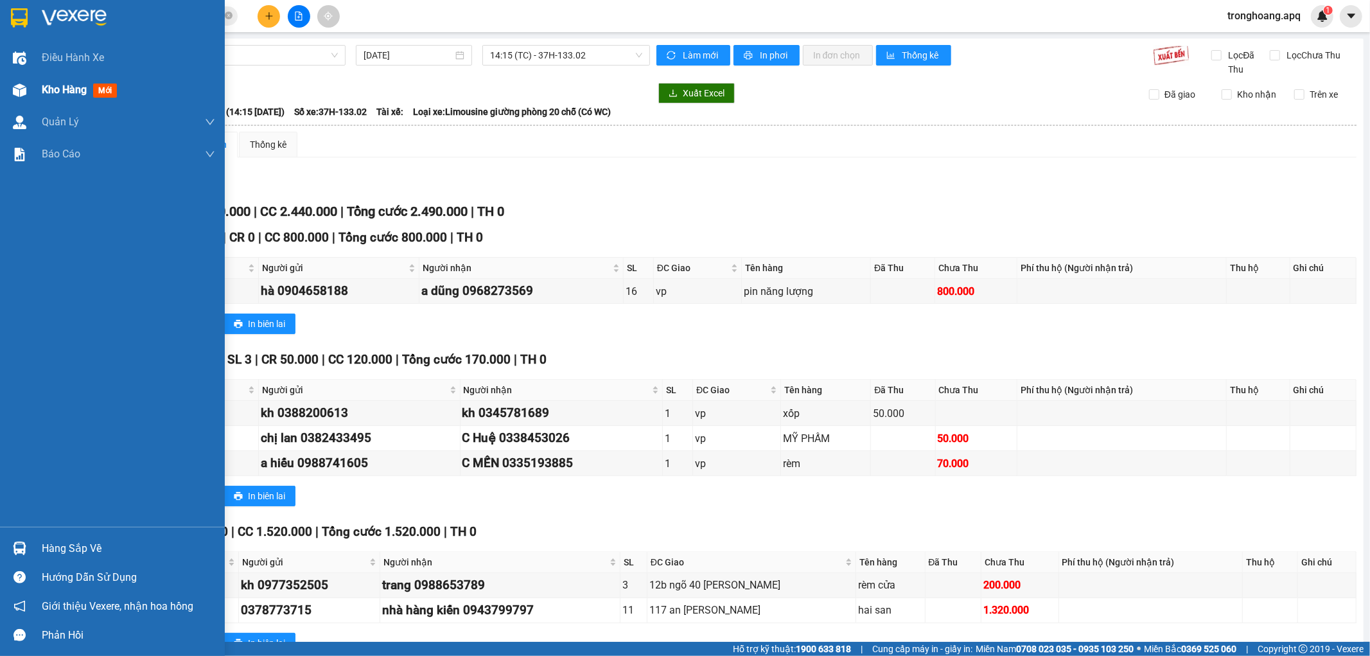
click at [63, 86] on span "Kho hàng" at bounding box center [64, 89] width 45 height 12
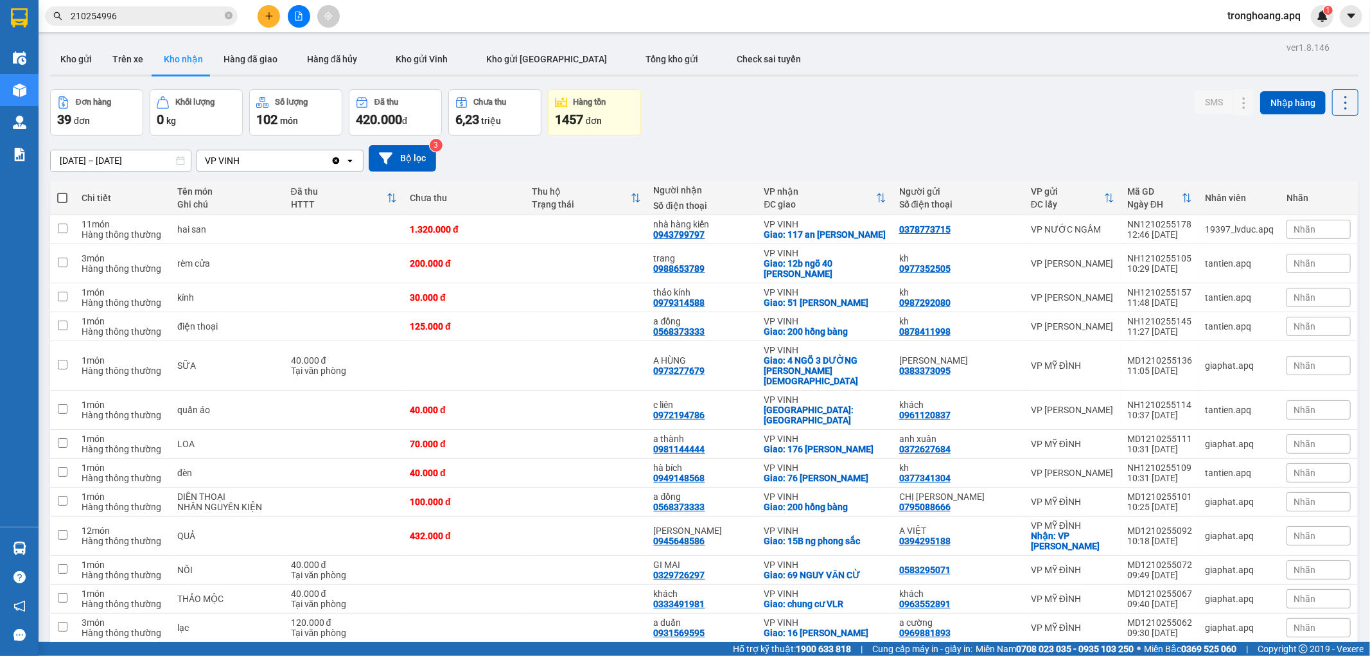
click at [895, 136] on div "[DATE] – [DATE] Press the down arrow key to interact with the calendar and sele…" at bounding box center [704, 159] width 1308 height 46
click at [227, 17] on icon "close-circle" at bounding box center [229, 16] width 8 height 8
click at [1015, 161] on div "[DATE] – [DATE] Press the down arrow key to interact with the calendar and sele…" at bounding box center [704, 158] width 1308 height 26
click at [78, 69] on button "Kho gửi" at bounding box center [76, 59] width 52 height 31
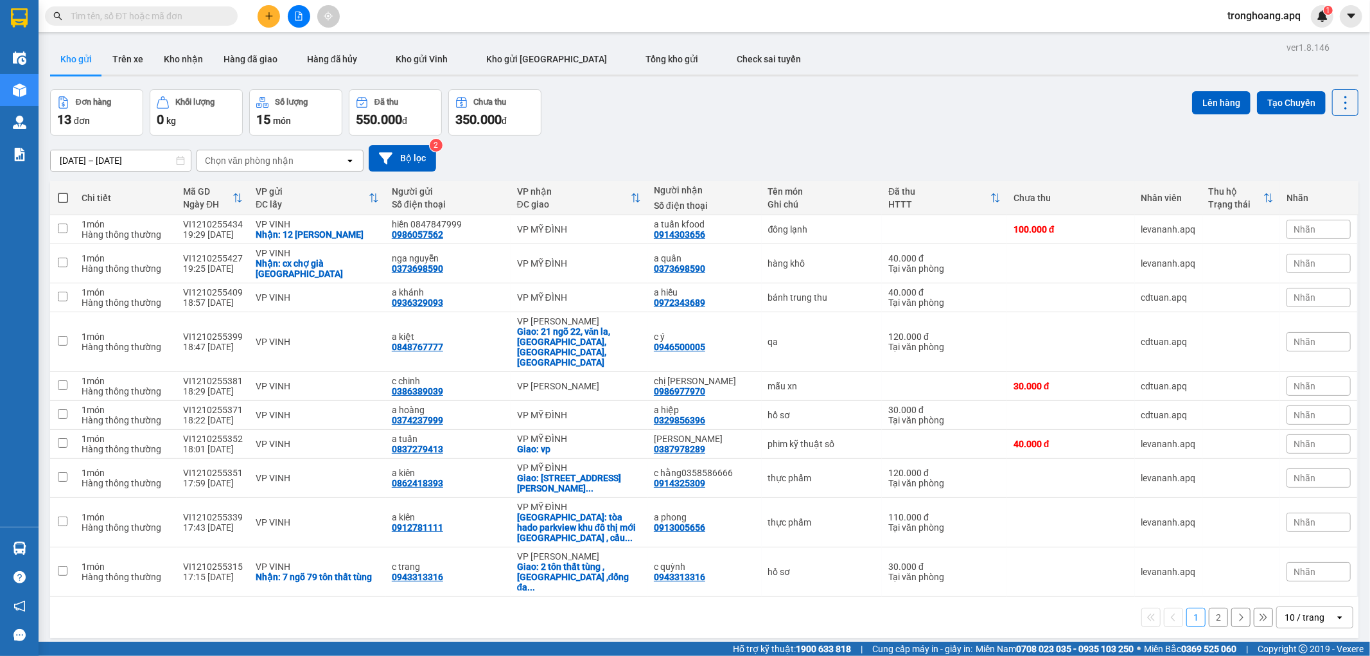
click at [867, 141] on div "[DATE] – [DATE] Press the down arrow key to interact with the calendar and sele…" at bounding box center [704, 159] width 1308 height 46
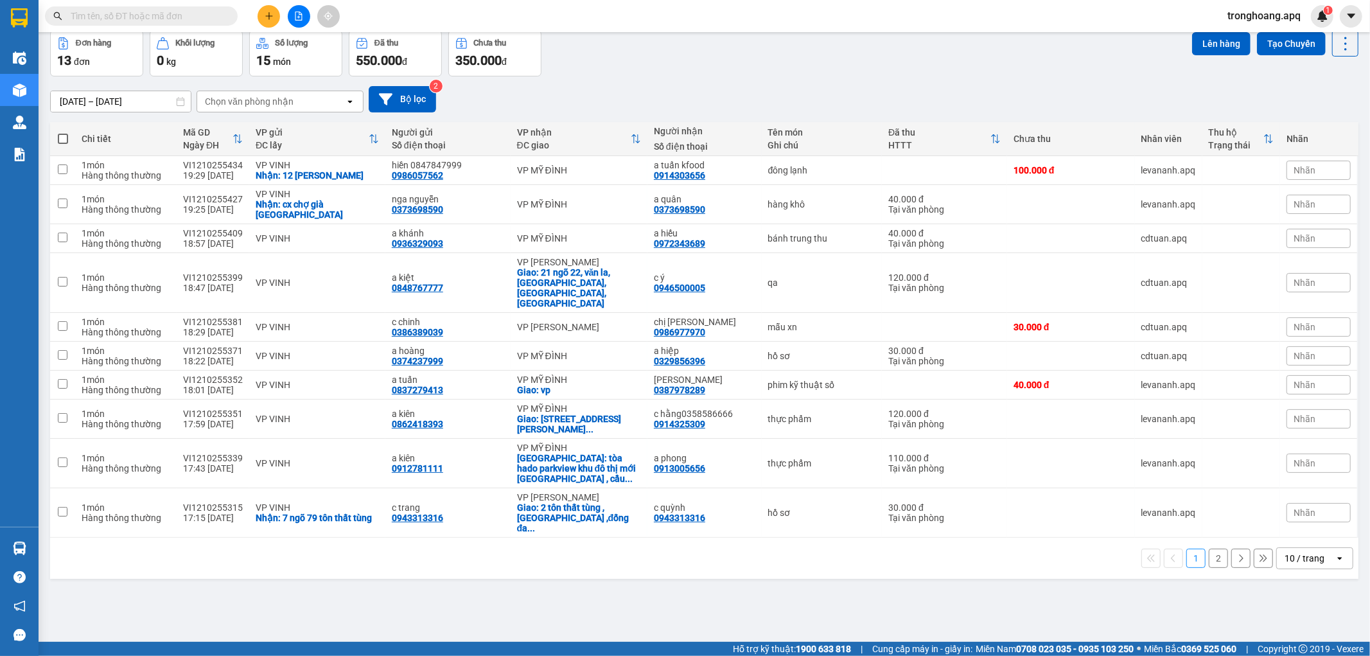
click at [1298, 552] on div "10 / trang" at bounding box center [1305, 558] width 40 height 13
click at [1310, 482] on span "100 / trang" at bounding box center [1299, 479] width 46 height 13
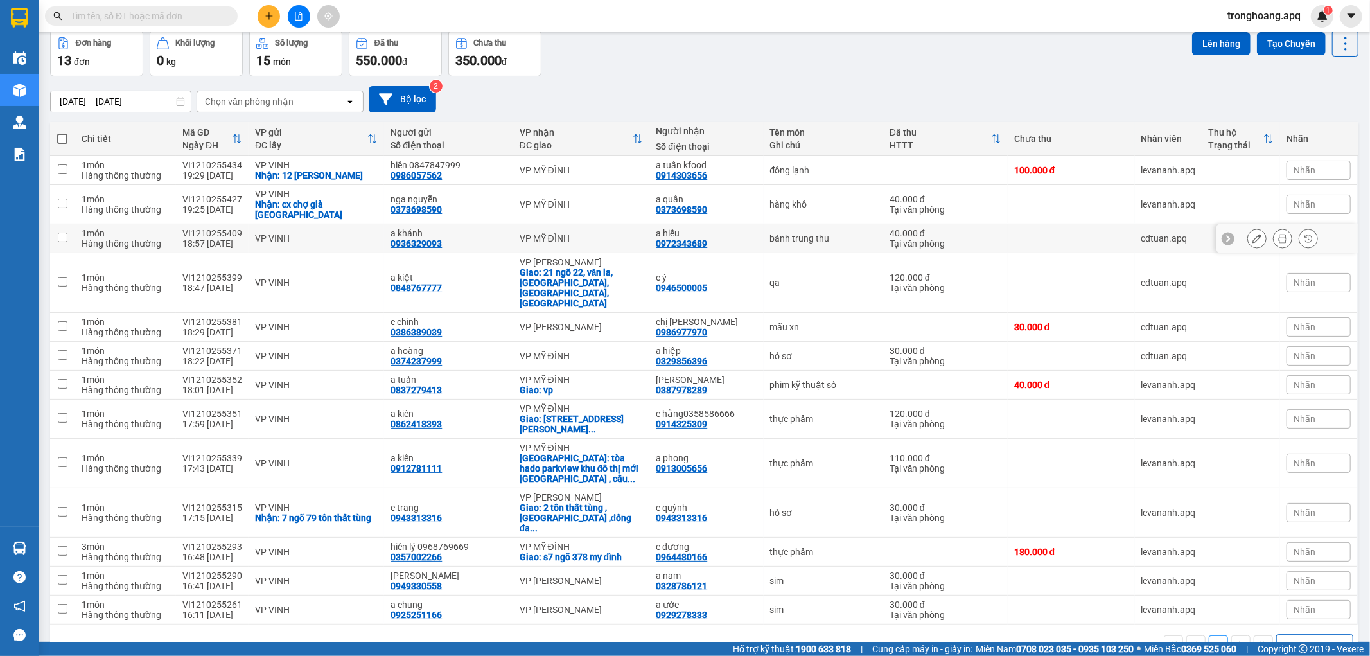
scroll to position [0, 0]
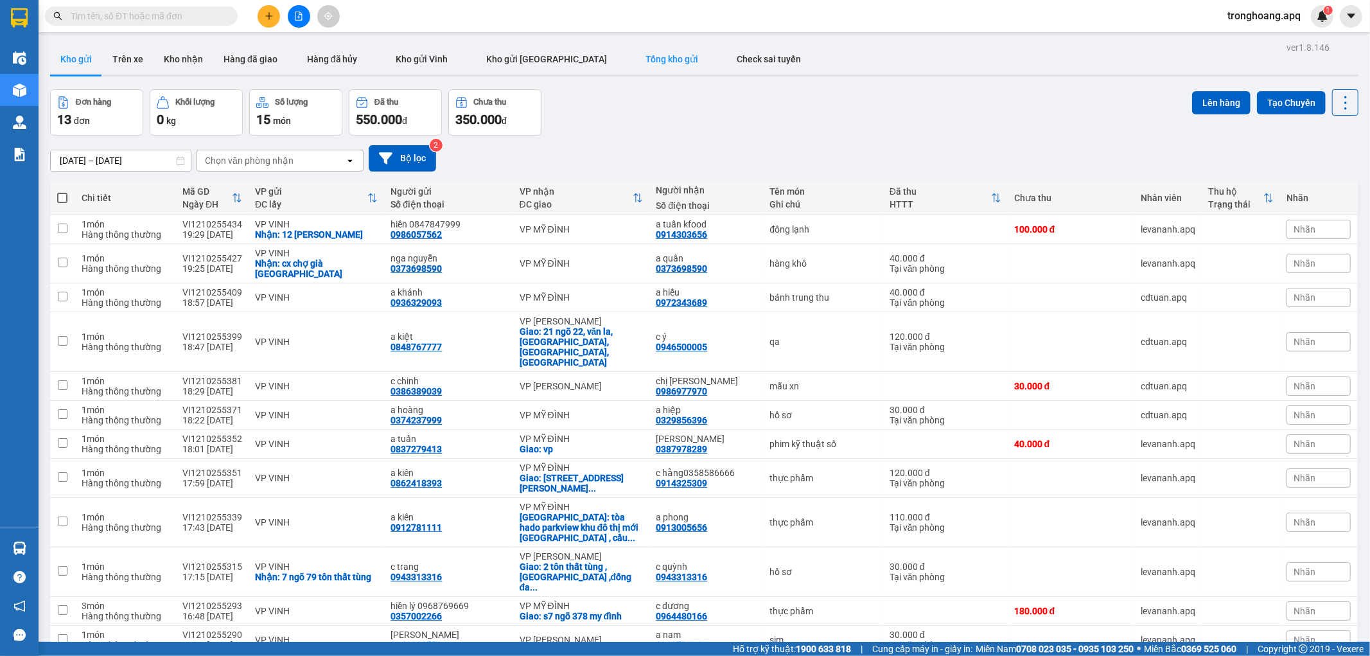
click at [627, 66] on button "Tổng kho gửi" at bounding box center [672, 59] width 91 height 31
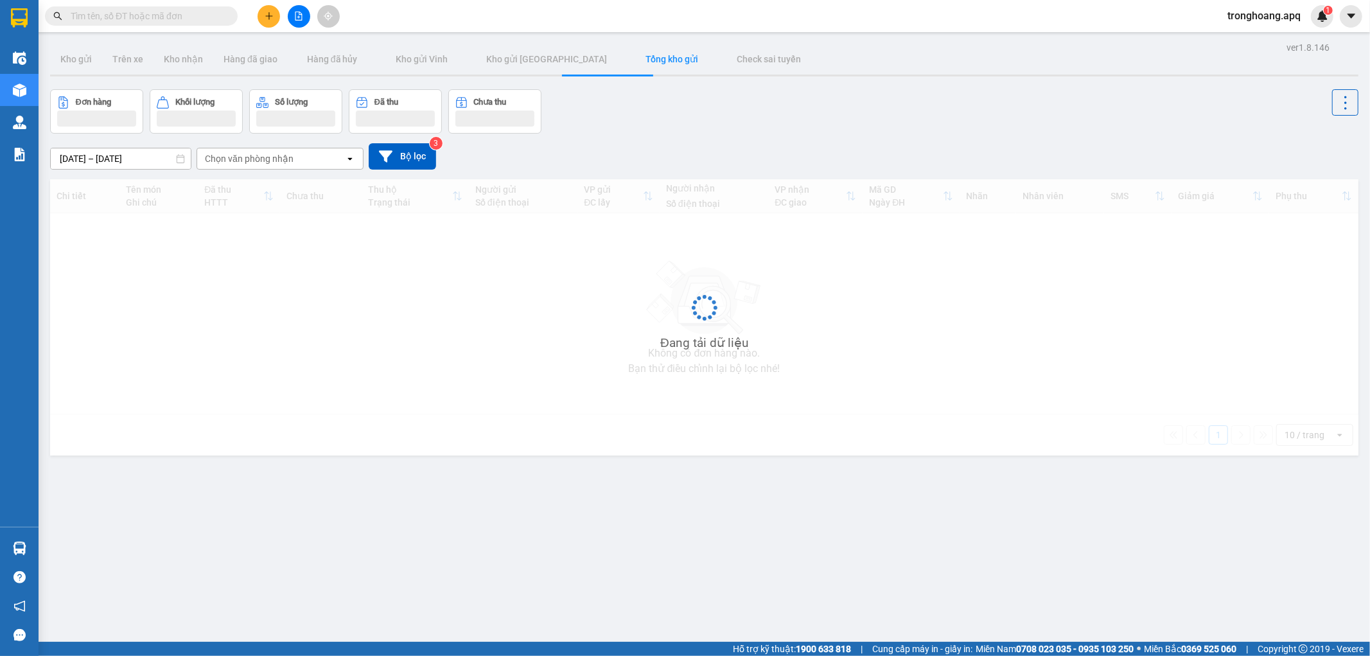
click at [791, 143] on div "[DATE] – [DATE] Press the down arrow key to interact with the calendar and sele…" at bounding box center [704, 156] width 1308 height 26
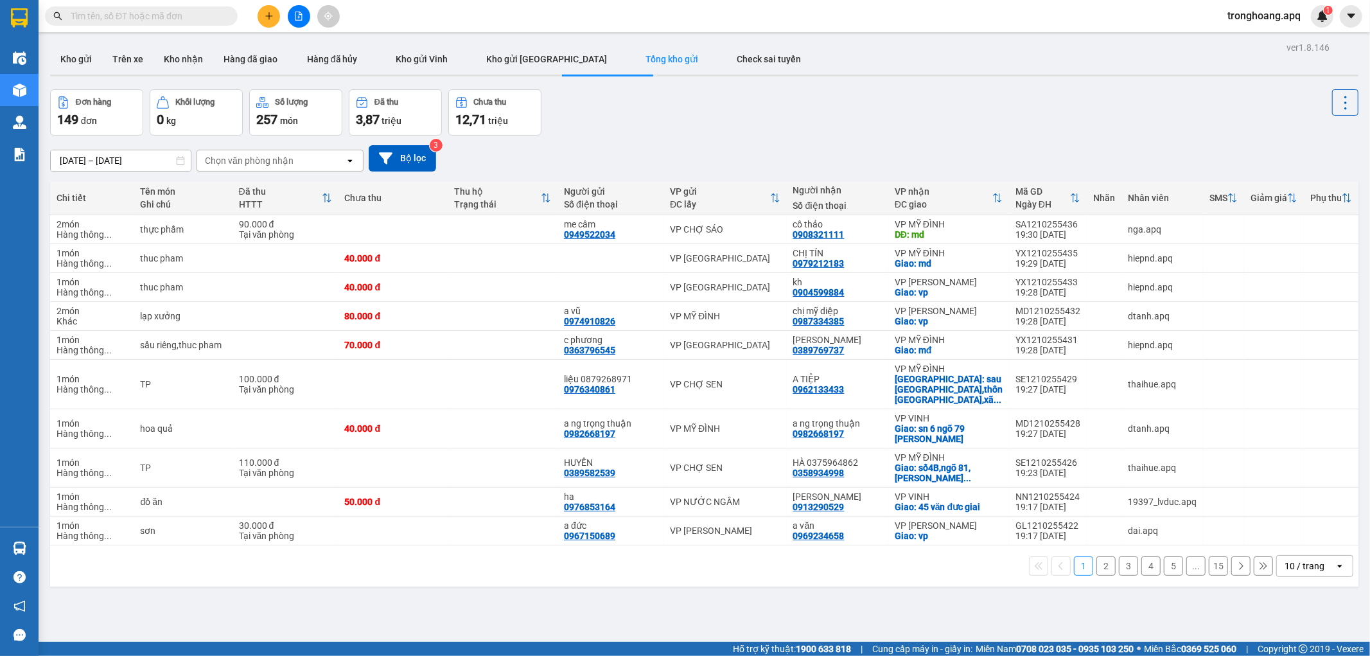
click at [668, 124] on div "Đơn hàng 149 đơn Khối lượng 0 kg Số lượng 257 món Đã thu 3,87 triệu Chưa thu 12…" at bounding box center [704, 112] width 1308 height 46
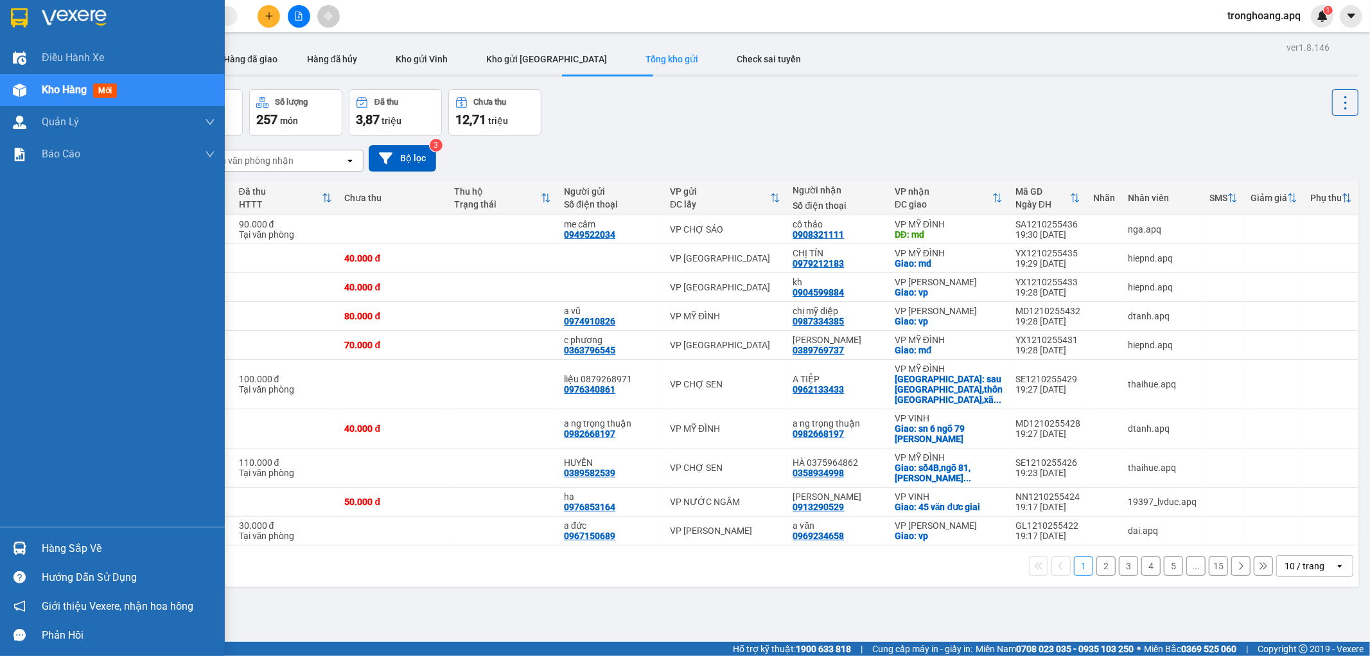
click at [73, 527] on div "Hàng sắp về Hướng dẫn sử dụng Giới thiệu Vexere, nhận hoa hồng Phản hồi" at bounding box center [112, 588] width 225 height 123
click at [69, 544] on div "Hàng sắp về" at bounding box center [128, 548] width 173 height 19
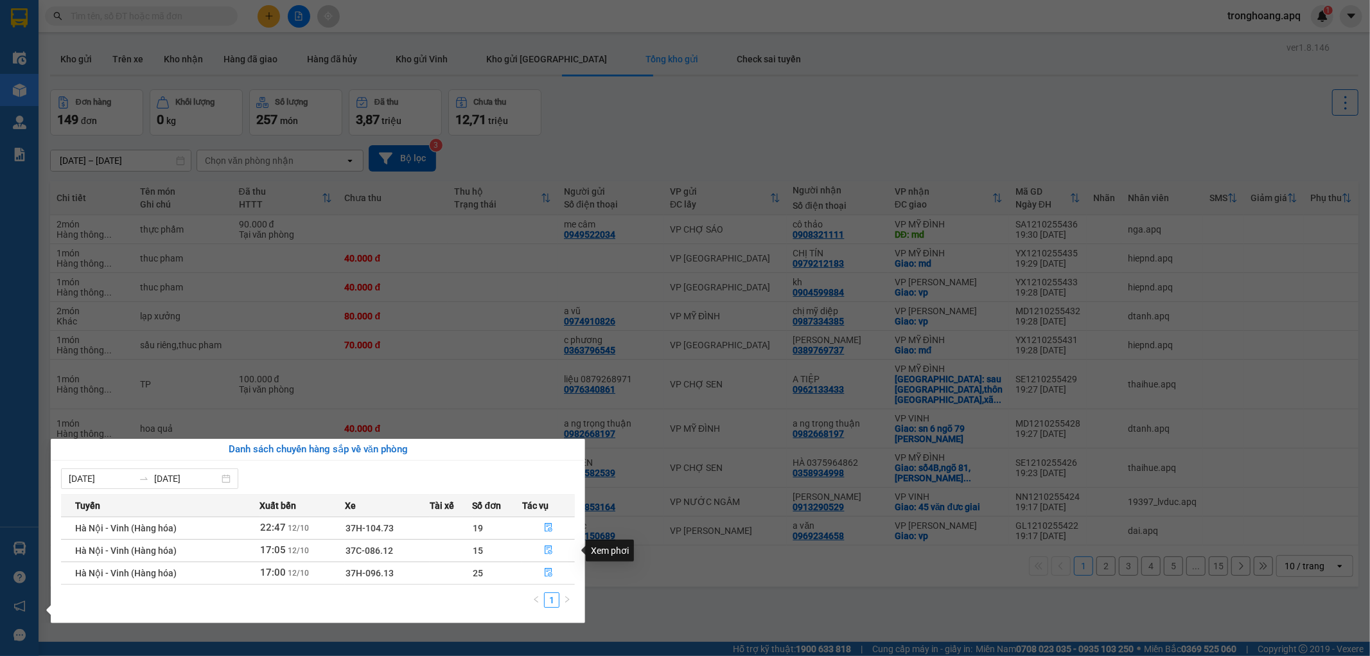
click at [588, 549] on div "Xem phơi" at bounding box center [610, 551] width 48 height 22
click at [1313, 570] on section "Kết quả tìm kiếm ( 1 ) Bộ lọc Mã ĐH Trạng thái Món hàng Thu hộ Tổng cước Chưa c…" at bounding box center [685, 328] width 1370 height 656
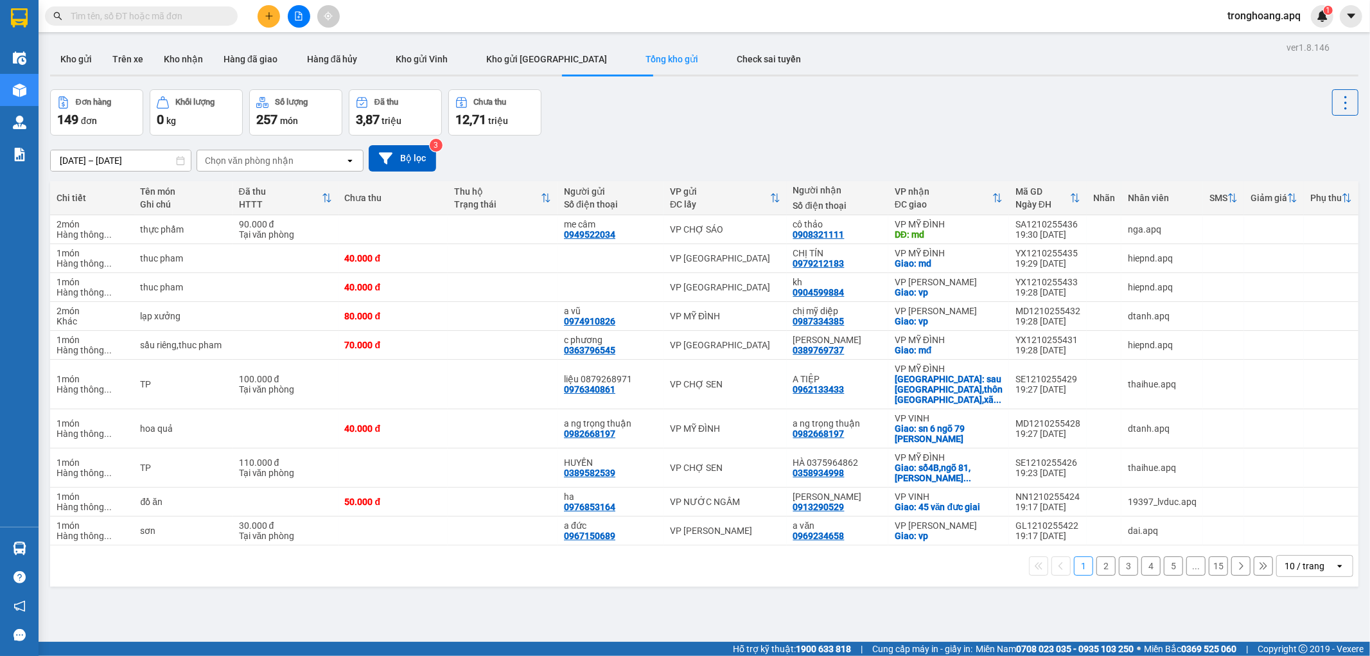
click at [1312, 566] on div "10 / trang" at bounding box center [1305, 565] width 40 height 13
click at [1306, 543] on span "100 / trang" at bounding box center [1299, 538] width 46 height 13
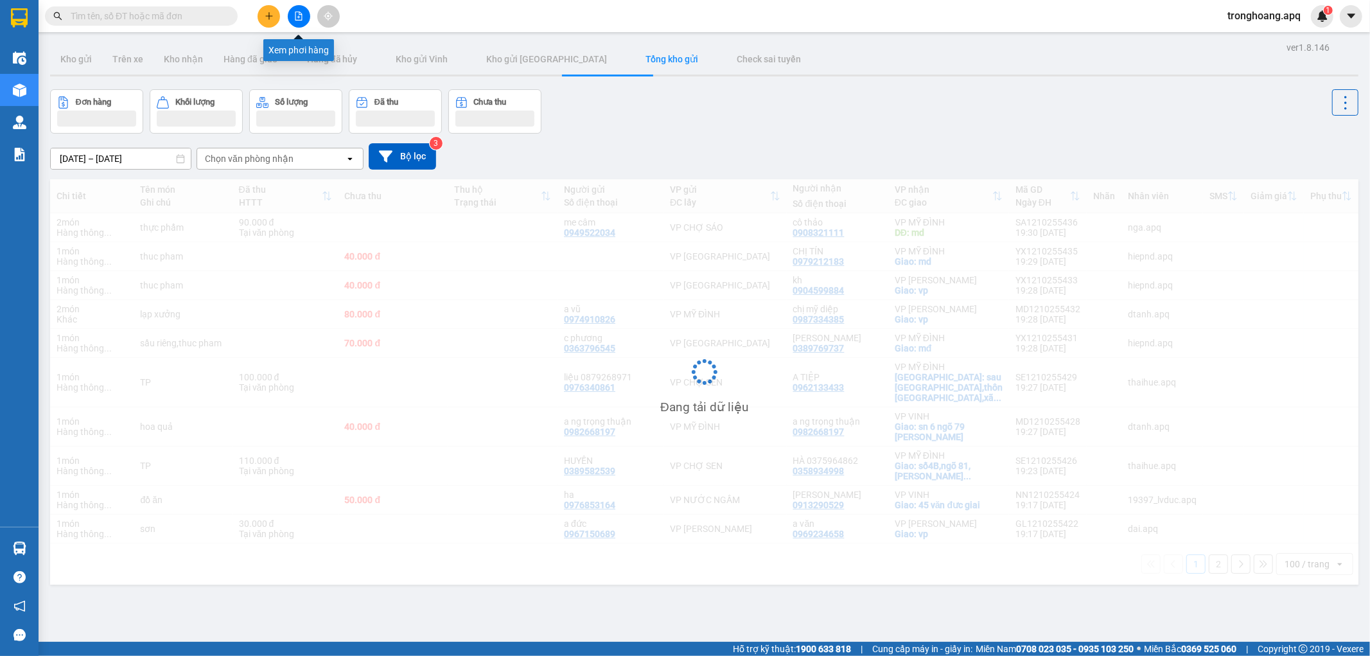
click at [301, 19] on icon "file-add" at bounding box center [298, 16] width 9 height 9
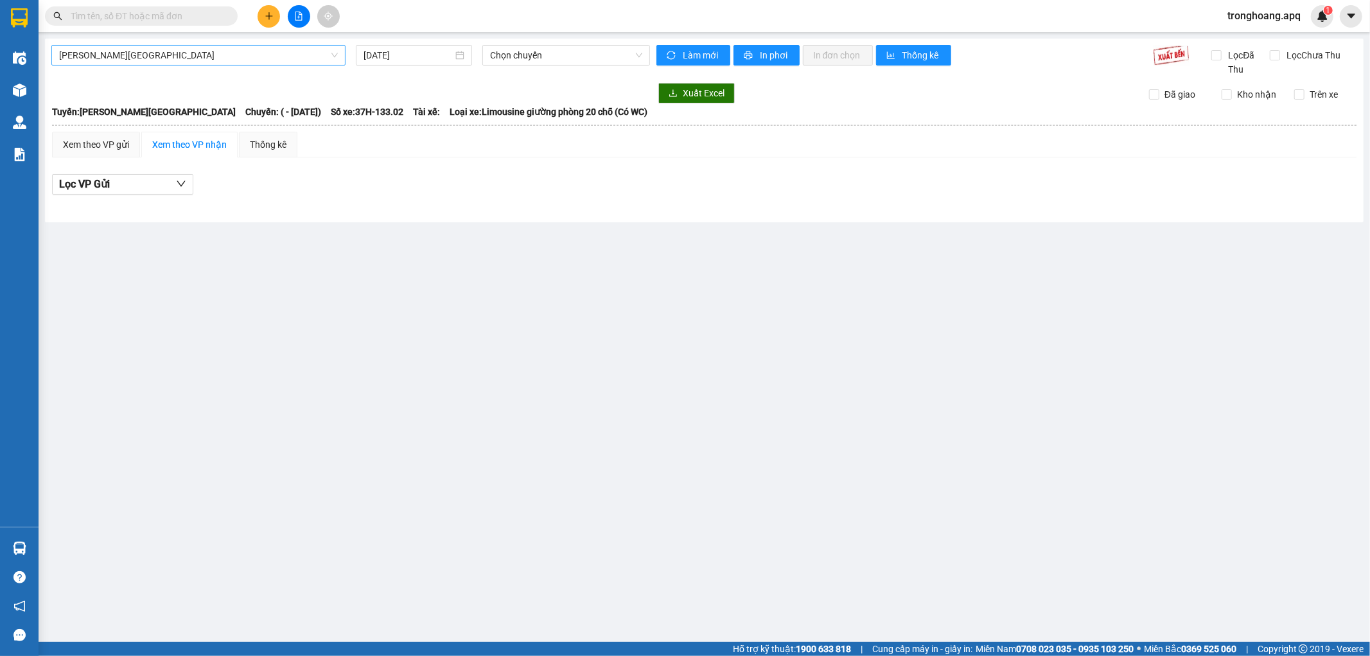
click at [136, 62] on span "[PERSON_NAME][GEOGRAPHIC_DATA]" at bounding box center [198, 55] width 279 height 19
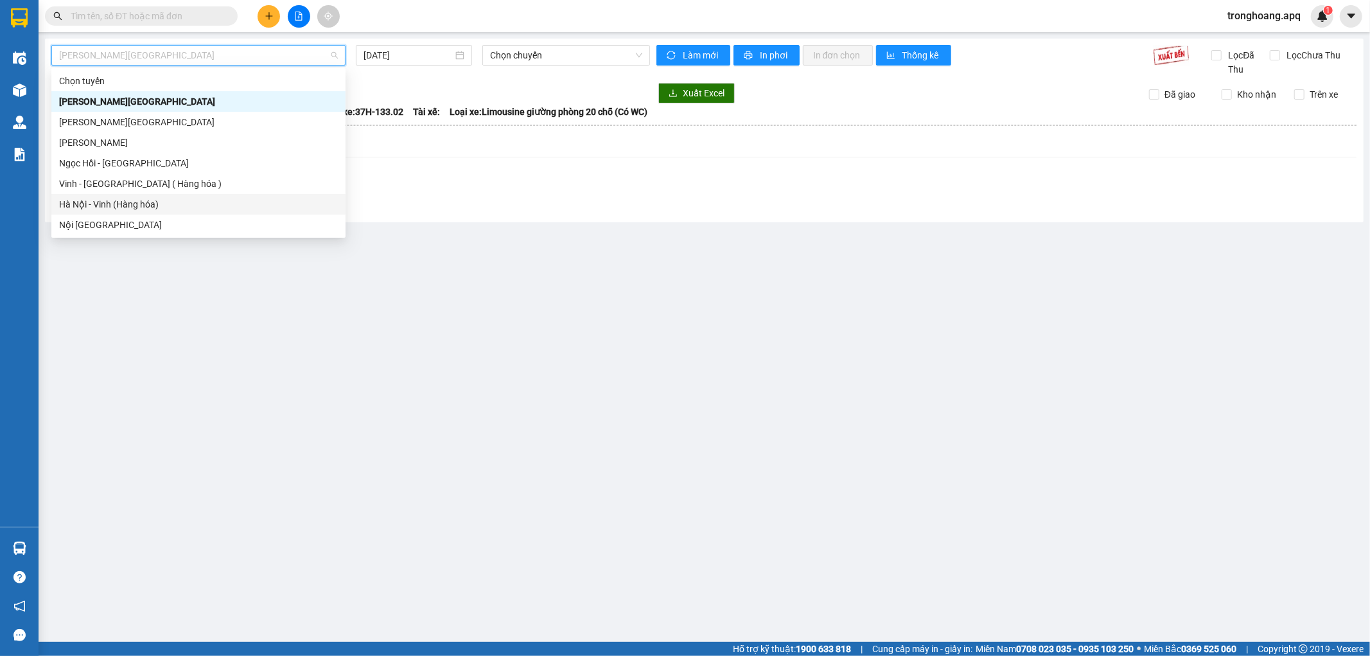
click at [127, 203] on div "Hà Nội - Vinh (Hàng hóa)" at bounding box center [198, 204] width 279 height 14
type input "[DATE]"
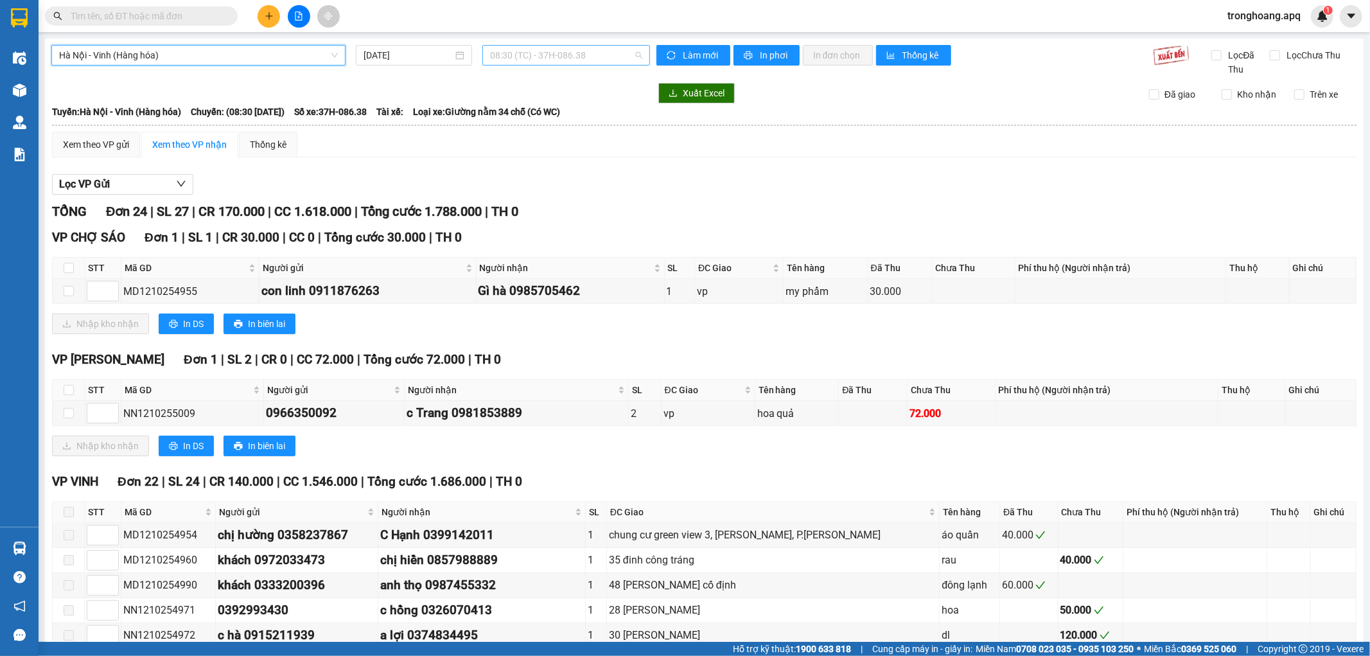
click at [543, 55] on span "08:30 (TC) - 37H-086.38" at bounding box center [566, 55] width 152 height 19
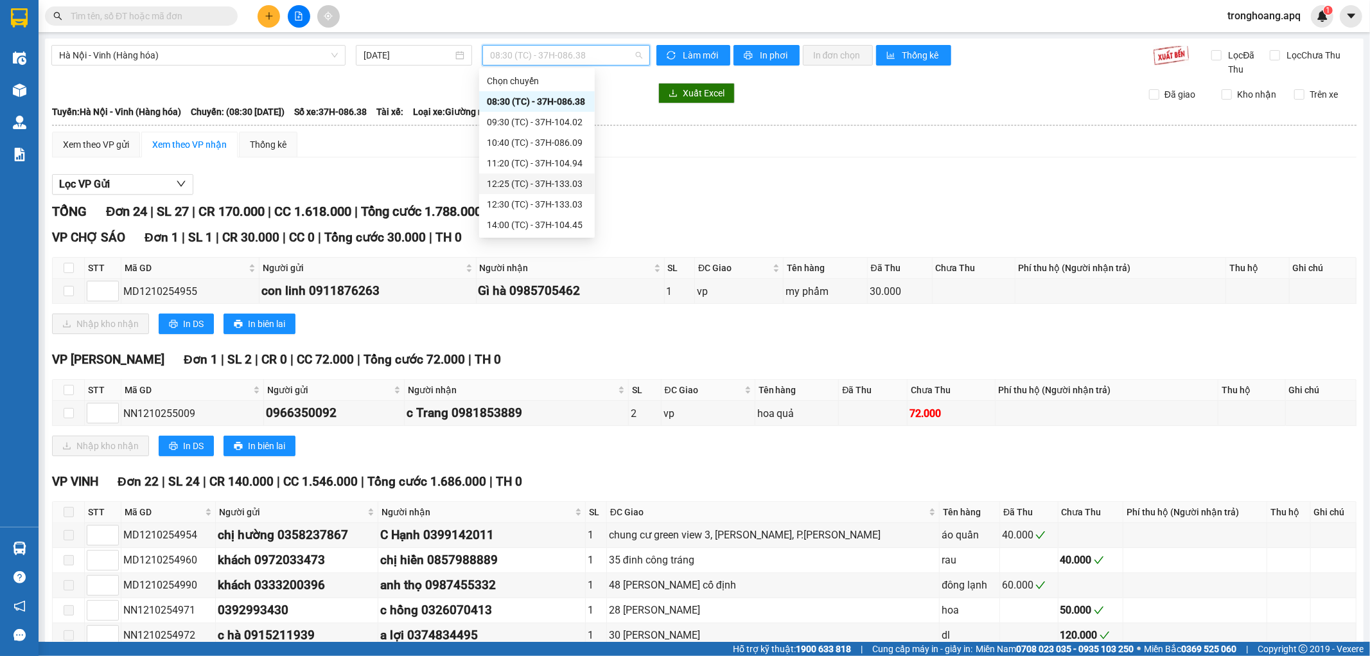
scroll to position [82, 0]
click at [547, 226] on div "22:47 (TC) - 37H-104.73" at bounding box center [537, 225] width 100 height 14
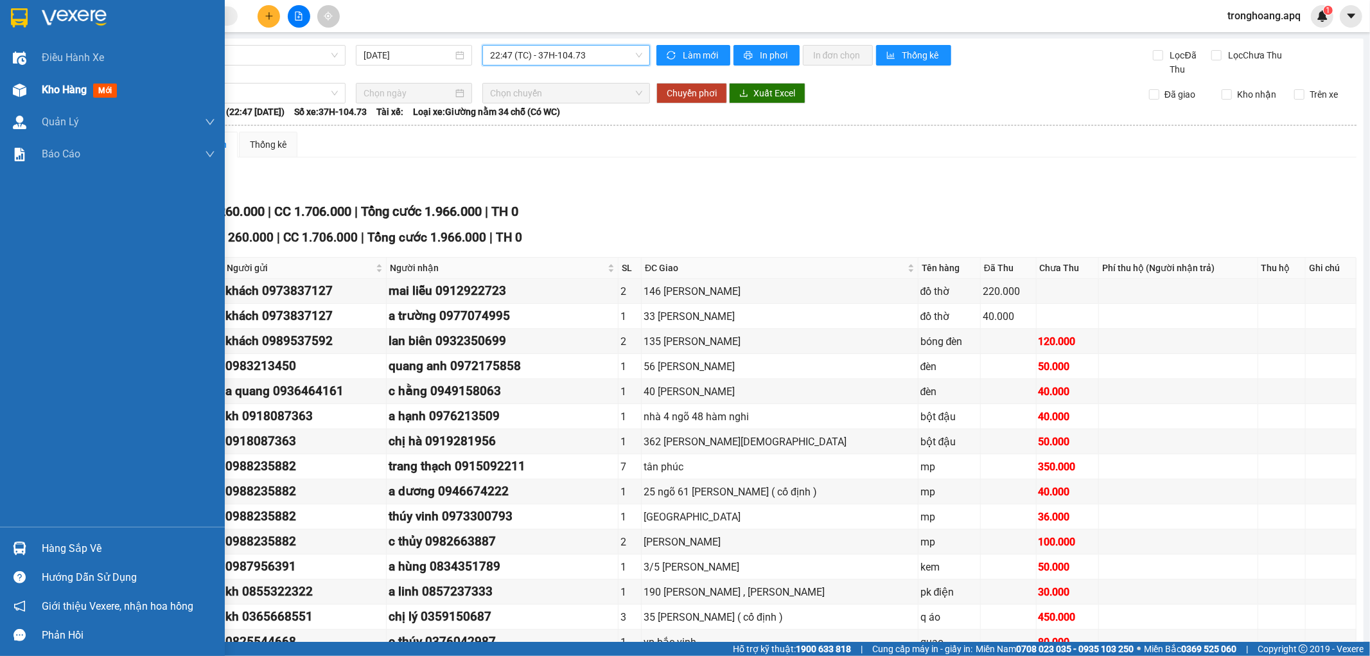
click at [20, 91] on img at bounding box center [19, 89] width 13 height 13
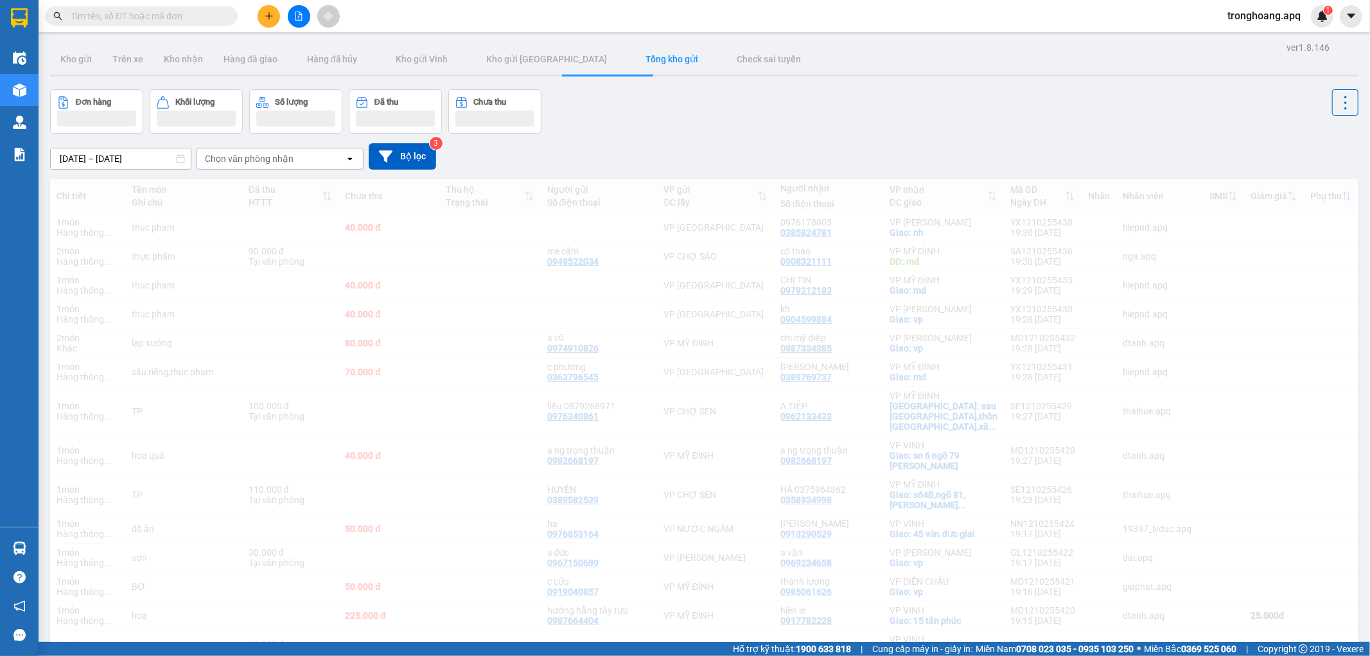
click at [662, 116] on div "Đơn hàng Khối lượng Số lượng Đã thu Chưa thu" at bounding box center [704, 111] width 1308 height 44
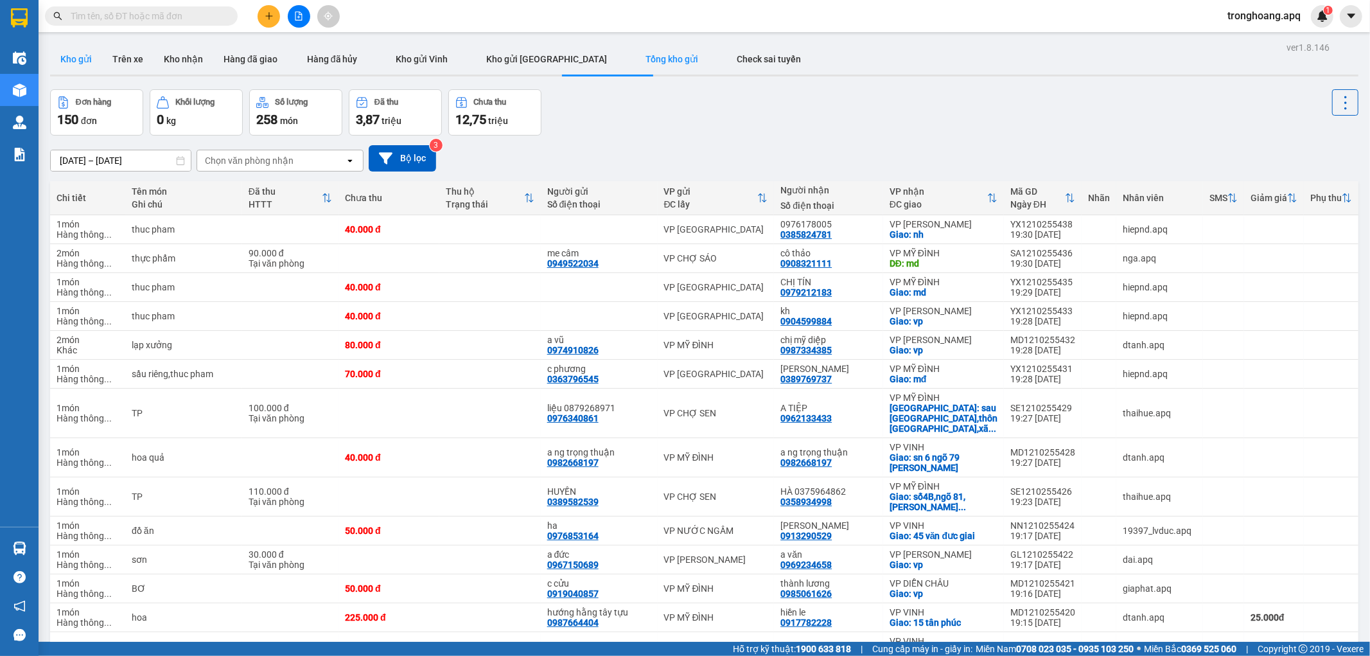
click at [88, 61] on button "Kho gửi" at bounding box center [76, 59] width 52 height 31
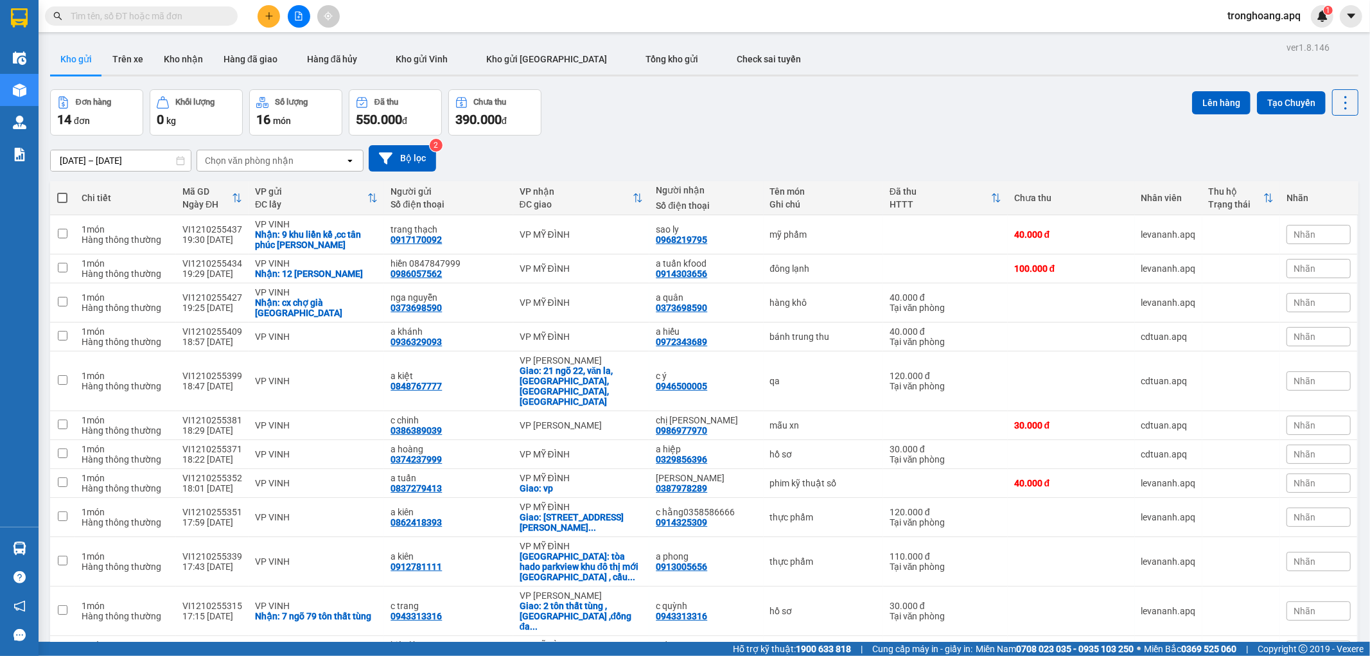
click at [864, 136] on div "[DATE] – [DATE] Press the down arrow key to interact with the calendar and sele…" at bounding box center [704, 159] width 1308 height 46
